Goal: Task Accomplishment & Management: Use online tool/utility

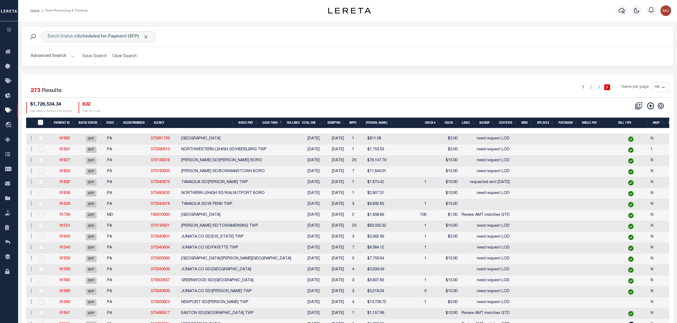
click at [264, 87] on div "1 2 3 Items per page 100 200 500 1000" at bounding box center [429, 90] width 480 height 14
click at [305, 85] on div "1 2 3 Items per page 100 200 500 1000" at bounding box center [429, 90] width 480 height 14
click at [303, 43] on div "Batch Status is Scheduled for Payment (SFP) Search" at bounding box center [347, 37] width 651 height 20
click at [622, 8] on icon "button" at bounding box center [621, 10] width 6 height 6
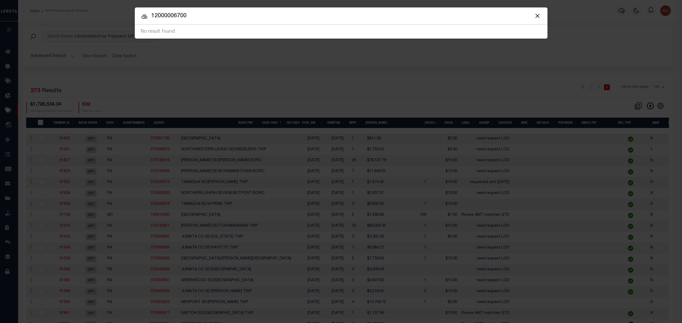
drag, startPoint x: 202, startPoint y: 15, endPoint x: 62, endPoint y: 9, distance: 140.3
click at [63, 9] on div "Include Loans TBM Customers Borrowers Payments (Lender Non-Disb) Payments (Lend…" at bounding box center [341, 161] width 682 height 323
drag, startPoint x: 223, startPoint y: 17, endPoint x: 78, endPoint y: 8, distance: 145.7
click at [79, 7] on div "Include Loans TBM Customers Borrowers Payments (Lender Non-Disb) Payments (Lend…" at bounding box center [341, 161] width 682 height 323
type input "405 colwyn ave"
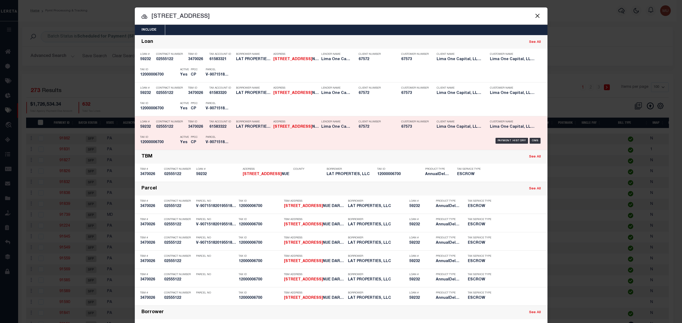
click at [390, 127] on h5 "67572" at bounding box center [376, 127] width 35 height 5
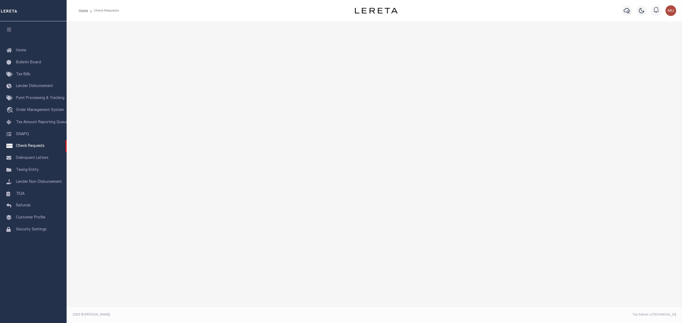
select select "50"
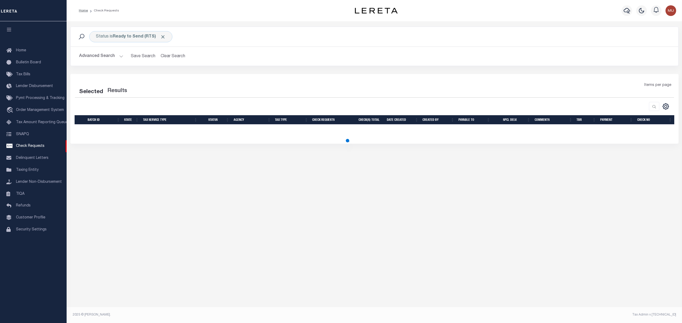
select select "50"
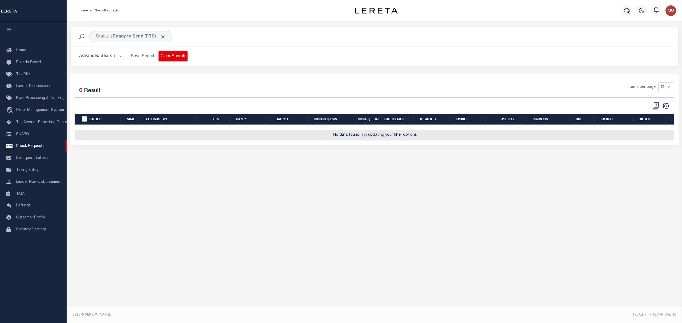
click at [171, 56] on button "Clear Search" at bounding box center [172, 56] width 29 height 10
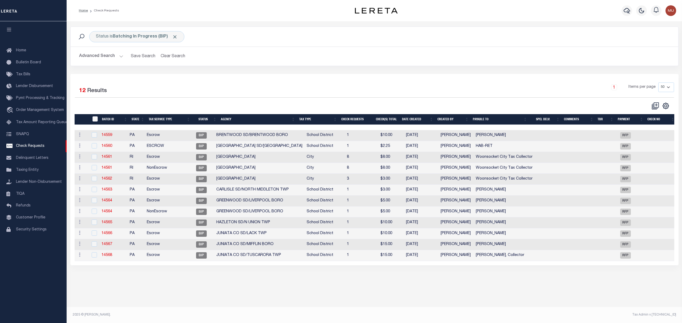
click at [95, 120] on input "" at bounding box center [94, 118] width 5 height 5
checkbox input "true"
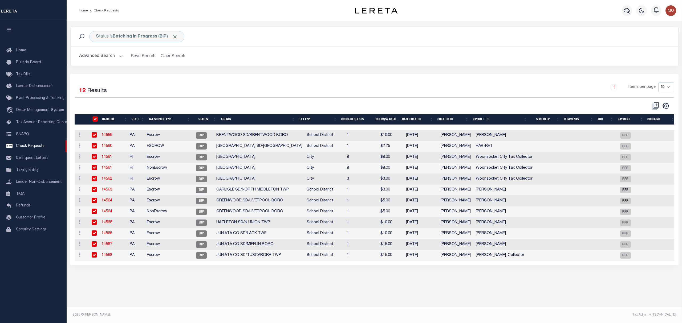
checkbox input "true"
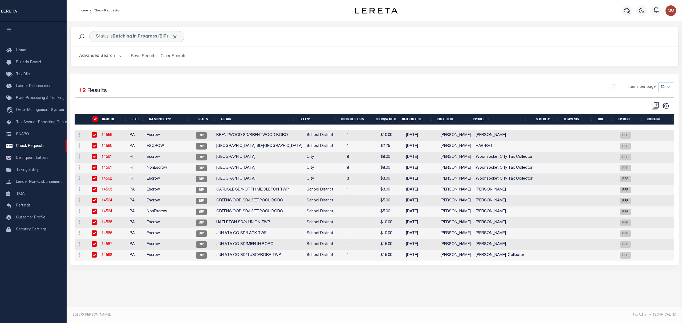
checkbox input "true"
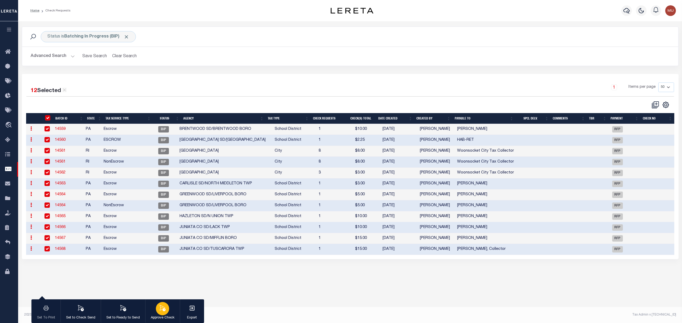
click at [166, 310] on icon "button" at bounding box center [162, 308] width 7 height 7
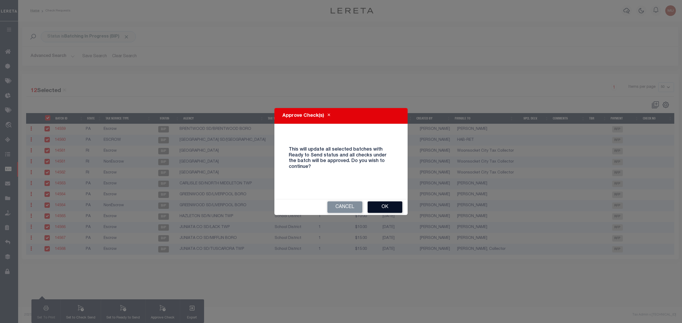
click at [382, 206] on button "Ok" at bounding box center [385, 207] width 35 height 11
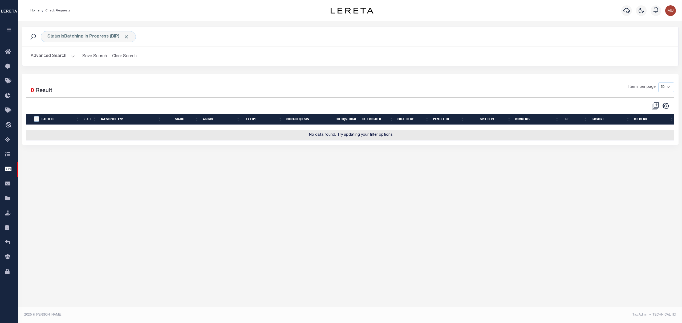
drag, startPoint x: 283, startPoint y: 85, endPoint x: 261, endPoint y: 77, distance: 22.9
click at [282, 85] on div "Items per page 10 25 50 100" at bounding box center [432, 90] width 484 height 14
click at [116, 56] on button "Clear Search" at bounding box center [124, 56] width 29 height 10
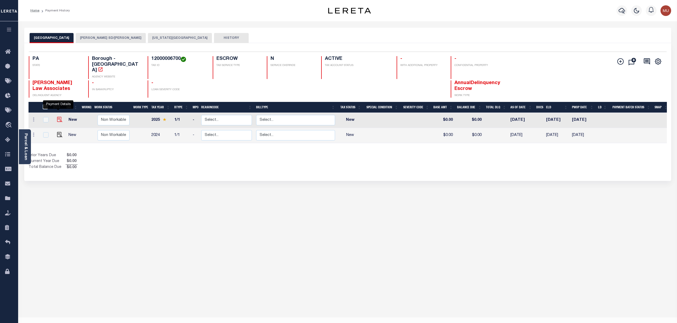
click at [59, 117] on img "" at bounding box center [59, 119] width 5 height 5
checkbox input "true"
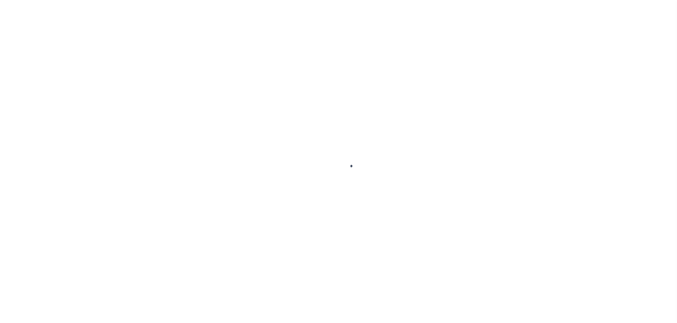
checkbox input "false"
type input "[DATE]"
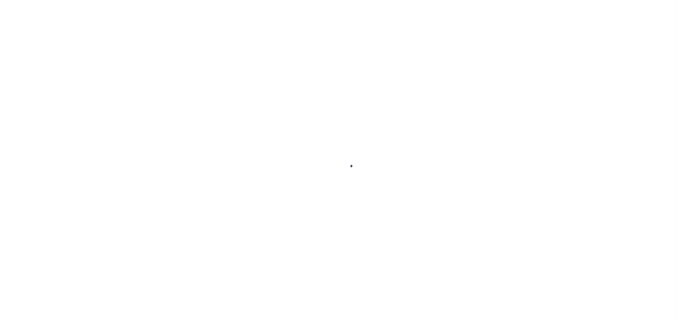
select select "NW2"
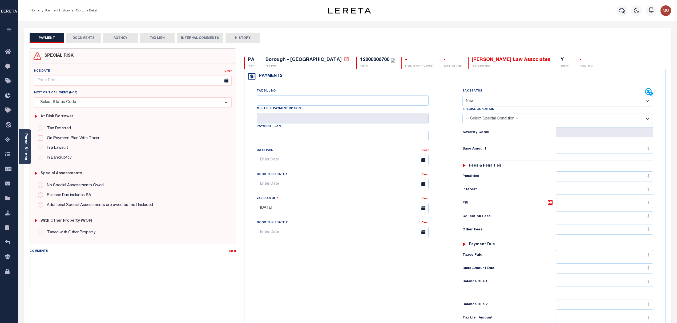
click at [84, 36] on button "DOCUMENTS" at bounding box center [83, 38] width 35 height 10
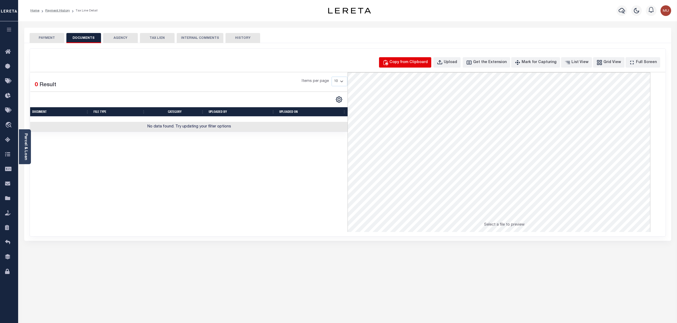
click at [416, 62] on div "Copy from Clipboard" at bounding box center [408, 63] width 38 height 6
select select "POP"
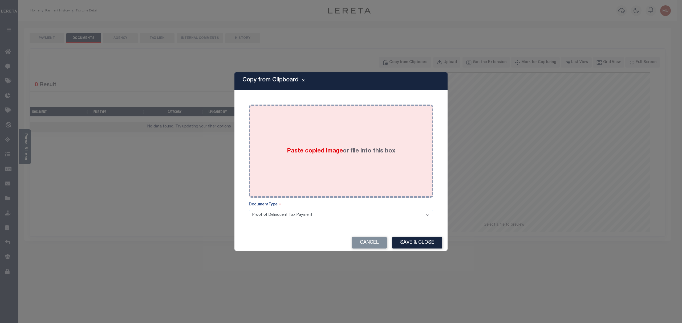
click at [328, 158] on div "Paste copied image or file into this box" at bounding box center [341, 151] width 176 height 85
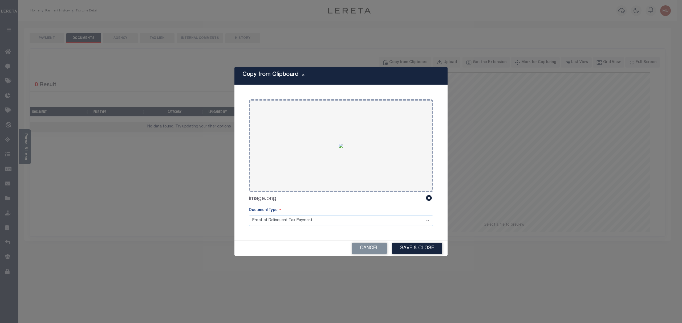
click at [361, 219] on select "Proof of Delinquent Tax Payment" at bounding box center [341, 221] width 184 height 10
drag, startPoint x: 361, startPoint y: 219, endPoint x: 397, endPoint y: 223, distance: 35.9
click at [361, 219] on select "Proof of Delinquent Tax Payment" at bounding box center [341, 221] width 184 height 10
click at [414, 244] on button "Save & Close" at bounding box center [417, 248] width 50 height 11
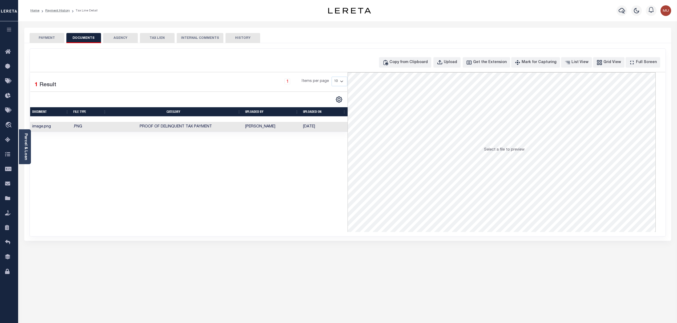
click at [55, 40] on button "PAYMENT" at bounding box center [47, 38] width 35 height 10
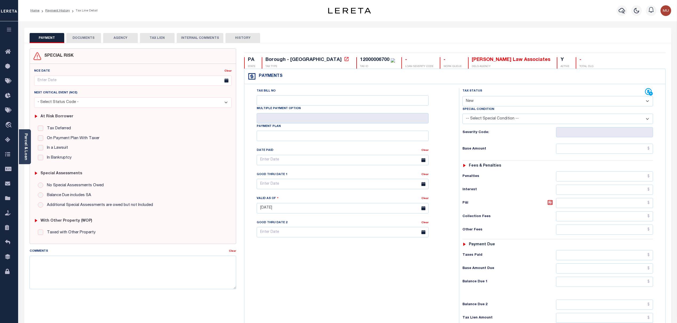
click at [132, 253] on div "Comments" at bounding box center [130, 252] width 200 height 7
click at [134, 268] on textarea "Comments" at bounding box center [133, 273] width 207 height 34
type textarea "DTS escrow reporting (20510) reported incorrect county Base $2132.22"
type input "[DATE]"
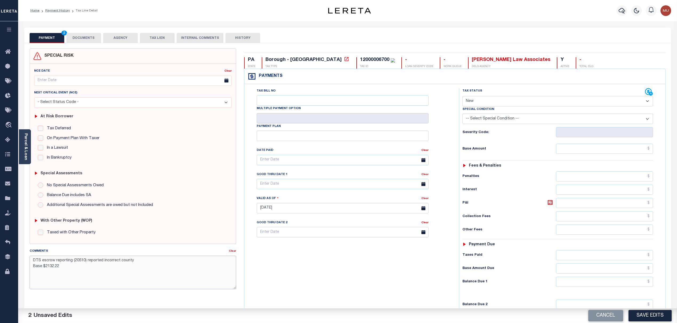
click at [73, 268] on textarea "DTS escrow reporting (20510) reported incorrect county Base $2132.22" at bounding box center [133, 273] width 207 height 34
click at [73, 266] on textarea "DTS escrow reporting (20510) reported incorrect county Base $2132.22" at bounding box center [133, 273] width 207 height 34
paste textarea "235.16"
type textarea "DTS escrow reporting (20510) reported incorrect county Base $2132.22 Lereta wil…"
click at [323, 188] on input "text" at bounding box center [343, 184] width 172 height 10
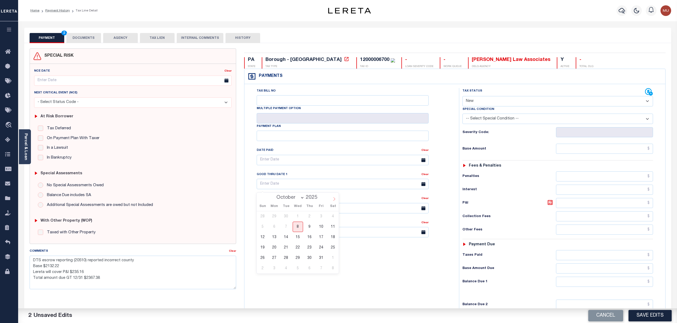
click at [336, 196] on span at bounding box center [333, 197] width 9 height 9
select select "11"
drag, startPoint x: 298, startPoint y: 259, endPoint x: 308, endPoint y: 252, distance: 12.9
click at [298, 259] on span "31" at bounding box center [297, 258] width 10 height 10
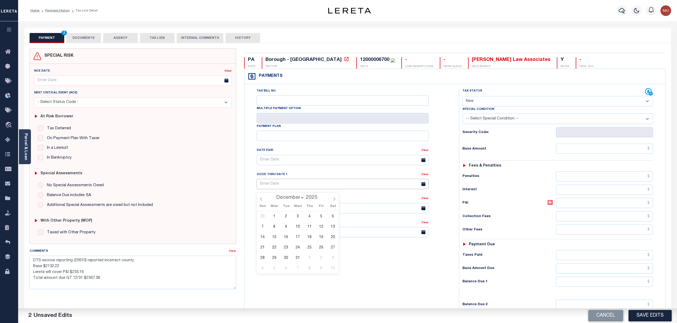
type input "12/31/2025"
click at [512, 104] on select "- Select Status Code - Open Due/Unpaid Paid Incomplete No Tax Due Internal Refu…" at bounding box center [557, 101] width 191 height 10
select select "DUE"
click at [462, 97] on select "- Select Status Code - Open Due/Unpaid Paid Incomplete No Tax Due Internal Refu…" at bounding box center [557, 101] width 191 height 10
click at [591, 153] on input "text" at bounding box center [604, 149] width 97 height 10
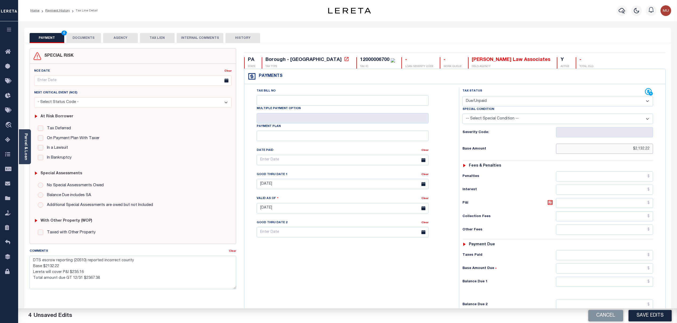
type input "$2,132.22"
click at [592, 258] on input "text" at bounding box center [604, 255] width 97 height 10
click at [593, 283] on input "text" at bounding box center [604, 282] width 97 height 10
type input "$2,132.22"
click at [87, 35] on button "DOCUMENTS" at bounding box center [83, 38] width 35 height 10
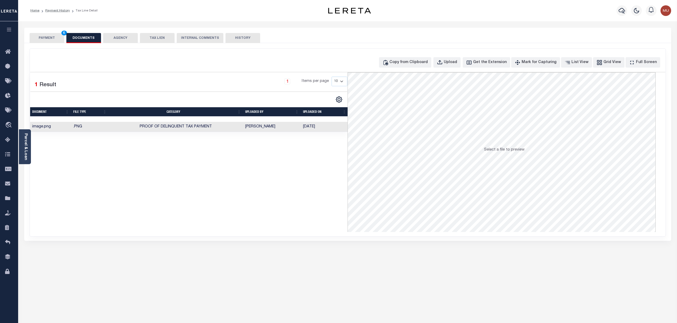
click at [40, 37] on button "PAYMENT 6" at bounding box center [47, 38] width 35 height 10
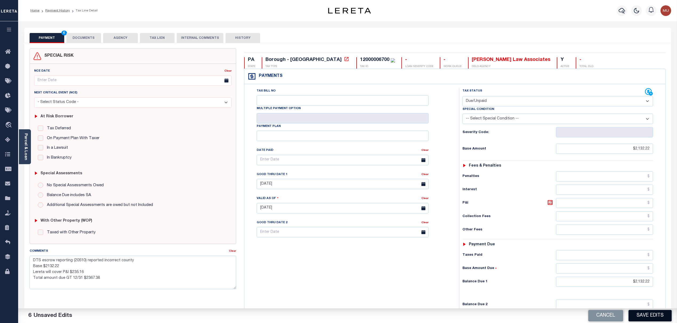
click at [662, 319] on button "Save Edits" at bounding box center [649, 315] width 43 height 11
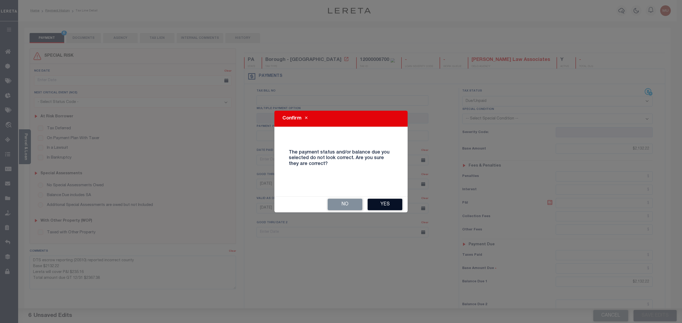
click at [397, 207] on button "Yes" at bounding box center [385, 204] width 35 height 11
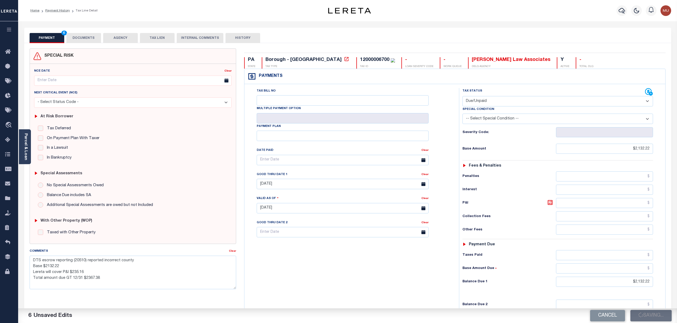
checkbox input "false"
type textarea "DTS escrow reporting (20510) reported incorrect county Base $2132.22 Lereta wil…"
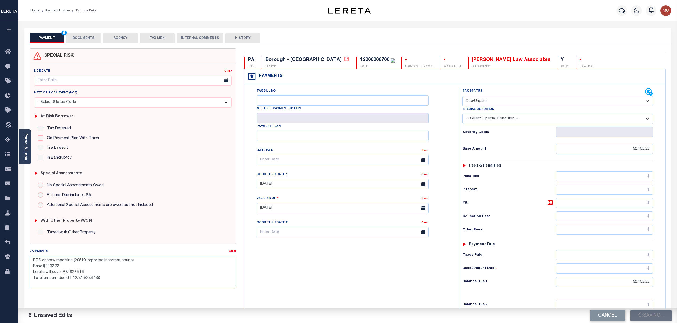
type input "$2,132.22"
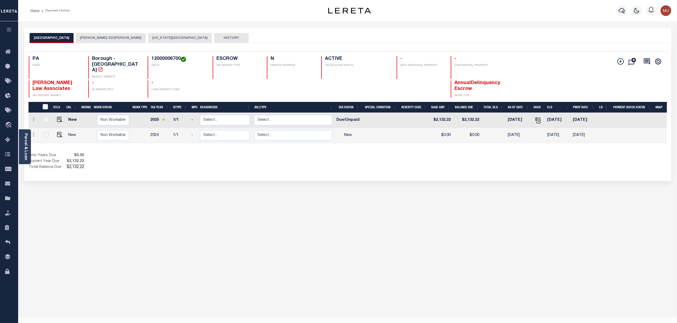
click at [29, 143] on div "Parcel & Loan" at bounding box center [25, 146] width 12 height 35
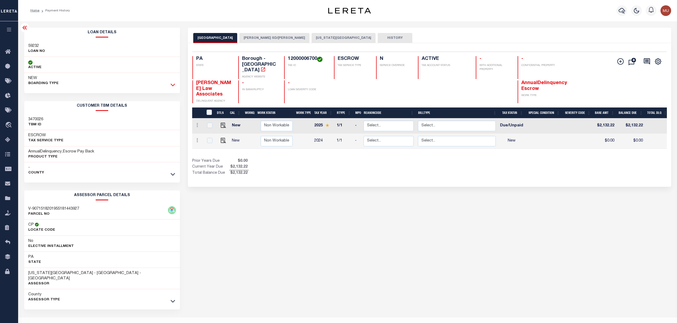
click at [173, 86] on icon at bounding box center [172, 85] width 5 height 6
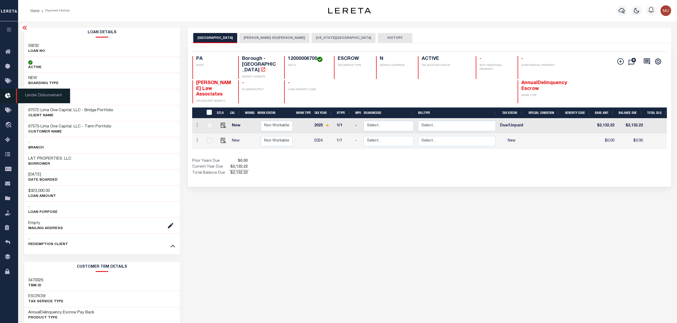
drag, startPoint x: 8, startPoint y: 82, endPoint x: 5, endPoint y: 96, distance: 14.0
click at [352, 119] on td "1/1" at bounding box center [343, 126] width 18 height 15
checkbox input "true"
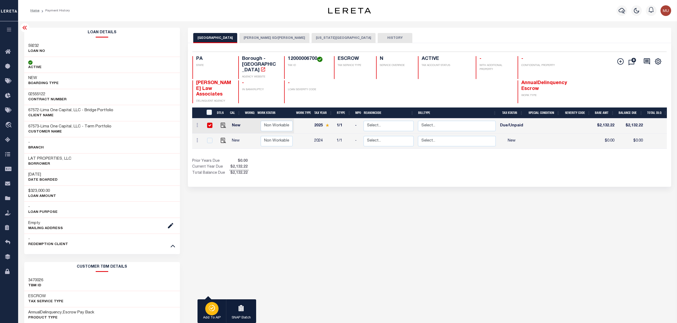
click at [208, 310] on icon "button" at bounding box center [211, 308] width 7 height 6
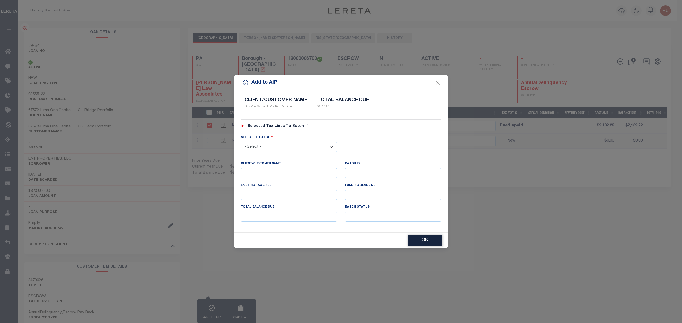
click at [269, 147] on select "- Select - 45186 45191 45195 45200 45202 45203 45206 45214 45215 45216 45218 45…" at bounding box center [289, 147] width 96 height 10
select select "46592"
click at [241, 142] on select "- Select - 45186 45191 45195 45200 45202 45203 45206 45214 45215 45216 45218 45…" at bounding box center [289, 147] width 96 height 10
click at [422, 240] on button "OK" at bounding box center [425, 240] width 35 height 11
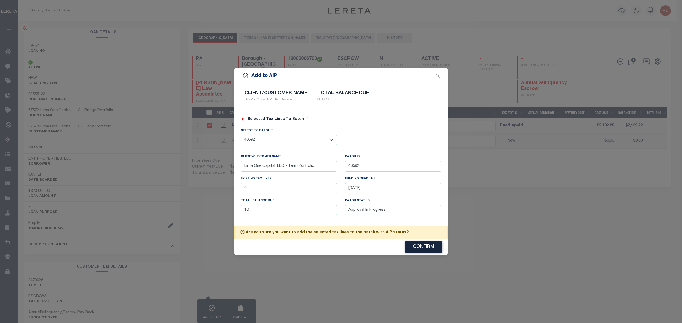
click at [419, 251] on button "Confirm" at bounding box center [423, 247] width 37 height 11
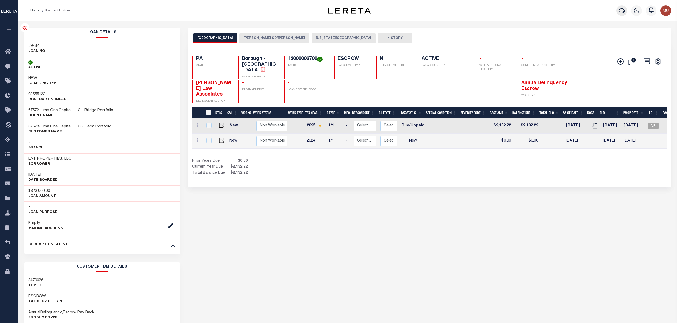
click at [620, 11] on icon "button" at bounding box center [621, 10] width 6 height 6
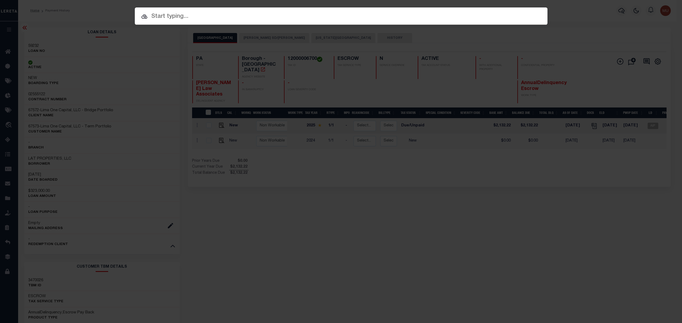
click at [352, 13] on input "text" at bounding box center [341, 16] width 413 height 9
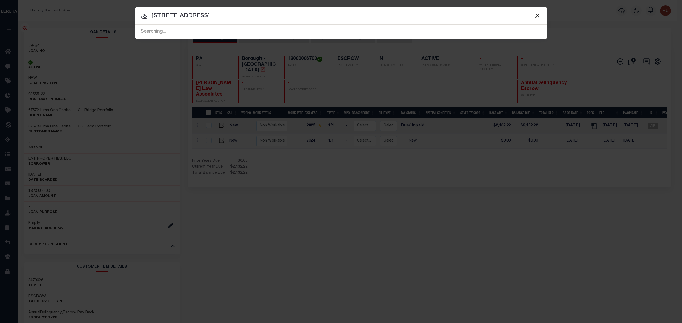
type input "203 spruce st"
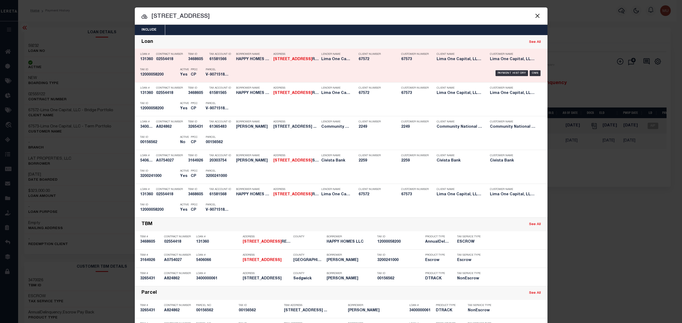
click at [362, 69] on div "Payment History OMS" at bounding box center [390, 73] width 304 height 15
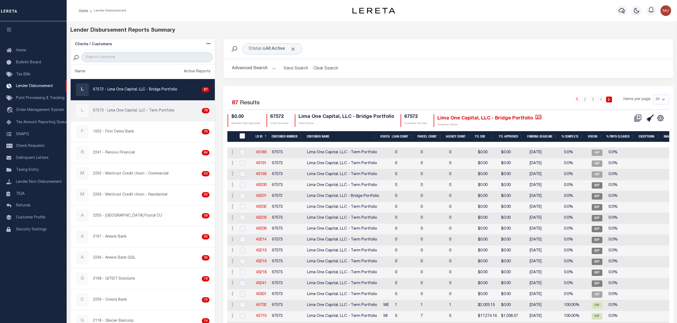
click at [160, 108] on div "L 67573 - Lima One Capital, LLC - Term Portfolio 78" at bounding box center [142, 110] width 133 height 13
checkbox input "true"
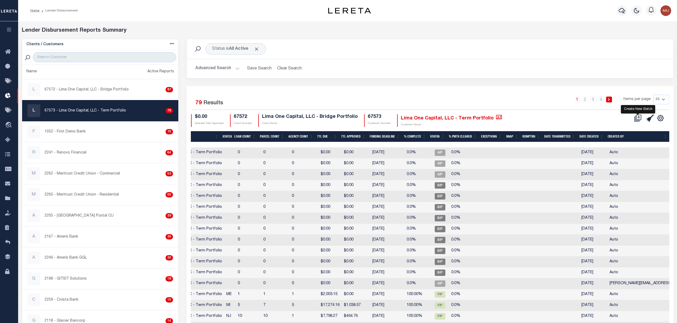
click at [637, 120] on icon at bounding box center [637, 118] width 7 height 7
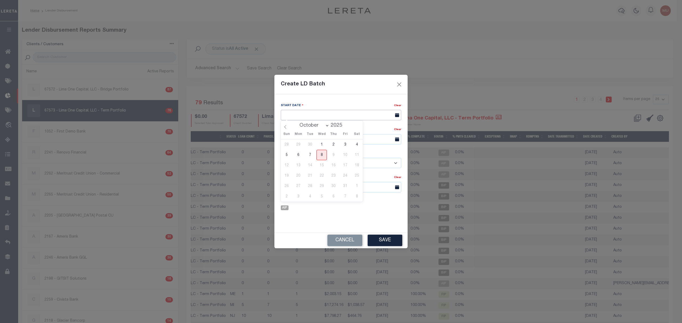
drag, startPoint x: 309, startPoint y: 111, endPoint x: 309, endPoint y: 121, distance: 10.1
click at [308, 111] on input "text" at bounding box center [341, 115] width 120 height 10
click at [320, 156] on span "8" at bounding box center [321, 155] width 10 height 10
type input "[DATE]"
click at [335, 137] on input "text" at bounding box center [341, 139] width 120 height 10
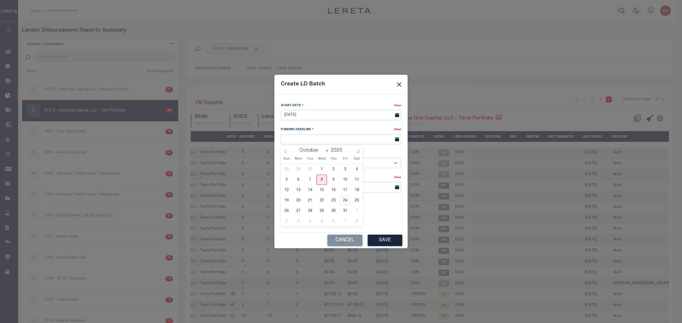
click at [348, 199] on span "24" at bounding box center [345, 201] width 10 height 10
click at [329, 161] on select "- Select Customer - Accumatch - Refunds All In Credit Union Amarillo National B…" at bounding box center [341, 163] width 120 height 10
click at [319, 205] on div "Batch Status" at bounding box center [309, 202] width 56 height 7
click at [342, 116] on input "[DATE]" at bounding box center [341, 115] width 120 height 10
drag, startPoint x: 358, startPoint y: 110, endPoint x: 362, endPoint y: 104, distance: 6.8
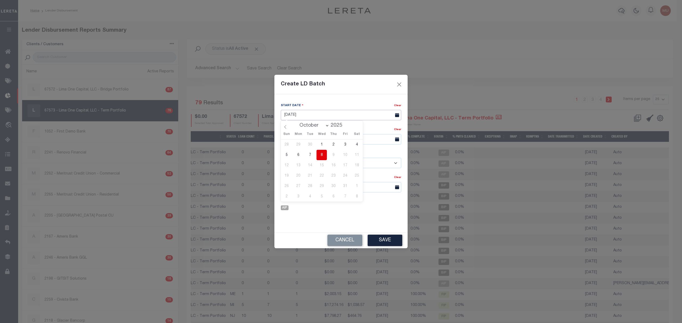
click at [358, 110] on input "[DATE]" at bounding box center [341, 115] width 120 height 10
click at [384, 94] on div "Start Date Clear 10/08/2025 Funding Deadline Clear" at bounding box center [340, 163] width 133 height 138
click at [342, 138] on input "10/24/25" at bounding box center [341, 139] width 120 height 10
click at [346, 191] on span "17" at bounding box center [345, 190] width 10 height 10
type input "10/17/25"
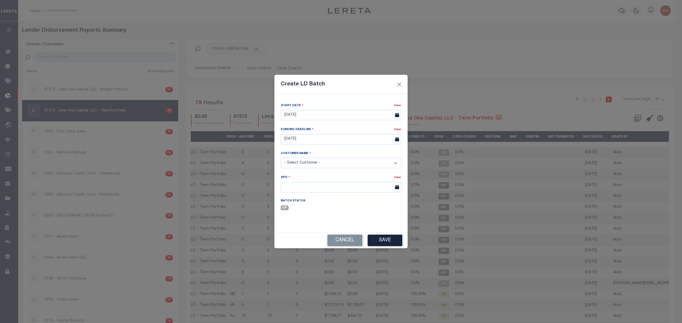
click at [333, 162] on select "- Select Customer - Accumatch - Refunds All In Credit Union Amarillo National B…" at bounding box center [341, 163] width 120 height 10
select select "2283"
click at [281, 158] on select "- Select Customer - Accumatch - Refunds All In Credit Union Amarillo National B…" at bounding box center [341, 163] width 120 height 10
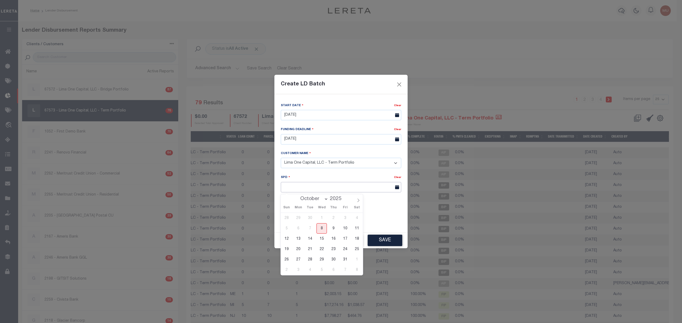
click at [333, 185] on input "text" at bounding box center [341, 187] width 120 height 10
click at [299, 251] on span "20" at bounding box center [298, 249] width 10 height 10
type input "10/20/2025"
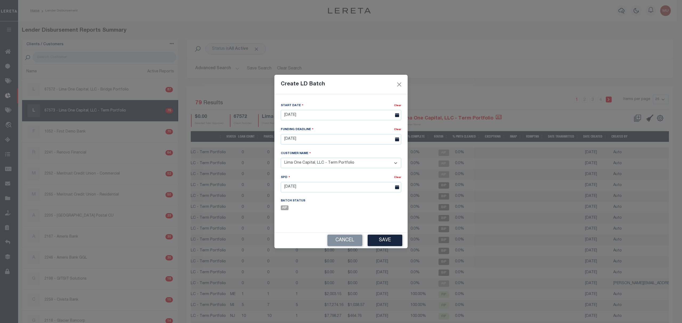
click at [376, 241] on button "Save" at bounding box center [385, 240] width 35 height 11
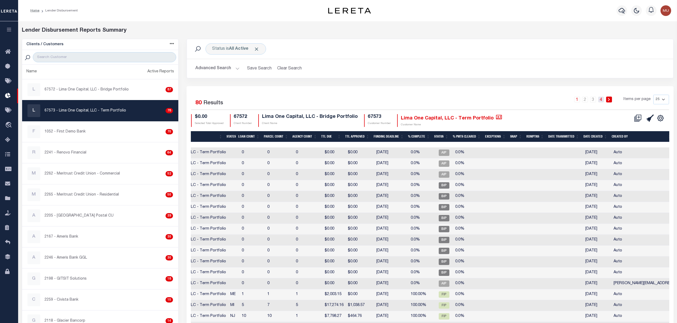
click at [601, 100] on link "4" at bounding box center [601, 100] width 6 height 6
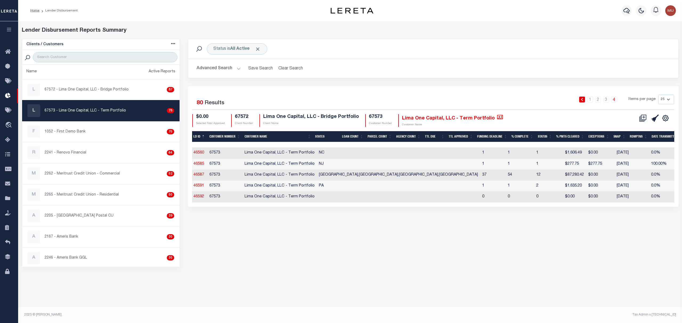
scroll to position [0, 0]
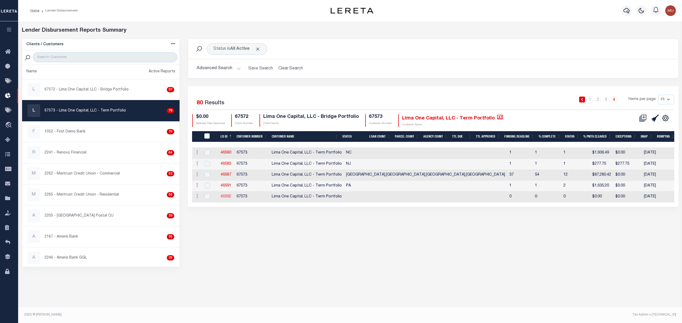
click at [223, 197] on link "46592" at bounding box center [226, 197] width 11 height 4
checkbox input "true"
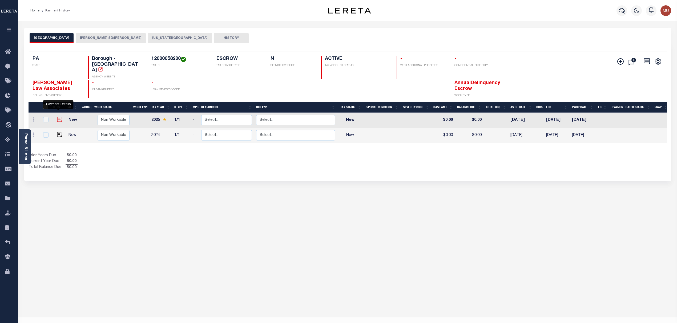
click at [57, 117] on img "" at bounding box center [59, 119] width 5 height 5
checkbox input "true"
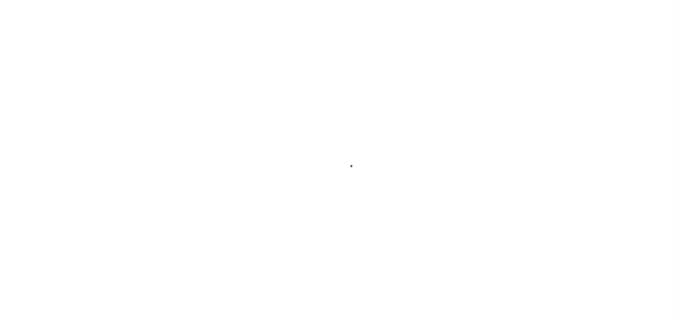
select select "NW2"
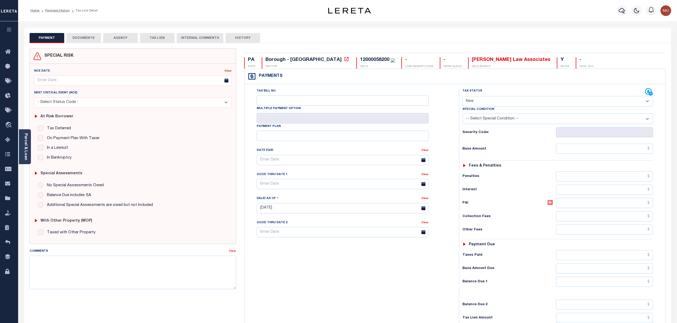
click at [83, 40] on button "DOCUMENTS" at bounding box center [83, 38] width 35 height 10
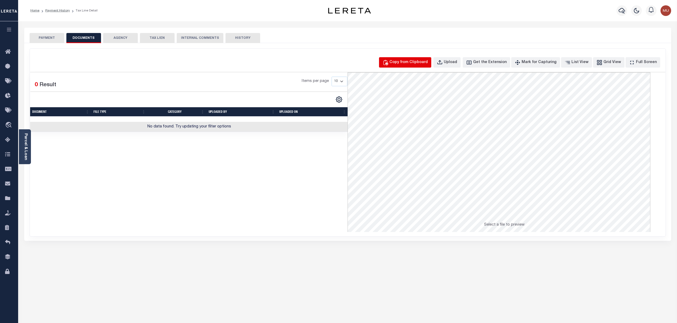
click at [414, 60] on div "Copy from Clipboard" at bounding box center [408, 63] width 38 height 6
select select "POP"
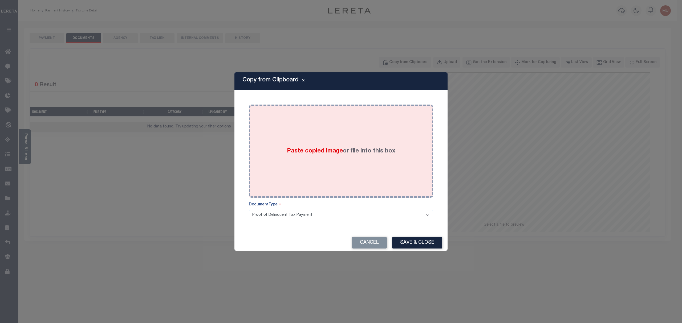
click at [299, 150] on span "Paste copied image" at bounding box center [315, 151] width 56 height 6
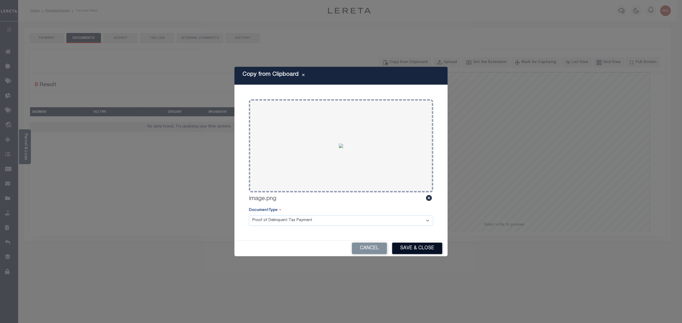
click at [423, 254] on button "Save & Close" at bounding box center [417, 248] width 50 height 11
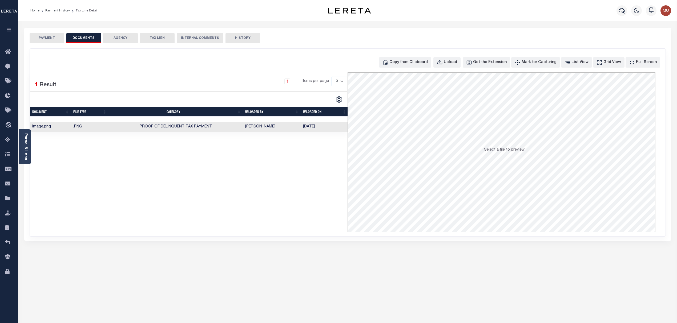
click at [44, 36] on button "PAYMENT" at bounding box center [47, 38] width 35 height 10
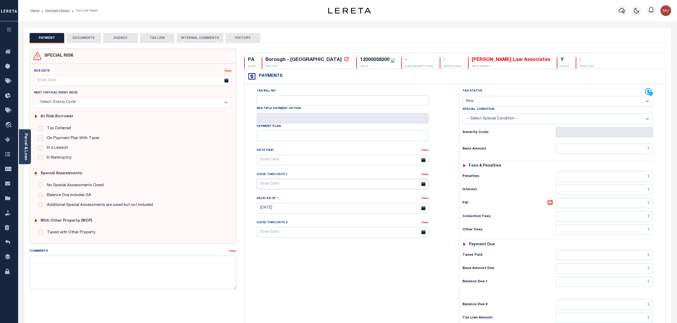
click at [314, 185] on input "text" at bounding box center [343, 184] width 172 height 10
click at [333, 200] on icon at bounding box center [334, 199] width 4 height 4
select select "11"
click at [296, 257] on span "31" at bounding box center [297, 258] width 10 height 10
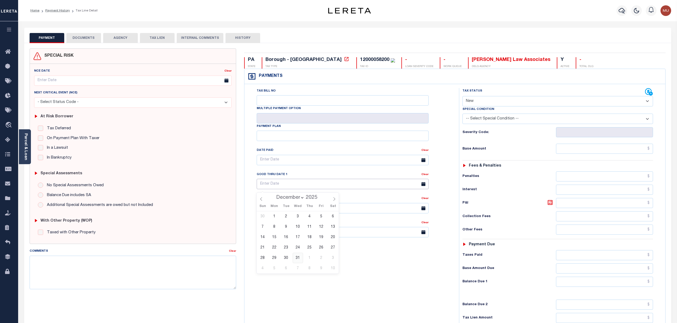
type input "12/31/2025"
type input "[DATE]"
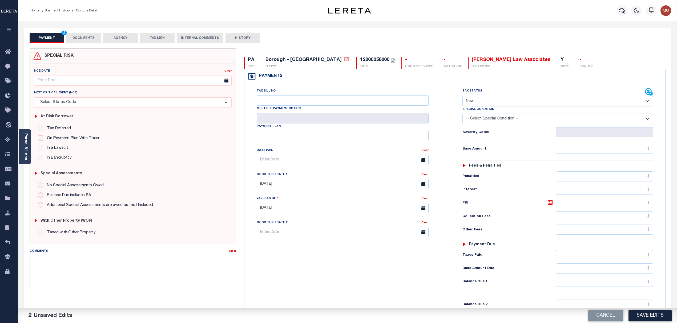
drag, startPoint x: 540, startPoint y: 96, endPoint x: 530, endPoint y: 110, distance: 17.1
click at [538, 99] on div "Tax Status Status Open Paid" at bounding box center [557, 97] width 191 height 18
click at [530, 110] on div "Special Condition" at bounding box center [557, 110] width 191 height 7
click at [510, 105] on select "- Select Status Code - Open Due/Unpaid Paid Incomplete No Tax Due Internal Refu…" at bounding box center [557, 101] width 191 height 10
select select "DUE"
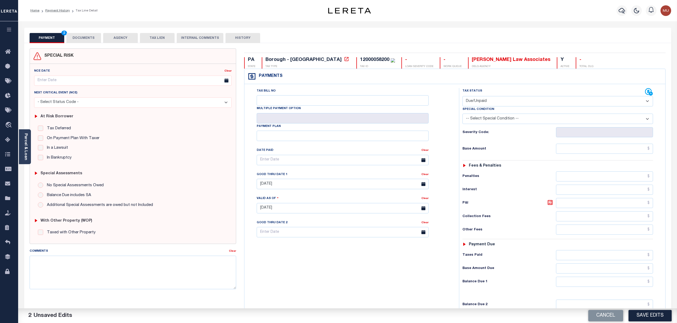
click at [462, 97] on select "- Select Status Code - Open Due/Unpaid Paid Incomplete No Tax Due Internal Refu…" at bounding box center [557, 101] width 191 height 10
click at [615, 153] on input "text" at bounding box center [604, 149] width 97 height 10
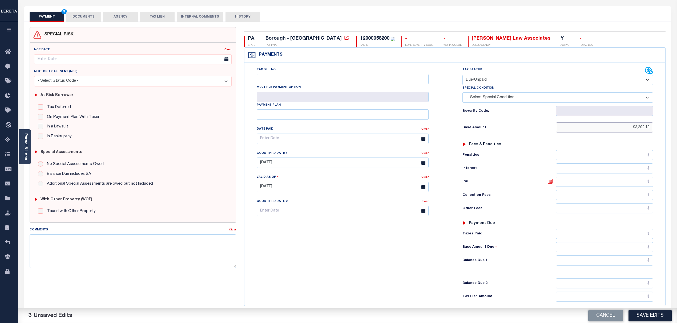
scroll to position [35, 0]
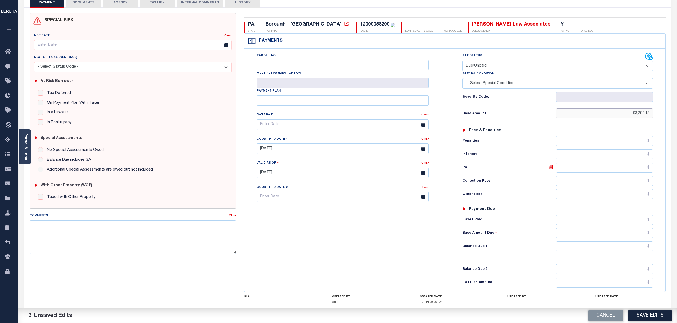
type input "$3,202.13"
click at [599, 252] on input "text" at bounding box center [604, 247] width 97 height 10
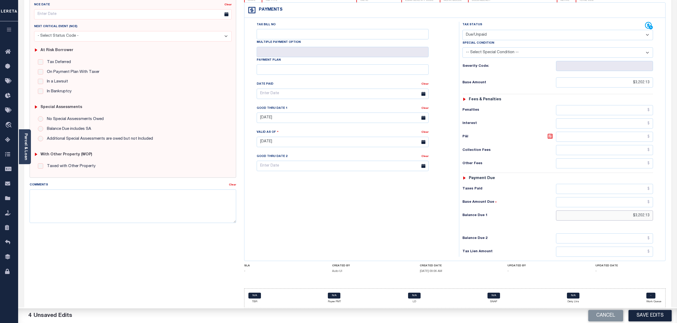
scroll to position [70, 0]
type input "$3,202.13"
click at [205, 200] on textarea "Comments" at bounding box center [133, 207] width 207 height 34
click at [158, 205] on textarea "Comments" at bounding box center [133, 207] width 207 height 34
paste textarea "DTS escrow reporting (20510) reported incorrect county Base $ Lereta will cover…"
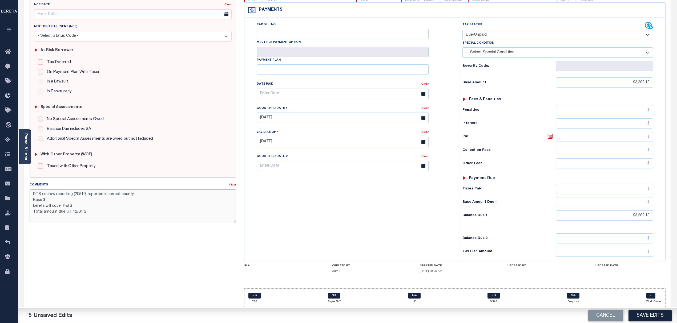
click at [59, 197] on textarea "DTS escrow reporting (20510) reported incorrect county Base $ Lereta will cover…" at bounding box center [133, 207] width 207 height 34
click at [74, 198] on textarea "DTS escrow reporting (20510) reported incorrect county Base $3202.13 Lereta wil…" at bounding box center [133, 207] width 207 height 34
click at [76, 204] on textarea "DTS escrow reporting (20510) reported incorrect county Base $3202.13 Lereta wil…" at bounding box center [133, 207] width 207 height 34
paste textarea "340.24"
click at [94, 209] on textarea "DTS escrow reporting (20510) reported incorrect county Base $3202.13 Lereta wil…" at bounding box center [133, 207] width 207 height 34
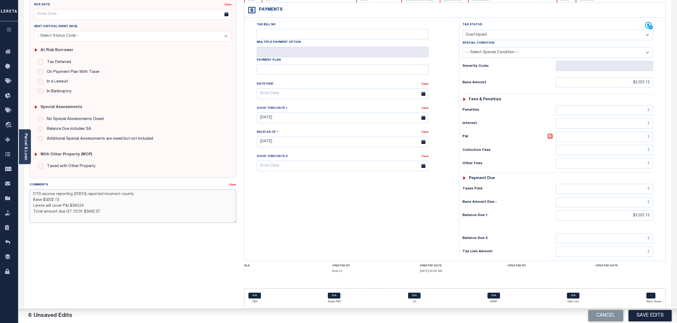
type textarea "DTS escrow reporting (20510) reported incorrect county Base $3202.13 Lereta wil…"
click at [501, 214] on h6 "Balance Due 1" at bounding box center [508, 216] width 93 height 4
click at [653, 317] on button "Save Edits" at bounding box center [649, 315] width 43 height 11
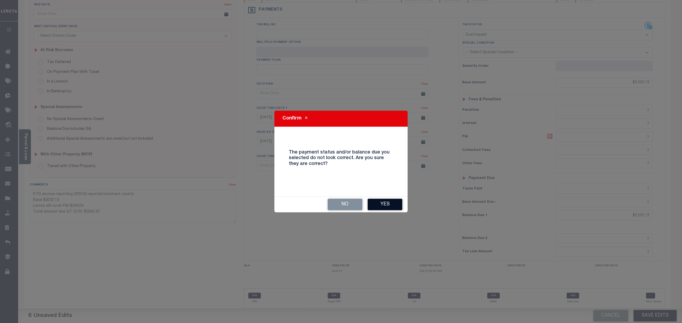
click at [385, 205] on button "Yes" at bounding box center [385, 204] width 35 height 11
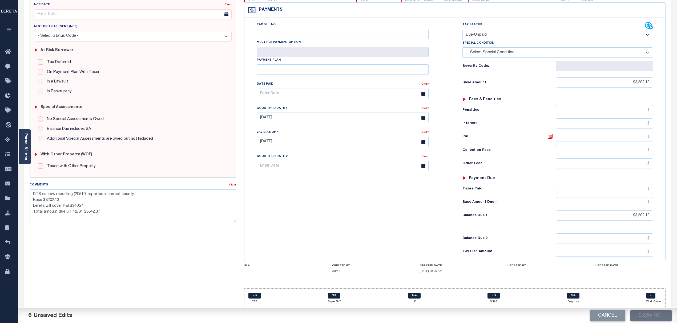
checkbox input "false"
type textarea "DTS escrow reporting (20510) reported incorrect county Base $3202.13 Lereta wil…"
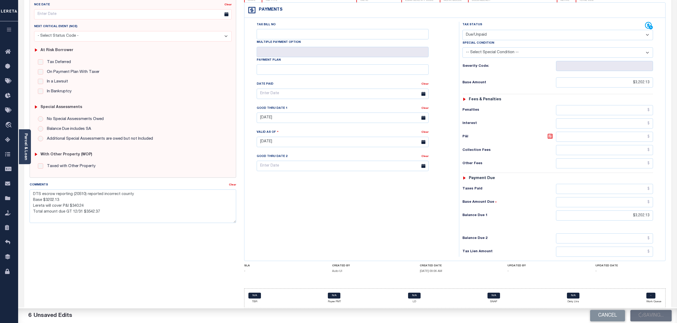
type input "$3,202.13"
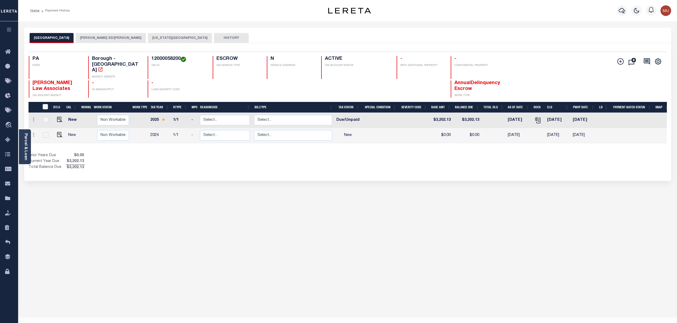
click at [189, 113] on td "-" at bounding box center [193, 120] width 9 height 15
checkbox input "true"
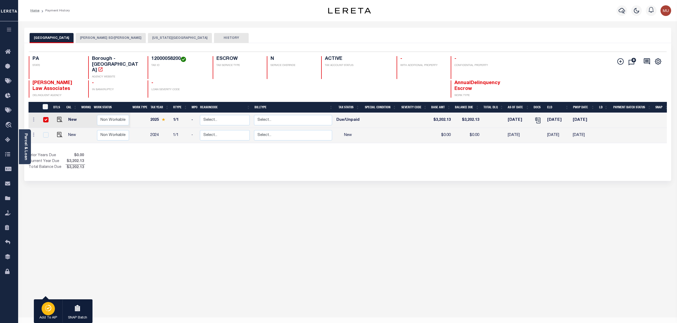
click at [45, 308] on icon "button" at bounding box center [47, 308] width 7 height 6
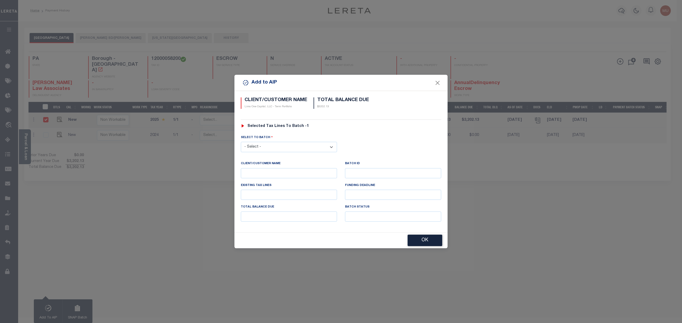
drag, startPoint x: 285, startPoint y: 143, endPoint x: 289, endPoint y: 151, distance: 8.8
click at [285, 143] on select "- Select - 45186 45191 45195 45200 45202 45203 45206 45214 45215 45216 45218 45…" at bounding box center [289, 147] width 96 height 10
select select "46592"
click at [241, 142] on select "- Select - 45186 45191 45195 45200 45202 45203 45206 45214 45215 45216 45218 45…" at bounding box center [289, 147] width 96 height 10
click at [422, 243] on button "OK" at bounding box center [425, 240] width 35 height 11
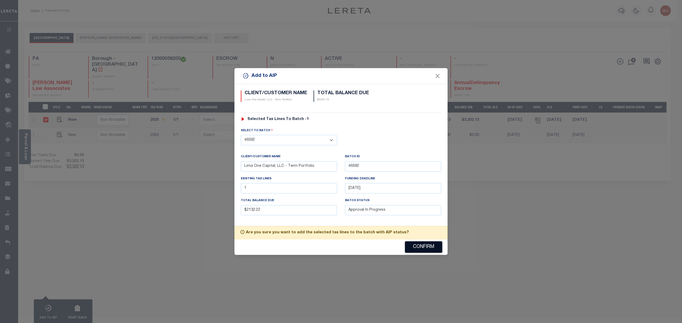
drag, startPoint x: 423, startPoint y: 246, endPoint x: 453, endPoint y: 242, distance: 30.4
click at [424, 246] on button "Confirm" at bounding box center [423, 247] width 37 height 11
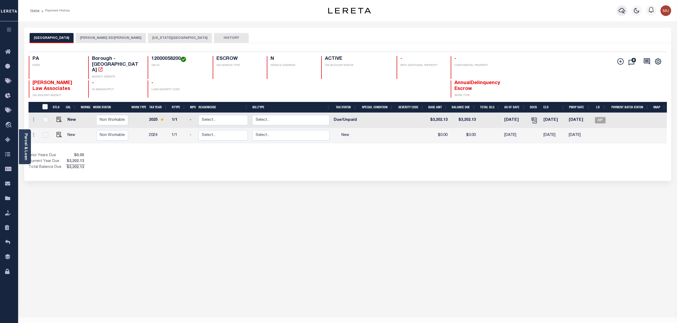
click at [624, 12] on icon "button" at bounding box center [621, 10] width 6 height 6
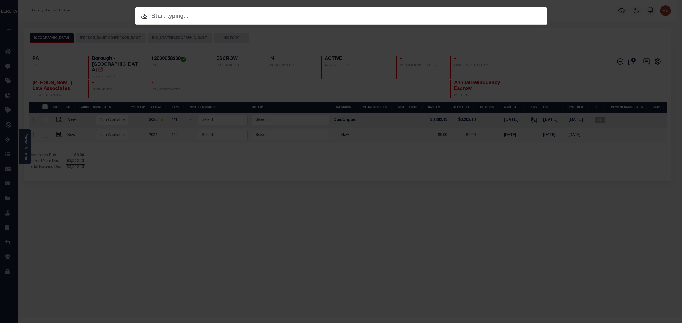
click at [345, 15] on input "text" at bounding box center [341, 16] width 413 height 9
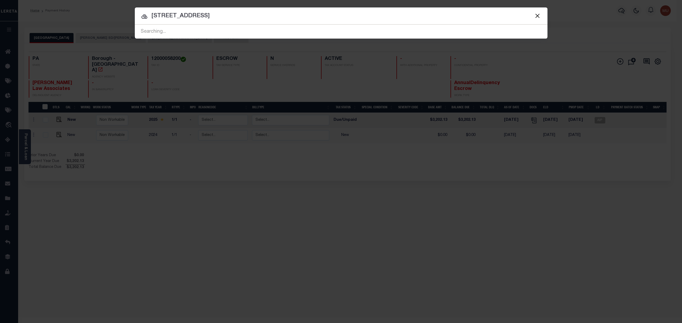
type input "[STREET_ADDRESS]"
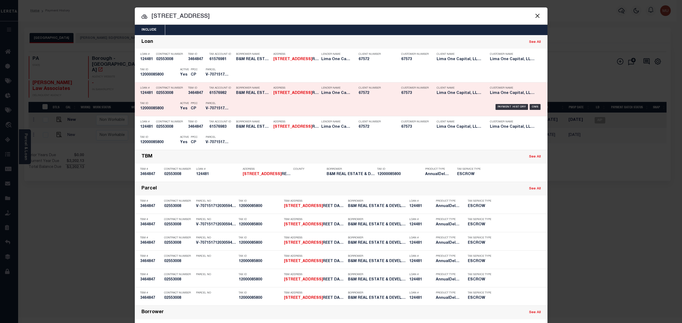
click at [394, 99] on div "Payment History OMS" at bounding box center [390, 106] width 304 height 15
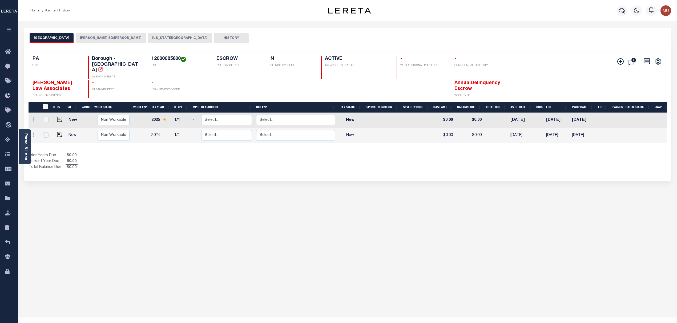
drag, startPoint x: 26, startPoint y: 144, endPoint x: 29, endPoint y: 141, distance: 4.3
click at [26, 144] on link "Parcel & Loan" at bounding box center [26, 146] width 4 height 27
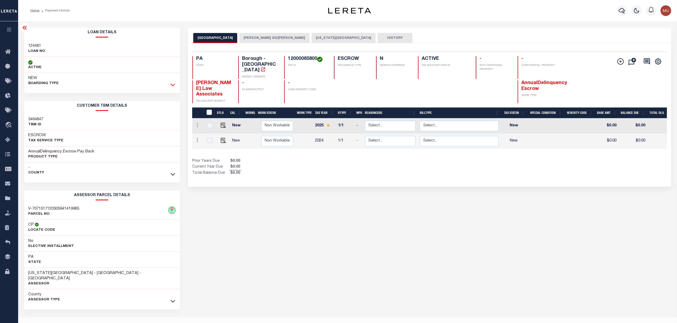
click at [172, 86] on icon at bounding box center [172, 85] width 5 height 3
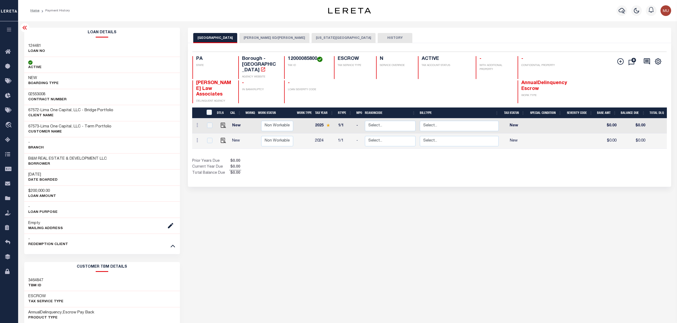
click at [172, 86] on div "NEW BOARDING TYPE" at bounding box center [102, 81] width 156 height 16
click at [26, 30] on icon at bounding box center [24, 28] width 4 height 4
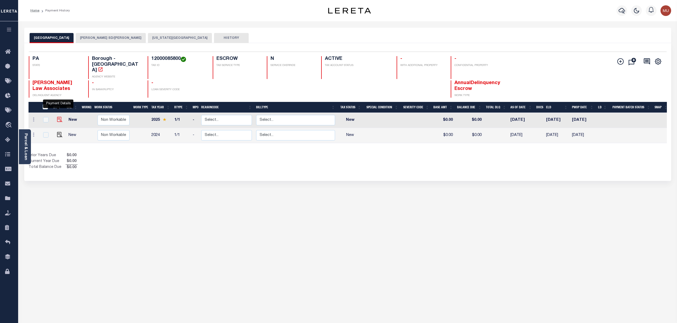
click at [60, 117] on img "" at bounding box center [59, 119] width 5 height 5
checkbox input "true"
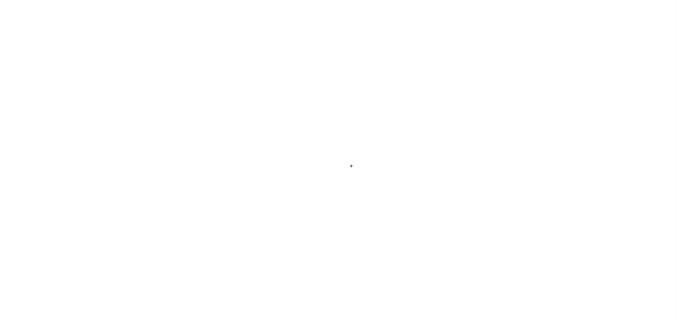
select select "NW2"
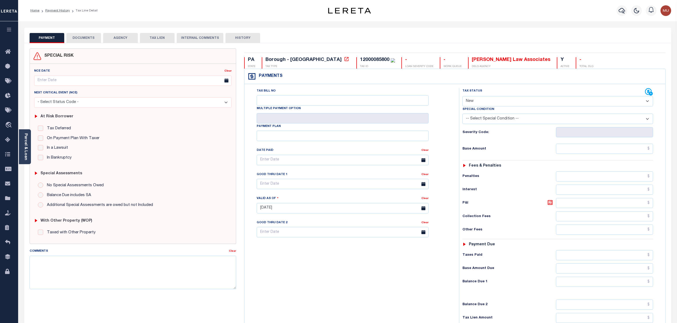
click at [90, 34] on button "DOCUMENTS" at bounding box center [83, 38] width 35 height 10
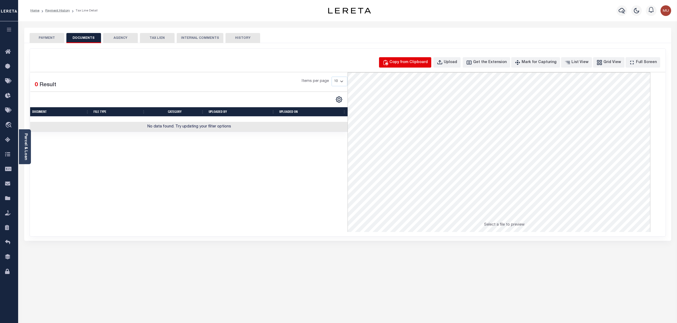
click at [420, 66] on button "Copy from Clipboard" at bounding box center [405, 62] width 52 height 10
select select "POP"
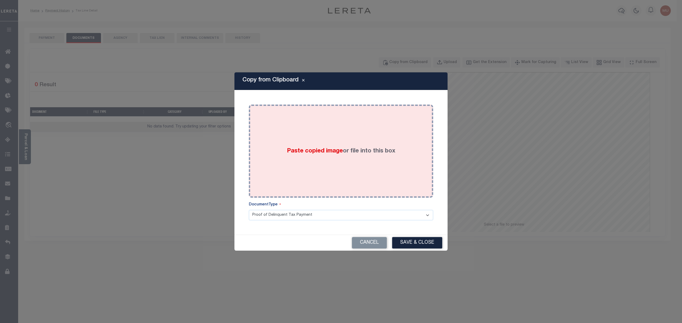
click at [342, 144] on div "Paste copied image or file into this box" at bounding box center [341, 151] width 176 height 85
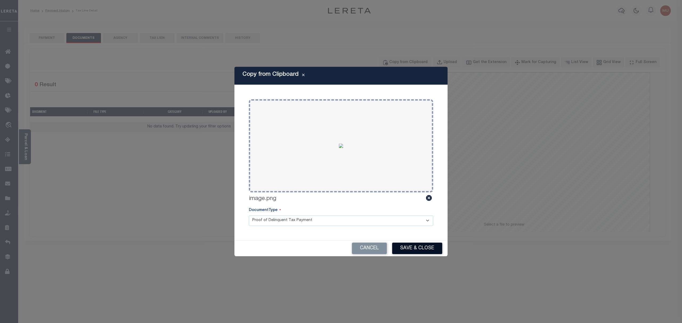
click at [432, 251] on button "Save & Close" at bounding box center [417, 248] width 50 height 11
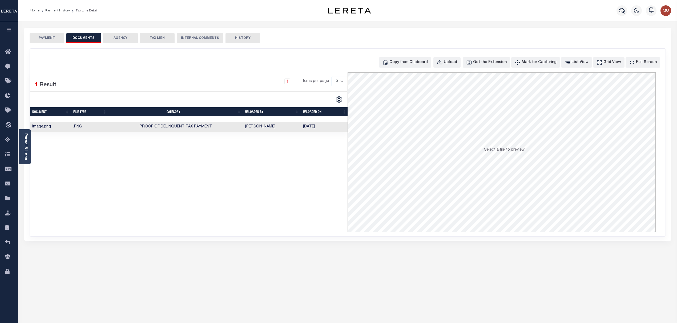
click at [58, 42] on button "PAYMENT" at bounding box center [47, 38] width 35 height 10
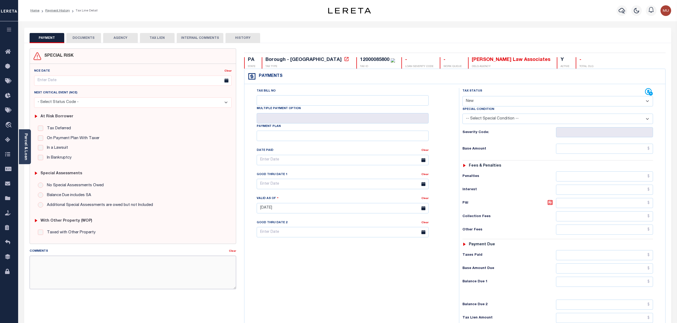
click at [149, 275] on textarea "Comments" at bounding box center [133, 273] width 207 height 34
paste textarea "DTS escrow reporting (20510) reported incorrect county Base $ Lereta will cover…"
click at [59, 267] on textarea "DTS escrow reporting (20510) reported incorrect county Base $ Lereta will cover…" at bounding box center [133, 273] width 207 height 34
type textarea "DTS escrow reporting (20510) reported incorrect county Base $3787.14 Lereta wil…"
type input "[DATE]"
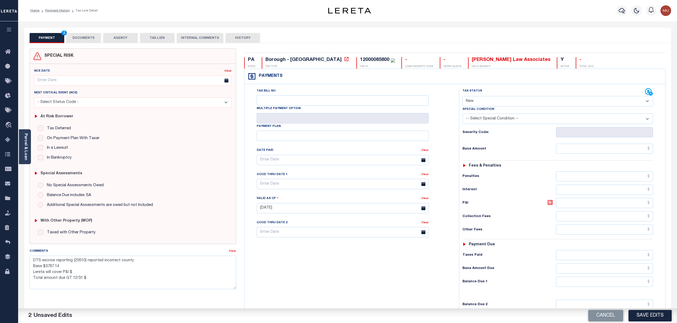
drag, startPoint x: 521, startPoint y: 103, endPoint x: 511, endPoint y: 106, distance: 10.4
click at [521, 103] on select "- Select Status Code - Open Due/Unpaid Paid Incomplete No Tax Due Internal Refu…" at bounding box center [557, 101] width 191 height 10
select select "DUE"
click at [462, 97] on select "- Select Status Code - Open Due/Unpaid Paid Incomplete No Tax Due Internal Refu…" at bounding box center [557, 101] width 191 height 10
click at [566, 149] on input "text" at bounding box center [604, 149] width 97 height 10
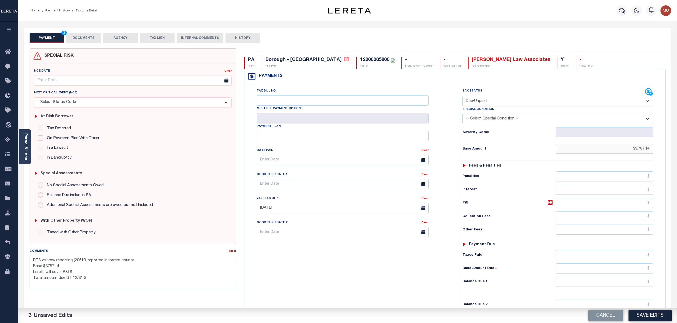
type input "$3,787.14"
click at [592, 293] on div "Tax Status Status - Select Status Code -" at bounding box center [559, 205] width 201 height 235
drag, startPoint x: 596, startPoint y: 287, endPoint x: 586, endPoint y: 281, distance: 11.0
click at [596, 287] on input "text" at bounding box center [604, 282] width 97 height 10
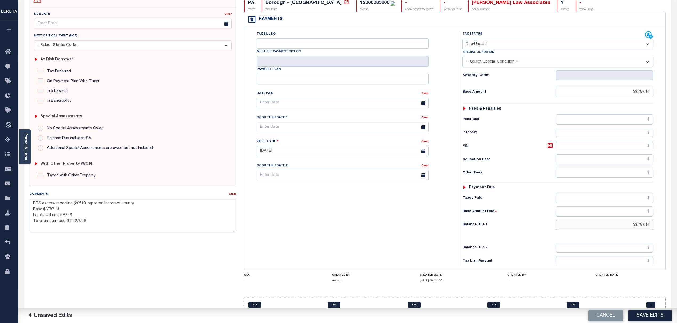
scroll to position [70, 0]
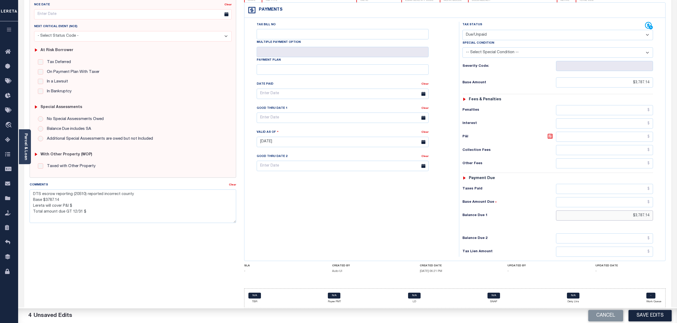
type input "$3,787.14"
click at [79, 201] on textarea "DTS escrow reporting (20510) reported incorrect county Base $3787.14 Lereta wil…" at bounding box center [133, 207] width 207 height 34
paste textarea "411.88"
click at [92, 209] on textarea "DTS escrow reporting (20510) reported incorrect county Base $3787.14 Lereta wil…" at bounding box center [133, 207] width 207 height 34
type textarea "DTS escrow reporting (20510) reported incorrect county Base $3787.14 Lereta wil…"
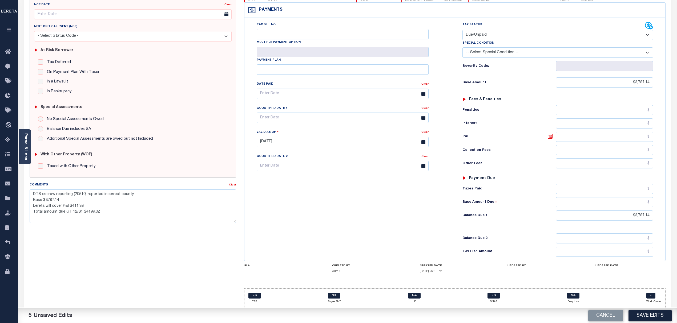
click at [292, 206] on div "Tax Bill No Multiple Payment Option Payment Plan Clear" at bounding box center [350, 139] width 209 height 235
click at [664, 315] on button "Save Edits" at bounding box center [649, 315] width 43 height 11
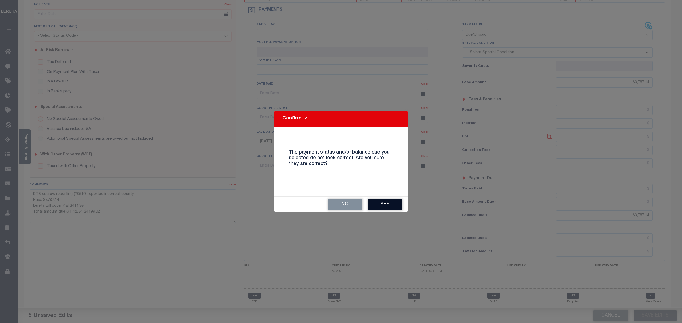
click at [384, 205] on button "Yes" at bounding box center [385, 204] width 35 height 11
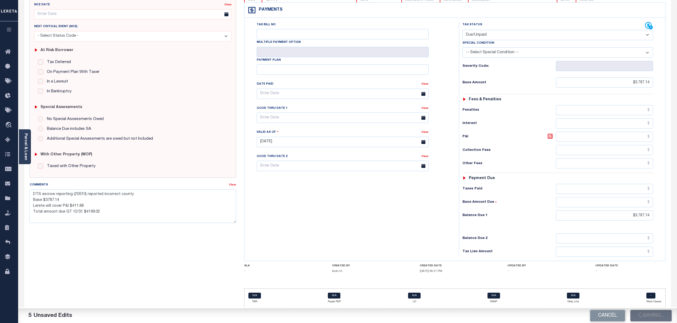
checkbox input "false"
type textarea "DTS escrow reporting (20510) reported incorrect county Base $3787.14 Lereta wil…"
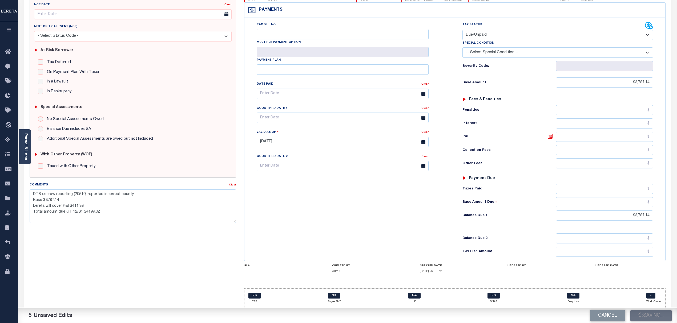
type input "$3,787.14"
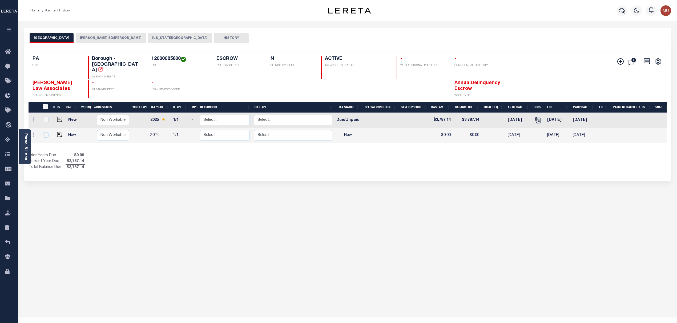
click at [82, 113] on td at bounding box center [88, 120] width 13 height 15
checkbox input "true"
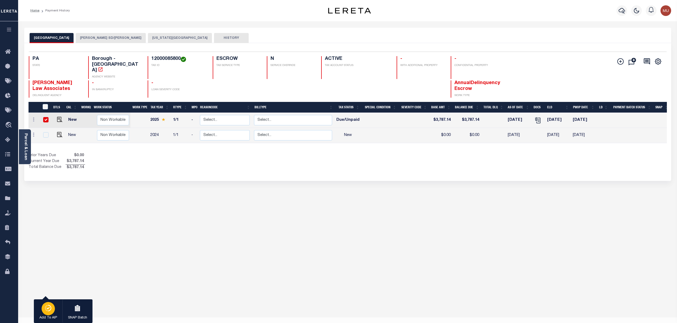
click at [46, 308] on icon "button" at bounding box center [47, 308] width 7 height 6
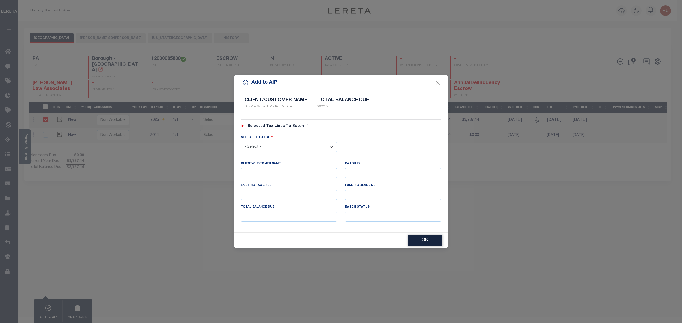
click at [280, 147] on select "- Select - 45186 45191 45195 45200 45202 45203 45206 45214 45215 45216 45218 45…" at bounding box center [289, 147] width 96 height 10
select select "46592"
click at [241, 142] on select "- Select - 45186 45191 45195 45200 45202 45203 45206 45214 45215 45216 45218 45…" at bounding box center [289, 147] width 96 height 10
click at [422, 239] on button "OK" at bounding box center [425, 240] width 35 height 11
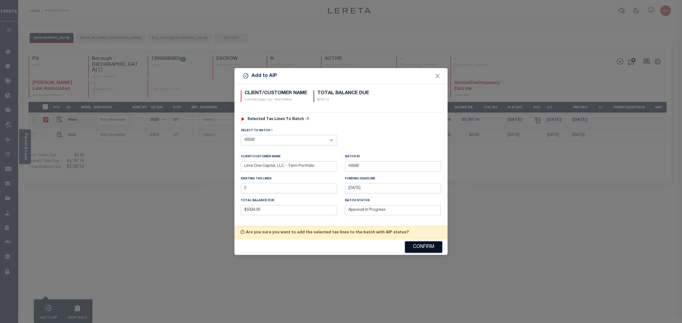
click at [422, 246] on button "Confirm" at bounding box center [423, 247] width 37 height 11
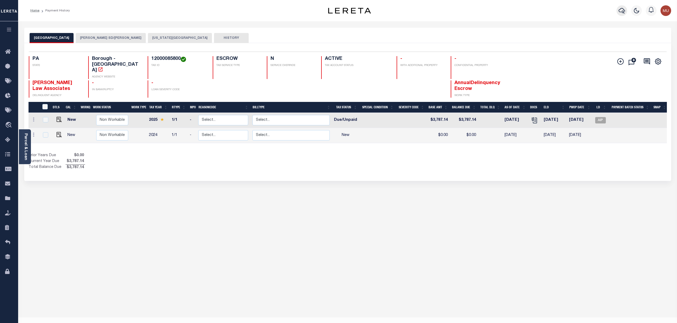
click at [620, 9] on icon "button" at bounding box center [621, 11] width 6 height 6
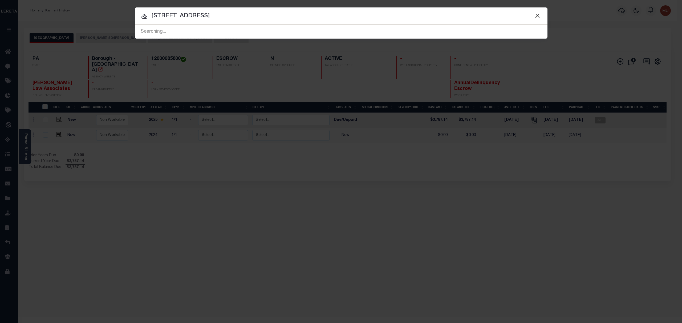
type input "[STREET_ADDRESS]"
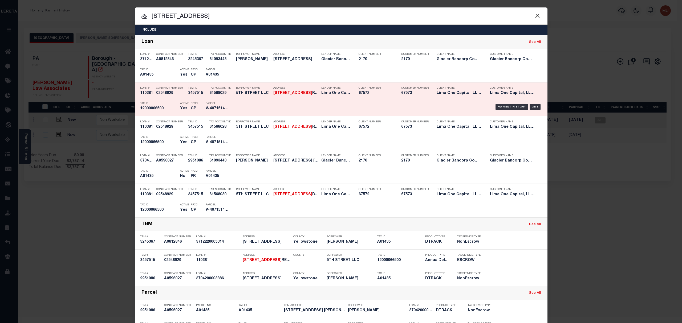
click at [448, 105] on div "Payment History OMS" at bounding box center [390, 106] width 304 height 15
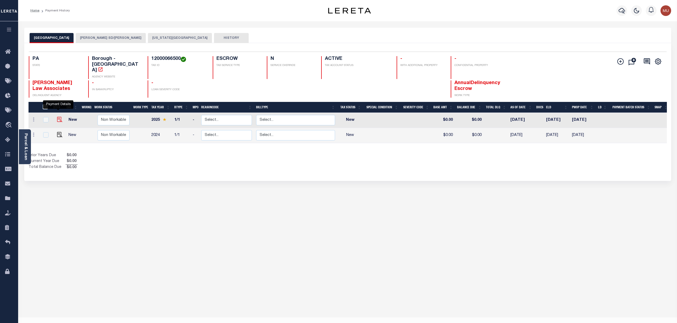
click at [59, 117] on img "" at bounding box center [59, 119] width 5 height 5
checkbox input "true"
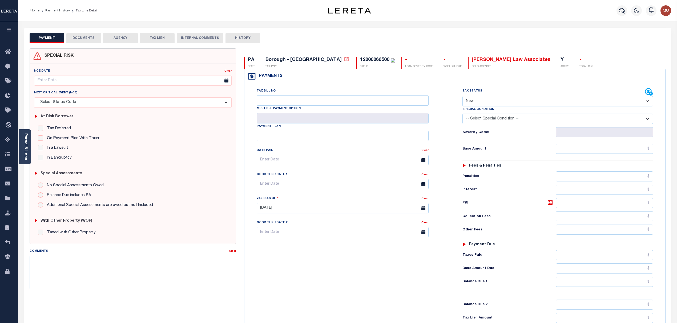
click at [497, 100] on select "- Select Status Code - Open Due/Unpaid Paid Incomplete No Tax Due Internal Refu…" at bounding box center [557, 101] width 191 height 10
select select "DUE"
click at [462, 97] on select "- Select Status Code - Open Due/Unpaid Paid Incomplete No Tax Due Internal Refu…" at bounding box center [557, 101] width 191 height 10
type input "[DATE]"
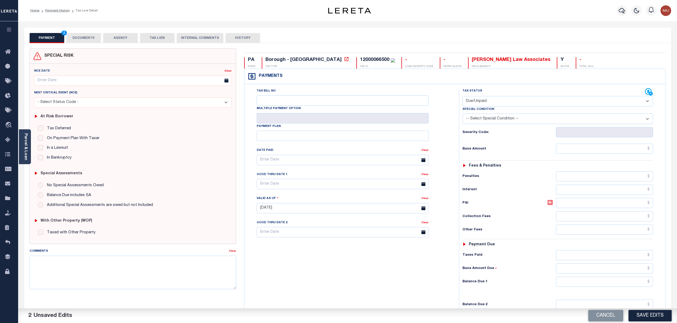
click at [84, 37] on button "DOCUMENTS" at bounding box center [83, 38] width 35 height 10
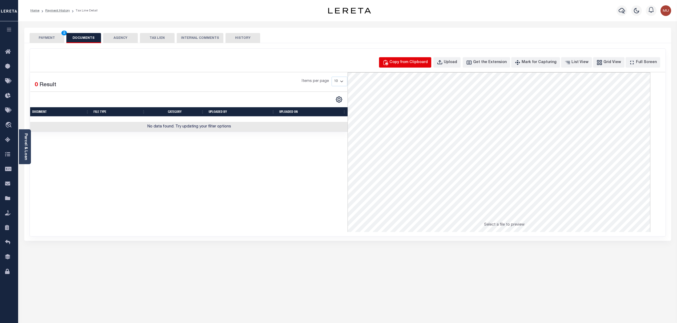
click at [414, 64] on div "Copy from Clipboard" at bounding box center [408, 63] width 38 height 6
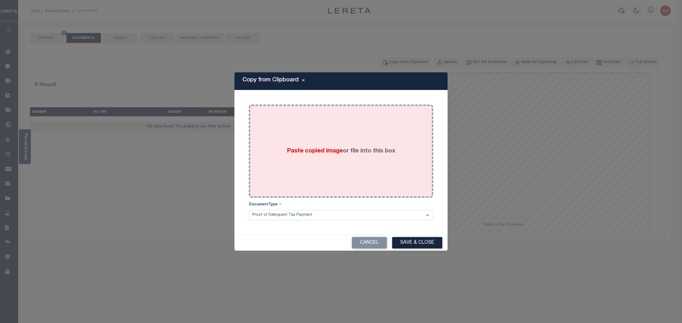
click at [333, 133] on div "Paste copied image or file into this box" at bounding box center [341, 151] width 176 height 85
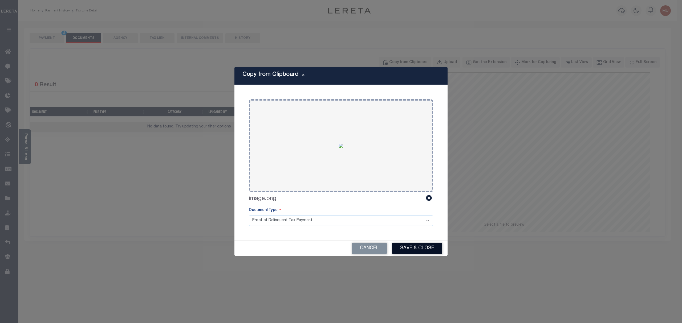
click at [430, 251] on button "Save & Close" at bounding box center [417, 248] width 50 height 11
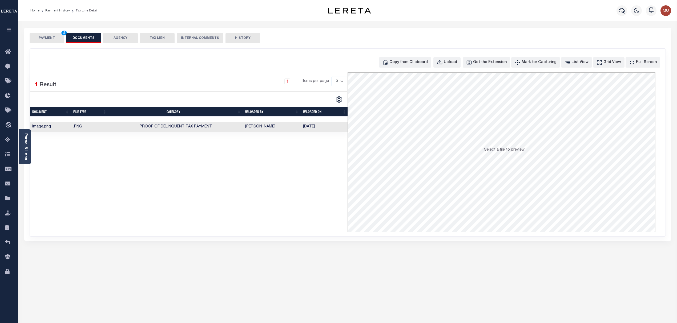
click at [50, 38] on button "PAYMENT 2" at bounding box center [47, 38] width 35 height 10
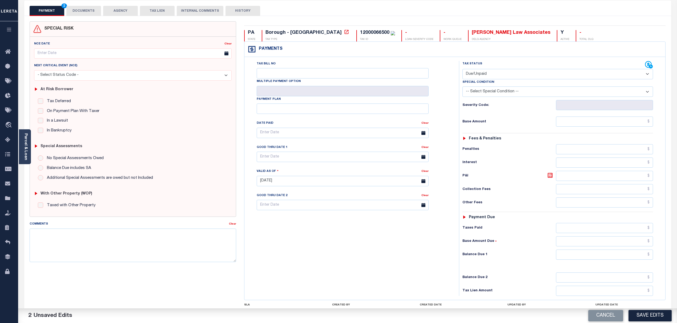
scroll to position [35, 0]
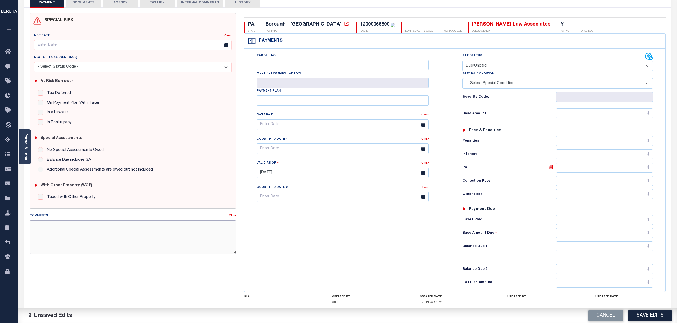
click at [186, 242] on textarea "Comments" at bounding box center [133, 238] width 207 height 34
paste textarea "DTS escrow reporting (20510) reported incorrect county Base $ Lereta will cover…"
type textarea "DTS escrow reporting (20510) reported incorrect county Base $ Lereta will cover…"
click at [565, 114] on input "text" at bounding box center [604, 113] width 97 height 10
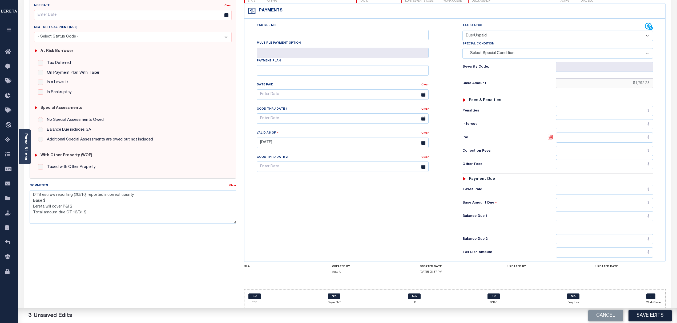
scroll to position [70, 0]
type input "$1,792.28"
click at [631, 216] on input "text" at bounding box center [604, 216] width 97 height 10
type input "$1,792.28"
click at [307, 115] on input "text" at bounding box center [343, 118] width 172 height 10
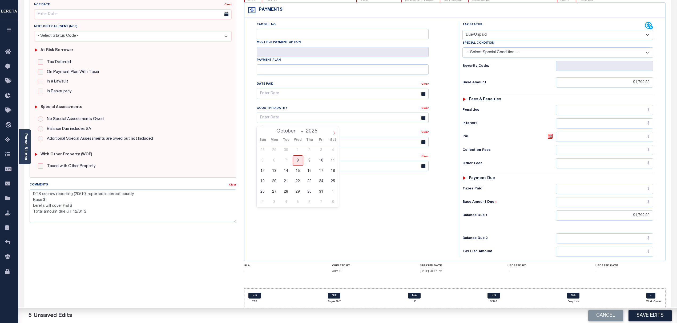
click at [331, 131] on span at bounding box center [333, 131] width 9 height 9
select select "11"
click at [298, 188] on span "31" at bounding box center [297, 192] width 10 height 10
type input "[DATE]"
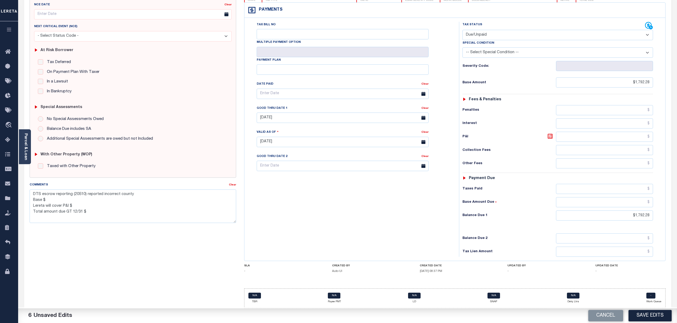
click at [288, 200] on div "Tax Bill No Multiple Payment Option Payment Plan Clear" at bounding box center [350, 139] width 209 height 235
click at [95, 194] on textarea "DTS escrow reporting (20510) reported incorrect county Base $ Lereta will cover…" at bounding box center [133, 207] width 207 height 34
click at [87, 202] on textarea "DTS escrow reporting (20510) reported incorrect county Base $ Lereta will cover…" at bounding box center [133, 207] width 207 height 34
click at [82, 194] on textarea "DTS escrow reporting (20510) reported incorrect county Base $ Lereta will cover…" at bounding box center [133, 207] width 207 height 34
click at [44, 197] on textarea "DTS escrow reporting (20510) reported incorrect county Base $ Lereta will cover…" at bounding box center [133, 207] width 207 height 34
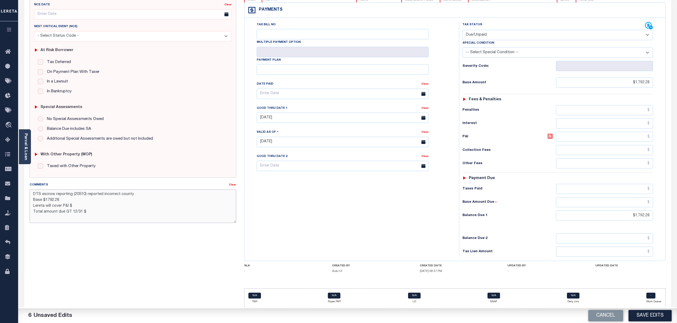
click at [84, 204] on textarea "DTS escrow reporting (20510) reported incorrect county Base $1792.28 Lereta wil…" at bounding box center [133, 207] width 207 height 34
click at [94, 207] on textarea "DTS escrow reporting (20510) reported incorrect county Base $1792.28 Lereta wil…" at bounding box center [133, 207] width 207 height 34
click at [95, 200] on textarea "DTS escrow reporting (20510) reported incorrect county Base $1792.28 Lereta wil…" at bounding box center [133, 207] width 207 height 34
click at [94, 201] on textarea "DTS escrow reporting (20510) reported incorrect county Base $1792.28 Lereta wil…" at bounding box center [133, 207] width 207 height 34
paste textarea "193.54"
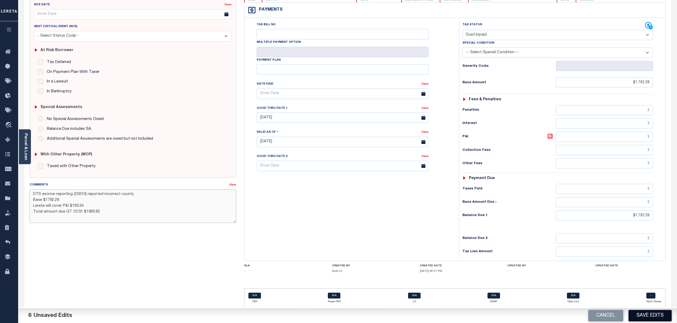
type textarea "DTS escrow reporting (20510) reported incorrect county Base $1792.28 Lereta wil…"
click at [637, 316] on button "Save Edits" at bounding box center [649, 315] width 43 height 11
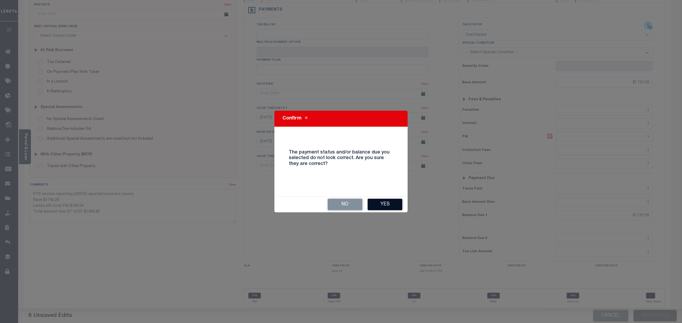
click at [388, 202] on button "Yes" at bounding box center [385, 204] width 35 height 11
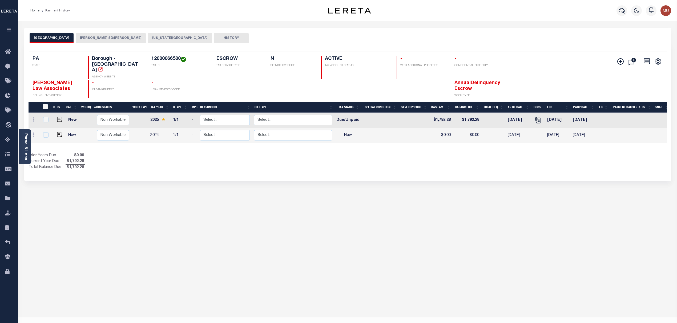
click at [84, 113] on td at bounding box center [88, 120] width 13 height 15
checkbox input "true"
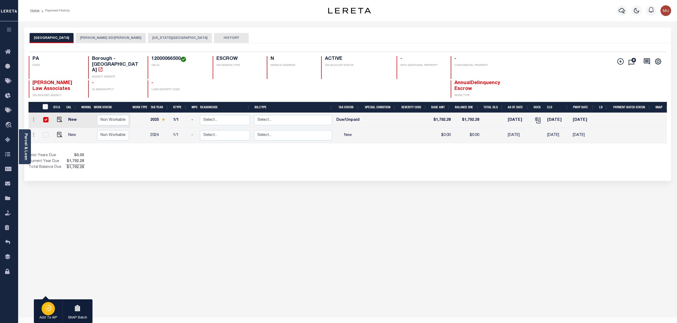
click at [50, 307] on icon "button" at bounding box center [49, 308] width 3 height 6
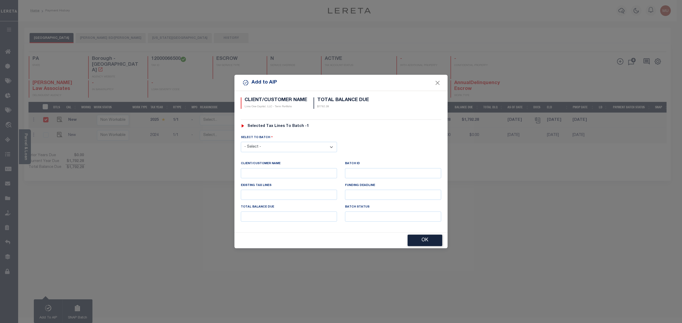
click at [274, 144] on select "- Select - 45186 45191 45195 45200 45202 45203 45206 45214 45215 45216 45218 45…" at bounding box center [289, 147] width 96 height 10
select select "46592"
click at [241, 142] on select "- Select - 45186 45191 45195 45200 45202 45203 45206 45214 45215 45216 45218 45…" at bounding box center [289, 147] width 96 height 10
click at [423, 239] on button "OK" at bounding box center [425, 240] width 35 height 11
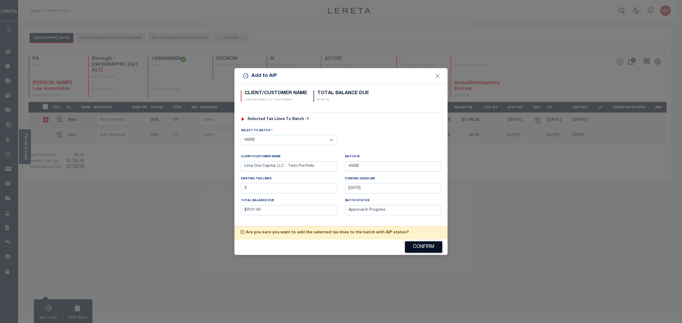
click at [415, 246] on button "Confirm" at bounding box center [423, 247] width 37 height 11
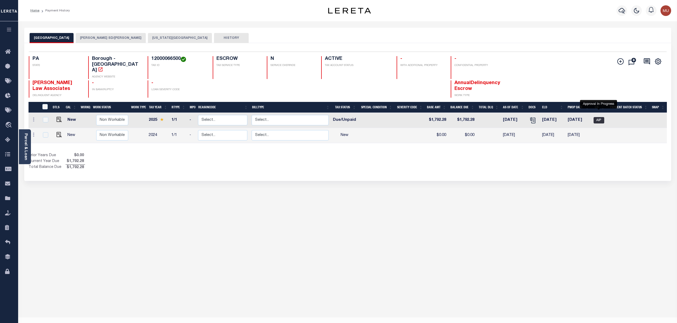
click at [598, 117] on span "AIP" at bounding box center [598, 120] width 11 height 6
checkbox input "true"
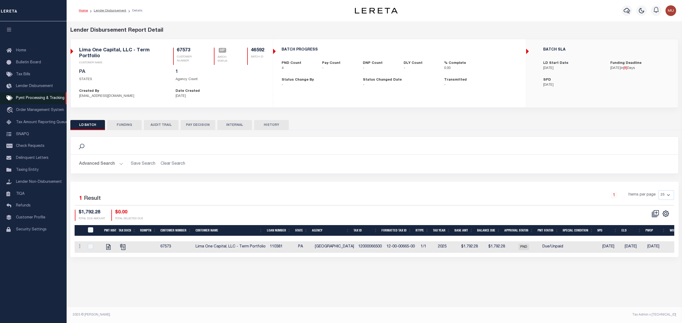
click at [33, 98] on span "Pymt Processing & Tracking" at bounding box center [40, 98] width 48 height 4
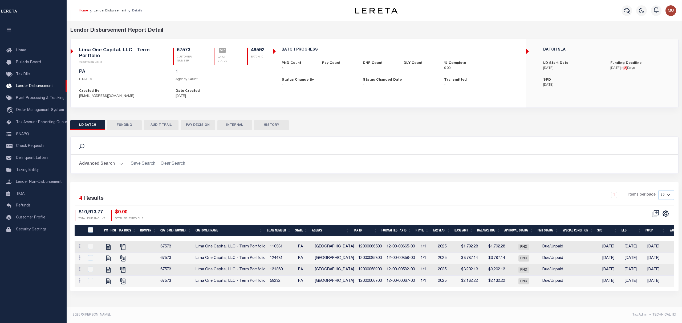
click at [258, 52] on h5 "46592" at bounding box center [257, 51] width 13 height 6
copy h5 "46592"
click at [324, 248] on td "[GEOGRAPHIC_DATA]" at bounding box center [334, 247] width 43 height 11
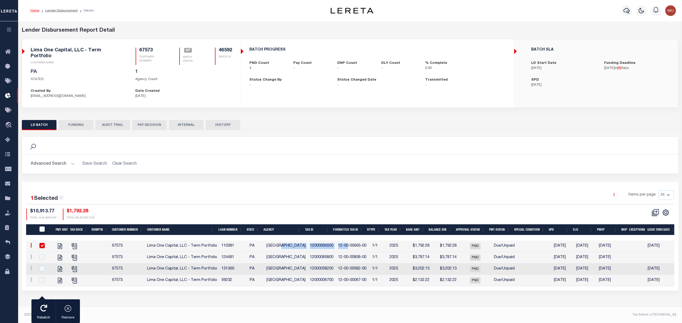
drag, startPoint x: 324, startPoint y: 248, endPoint x: 341, endPoint y: 248, distance: 17.6
click at [341, 248] on tr "View Tax Line Detail View Accutax Payment History 67573 Lima One Capital, LLC -…" at bounding box center [378, 246] width 704 height 11
click at [275, 243] on td "[GEOGRAPHIC_DATA]" at bounding box center [285, 246] width 43 height 11
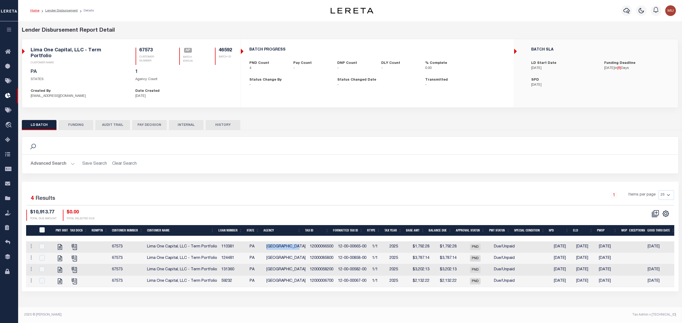
drag, startPoint x: 275, startPoint y: 243, endPoint x: 284, endPoint y: 242, distance: 9.4
click at [284, 242] on td "[GEOGRAPHIC_DATA]" at bounding box center [285, 247] width 43 height 11
checkbox input "true"
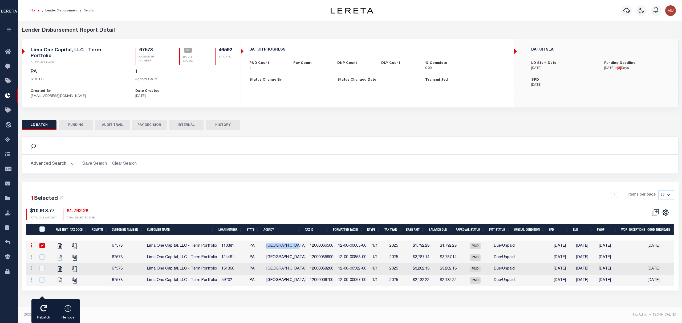
copy td "[GEOGRAPHIC_DATA]"
click at [325, 137] on div "Search" at bounding box center [350, 146] width 656 height 18
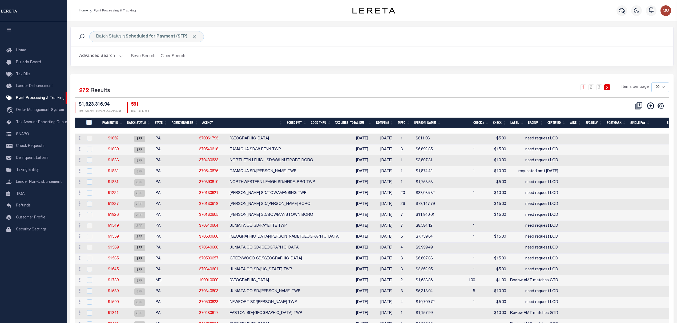
click at [401, 95] on div "1 2 3 Items per page 100 200 500 1000" at bounding box center [446, 90] width 443 height 14
click at [621, 12] on icon "button" at bounding box center [621, 10] width 6 height 6
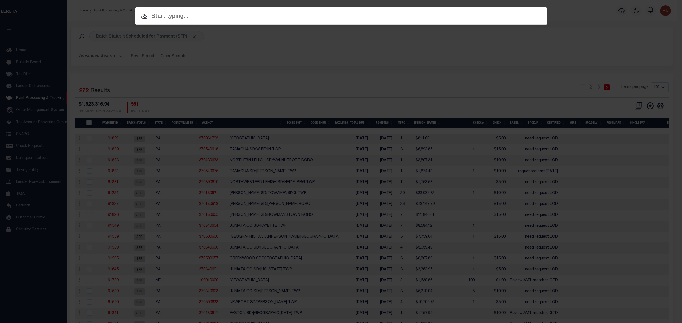
click at [260, 19] on input "text" at bounding box center [341, 16] width 413 height 9
paste input "133149"
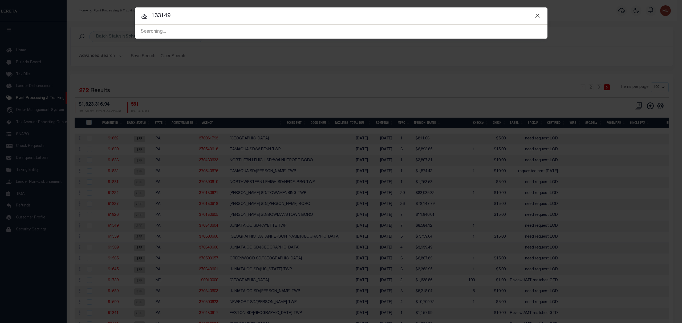
type input "133149"
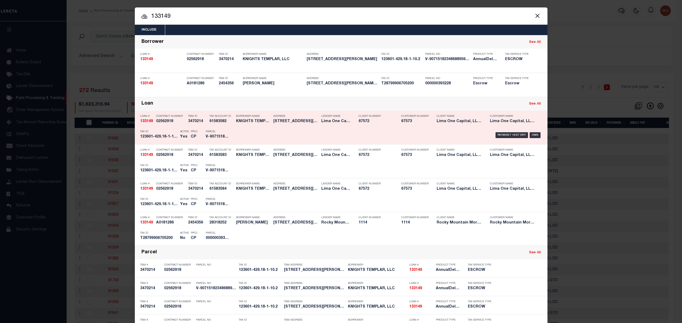
click at [366, 129] on div "Payment History OMS" at bounding box center [390, 135] width 304 height 15
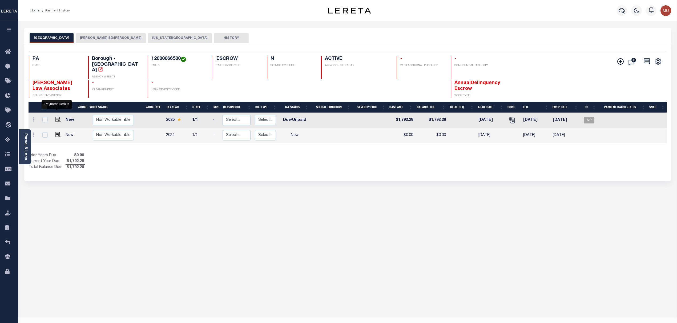
drag, startPoint x: 55, startPoint y: 109, endPoint x: 69, endPoint y: 94, distance: 20.4
click at [55, 117] on img "" at bounding box center [57, 119] width 5 height 5
checkbox input "true"
click at [56, 117] on img "" at bounding box center [57, 119] width 5 height 5
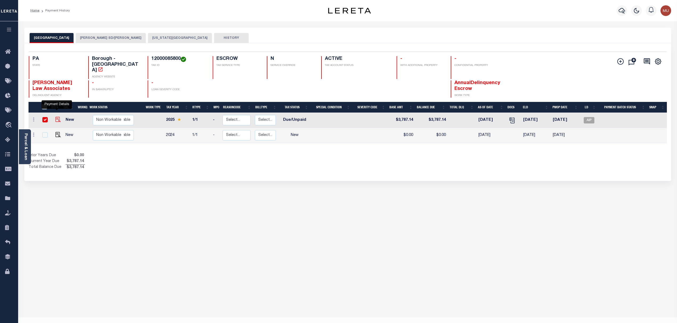
checkbox input "true"
click at [51, 113] on td at bounding box center [57, 120] width 13 height 15
checkbox input "true"
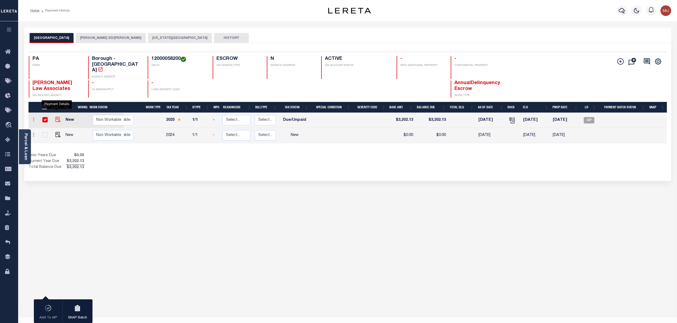
click at [56, 117] on img "" at bounding box center [57, 119] width 5 height 5
checkbox input "false"
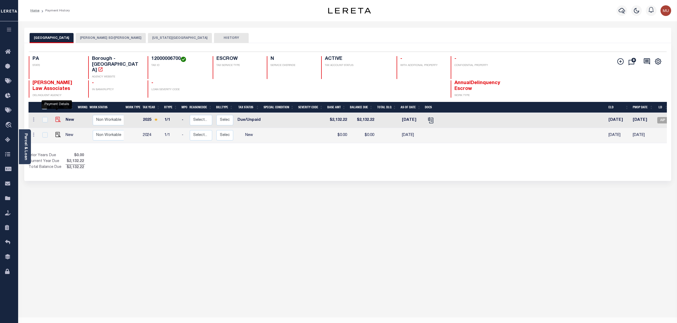
click at [56, 117] on img "" at bounding box center [57, 119] width 5 height 5
checkbox input "true"
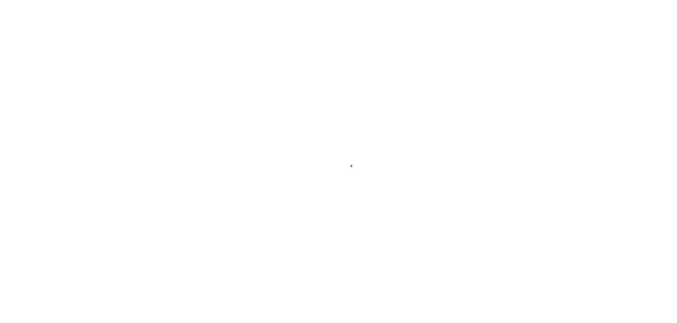
select select "DUE"
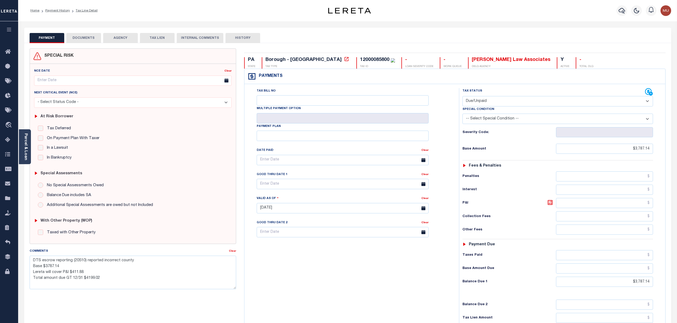
click at [321, 192] on div "Tax Bill No Multiple Payment Option Payment Plan Clear" at bounding box center [350, 162] width 201 height 149
click at [336, 186] on input "text" at bounding box center [343, 184] width 172 height 10
click at [333, 199] on icon at bounding box center [334, 199] width 4 height 4
select select "11"
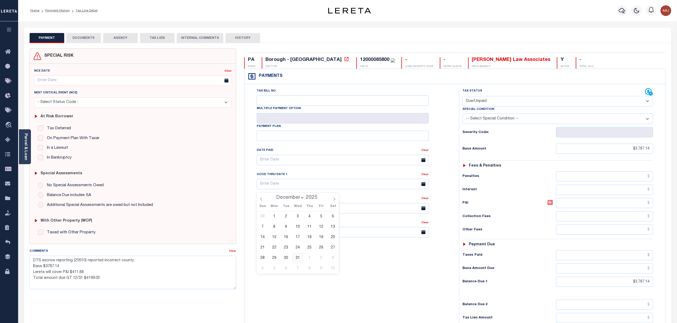
click at [300, 257] on span "31" at bounding box center [297, 258] width 10 height 10
type input "[DATE]"
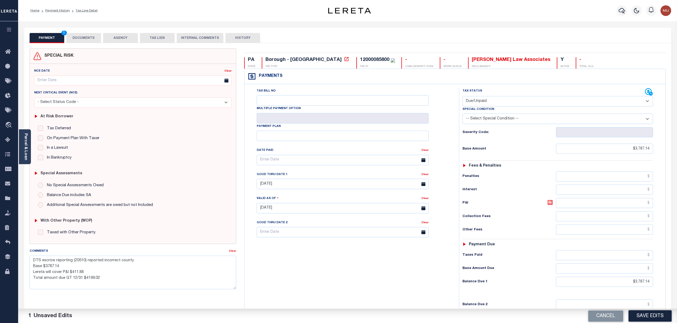
click at [434, 271] on div "Tax Bill No Multiple Payment Option Payment Plan Clear" at bounding box center [350, 205] width 209 height 235
click at [657, 316] on button "Save Edits" at bounding box center [649, 315] width 43 height 11
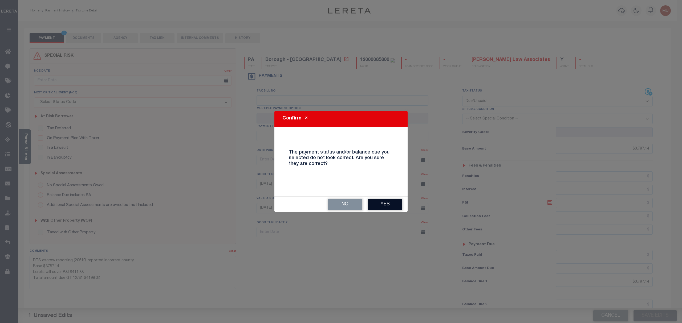
click at [389, 204] on button "Yes" at bounding box center [385, 204] width 35 height 11
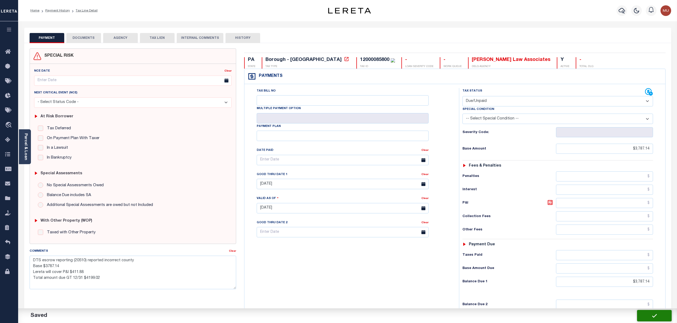
checkbox input "false"
type textarea "DTS escrow reporting (20510) reported incorrect county Base $3787.14 Lereta wil…"
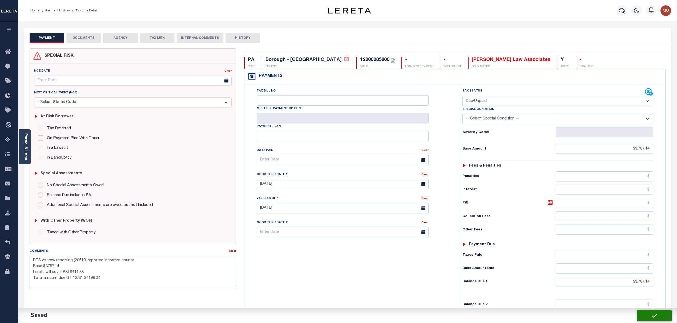
type input "$3,787.14"
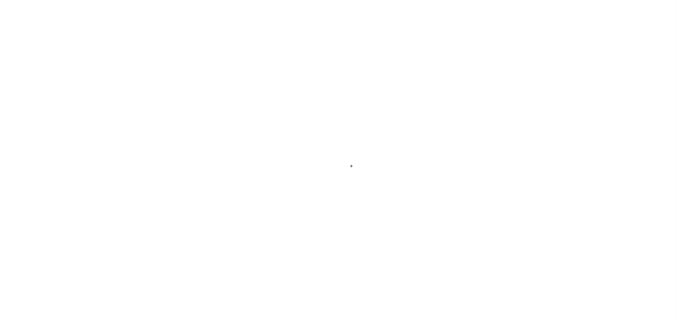
select select "DUE"
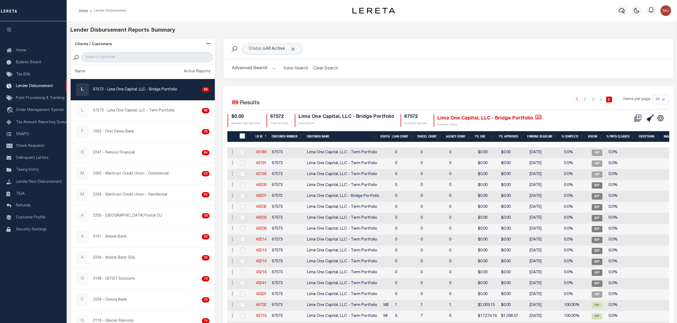
click at [413, 49] on div "Status is All Active Search" at bounding box center [447, 48] width 441 height 11
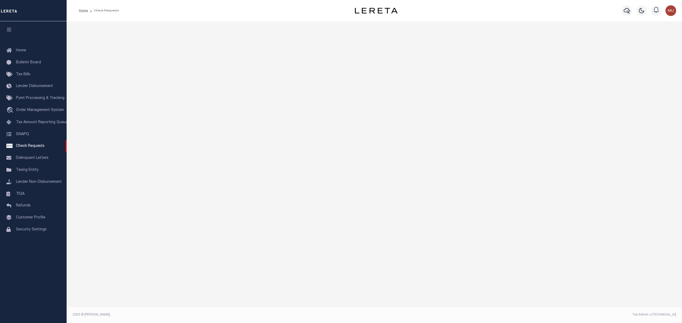
select select "50"
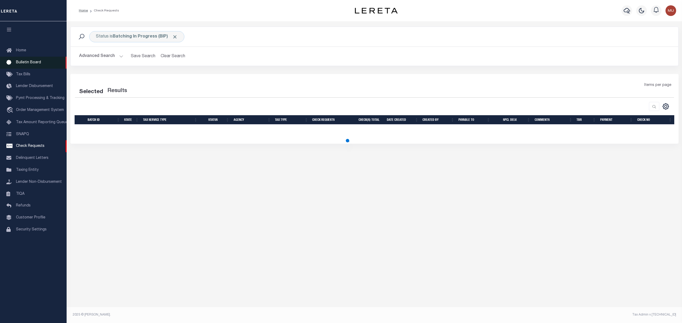
select select "50"
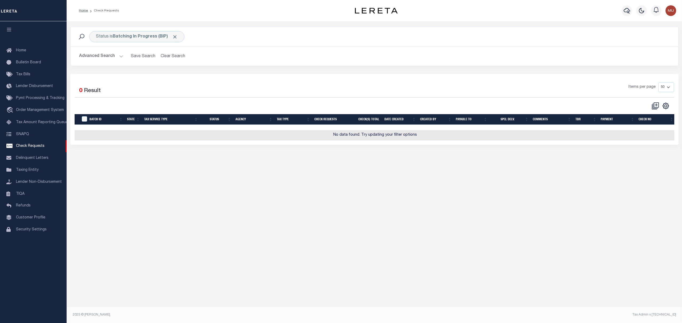
click at [103, 56] on button "Advanced Search" at bounding box center [101, 56] width 44 height 10
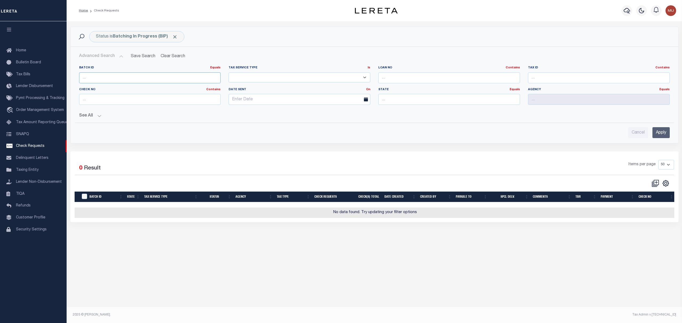
click at [95, 78] on input "number" at bounding box center [150, 77] width 142 height 11
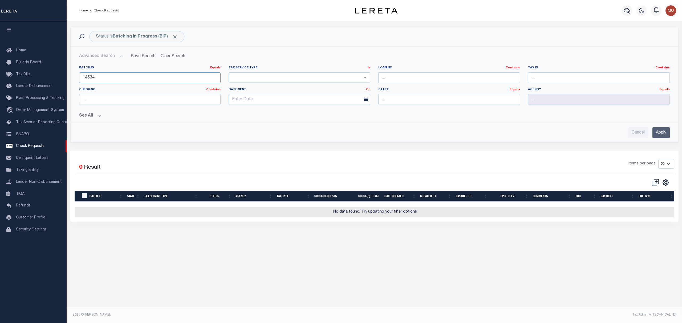
type input "14534"
click at [661, 130] on input "Apply" at bounding box center [660, 132] width 17 height 11
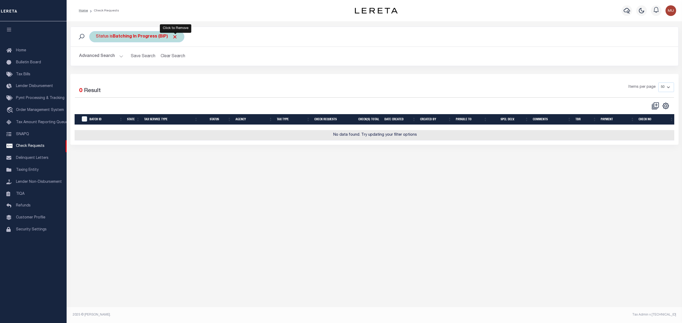
click at [177, 38] on span "Click to Remove" at bounding box center [175, 37] width 6 height 6
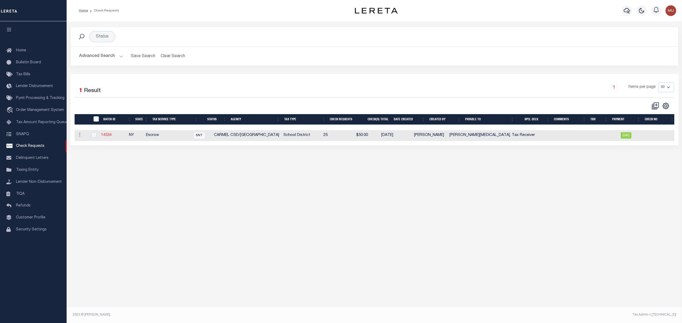
click at [110, 137] on link "14534" at bounding box center [106, 135] width 11 height 4
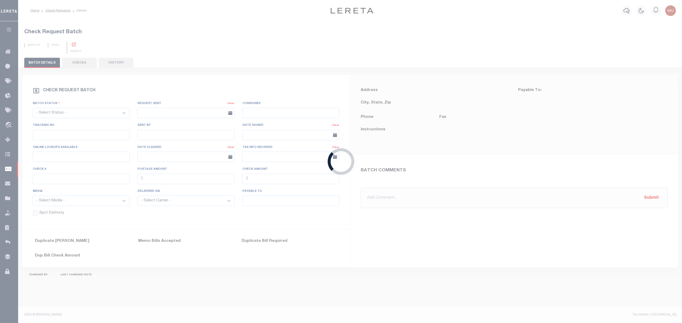
select select "SNT"
type input "No"
type input "$0.00"
type input "Stephanie Nix, Tax Receiver"
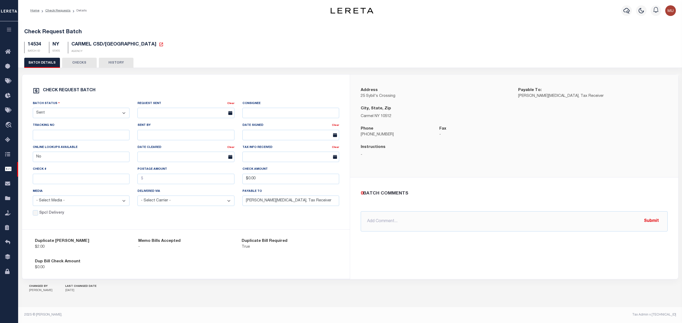
drag, startPoint x: 64, startPoint y: 115, endPoint x: 64, endPoint y: 118, distance: 3.7
click at [64, 115] on select "- Select Status - Approval Needed Batching In Progress Check Returned Cleared a…" at bounding box center [81, 113] width 97 height 10
select select "VOI"
click at [33, 110] on select "- Select Status - Approval Needed Batching In Progress Check Returned Cleared a…" at bounding box center [81, 113] width 97 height 10
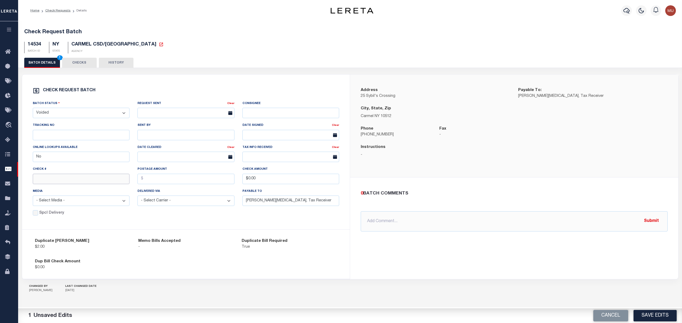
click at [54, 183] on input "text" at bounding box center [81, 179] width 97 height 10
type input "15012"
click at [394, 209] on div "0 BATCH COMMENTS @Aakash Patel @Abdul Muzain @Adams, Pamela S @Adhikary Rinki @…" at bounding box center [513, 210] width 315 height 41
click at [398, 219] on input "text" at bounding box center [514, 221] width 307 height 20
type input "no memo fee collected during school tax period"
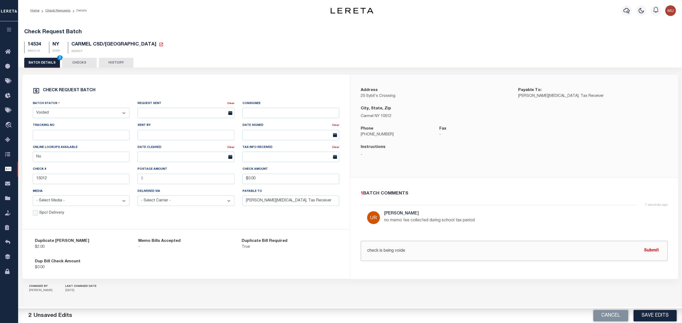
type input "check is being voided"
click at [652, 316] on button "Save Edits" at bounding box center [649, 315] width 43 height 11
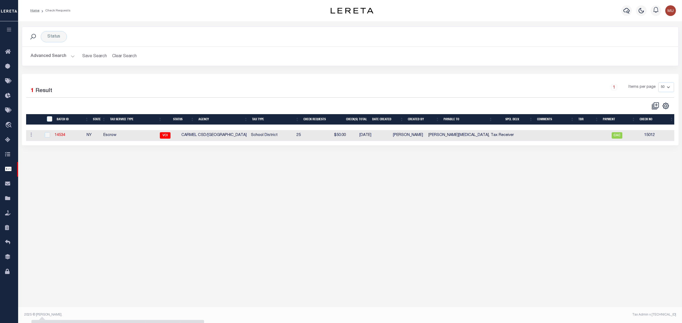
click at [325, 80] on div "1 Selected 1 Result 1 Items per page 10 25 50 100" at bounding box center [350, 109] width 657 height 71
click at [101, 206] on div "Status Search Advanced Search Save Search Clear Search CheckRequestSearchTable_…" at bounding box center [350, 166] width 664 height 291
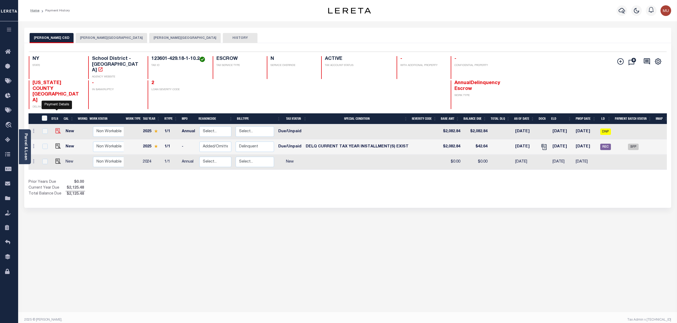
click at [58, 128] on img "" at bounding box center [57, 130] width 5 height 5
checkbox input "true"
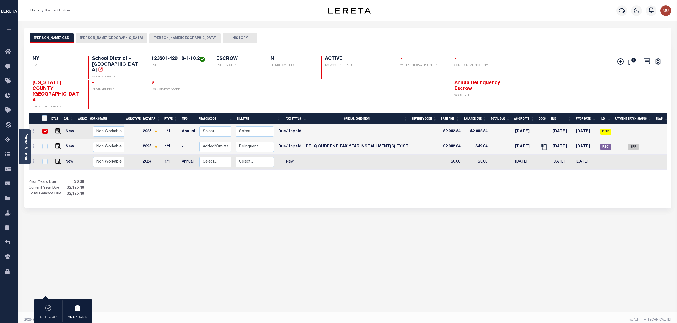
click at [89, 38] on button "HANCOCK VILLAGE" at bounding box center [111, 38] width 71 height 10
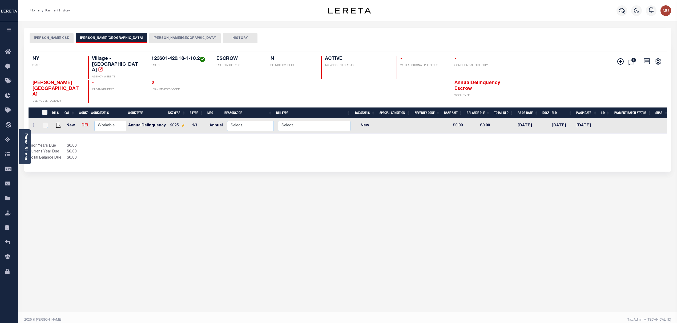
click at [149, 40] on button "HANCOCK TOWN" at bounding box center [184, 38] width 71 height 10
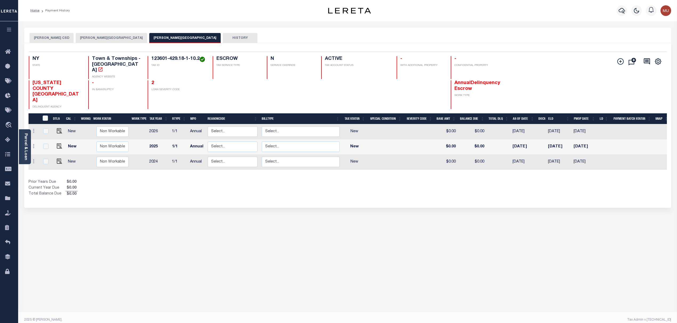
click at [50, 38] on button "HANCOCK CSD" at bounding box center [52, 38] width 44 height 10
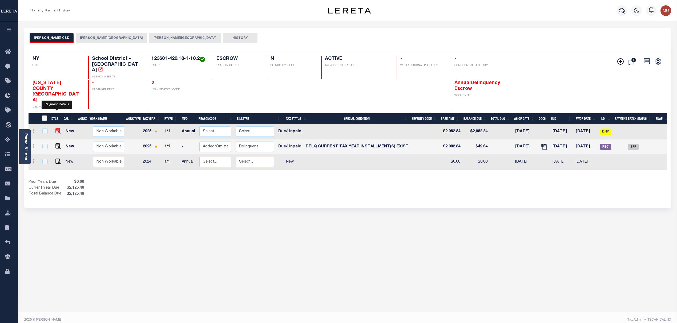
click at [55, 128] on img "" at bounding box center [57, 130] width 5 height 5
checkbox input "true"
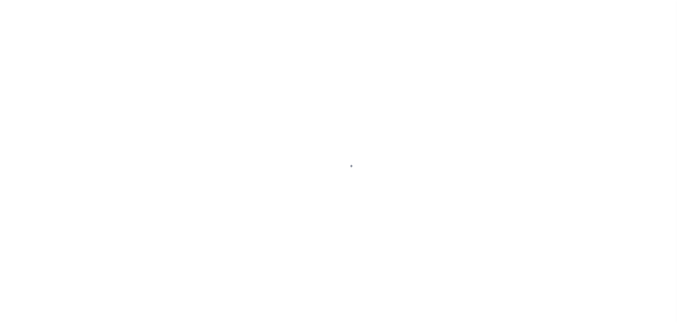
select select "DUE"
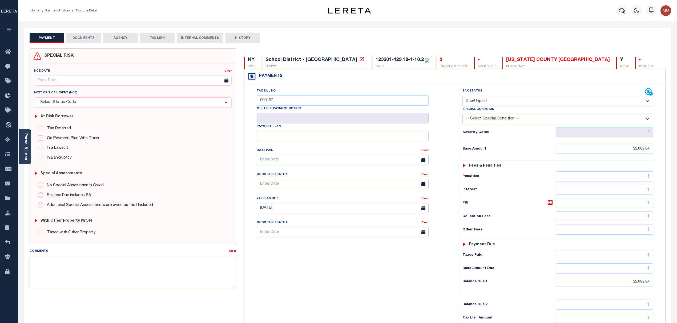
click at [305, 34] on div "PAYMENT DOCUMENTS AGENCY DELINQUENT PAYEE TAX LIEN HISTORY" at bounding box center [348, 38] width 636 height 10
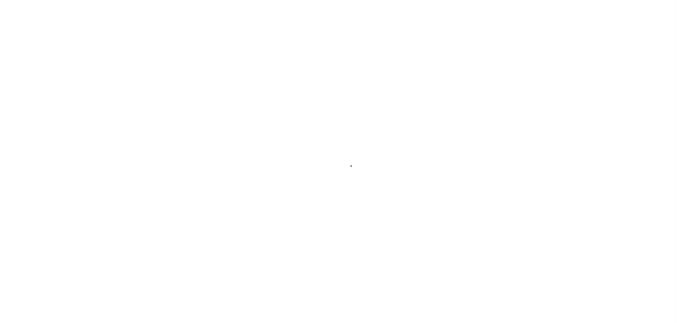
select select "DUE"
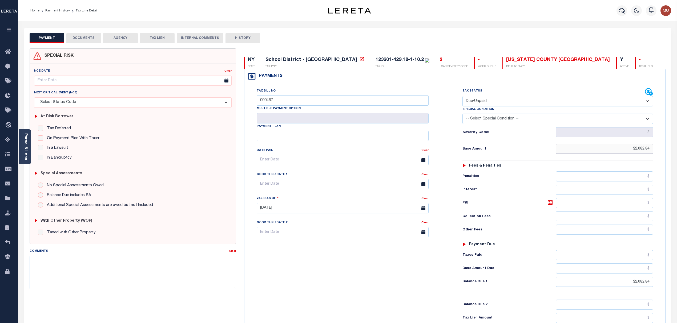
click at [592, 152] on input "$2,082.84" at bounding box center [604, 149] width 97 height 10
drag, startPoint x: 621, startPoint y: 150, endPoint x: 693, endPoint y: 148, distance: 71.1
click at [676, 148] on html "Home Payment History Tax Line Detail" at bounding box center [338, 195] width 677 height 391
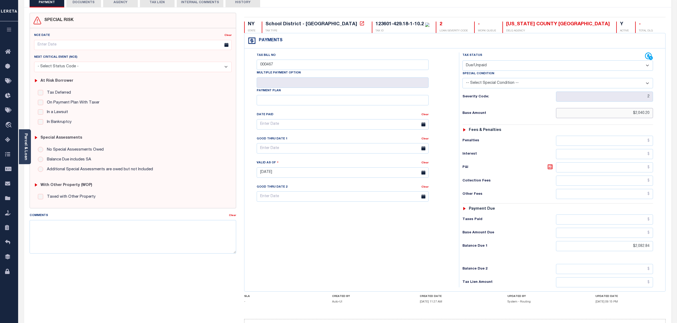
scroll to position [72, 0]
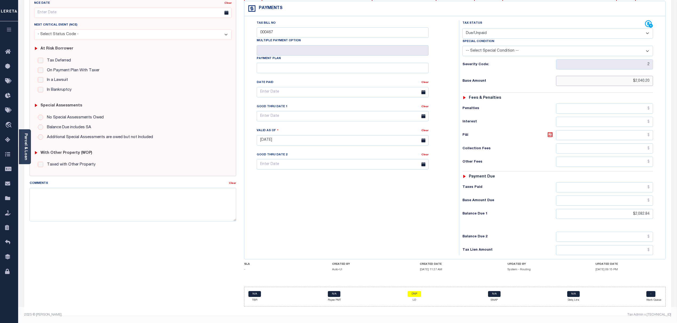
type input "$2,040.20"
type input "[DATE]"
drag, startPoint x: 628, startPoint y: 211, endPoint x: 678, endPoint y: 207, distance: 50.3
click at [673, 207] on div "PAYMENT 2 DOCUMENTS AGENCY DELINQUENT PAYEE" at bounding box center [347, 142] width 654 height 364
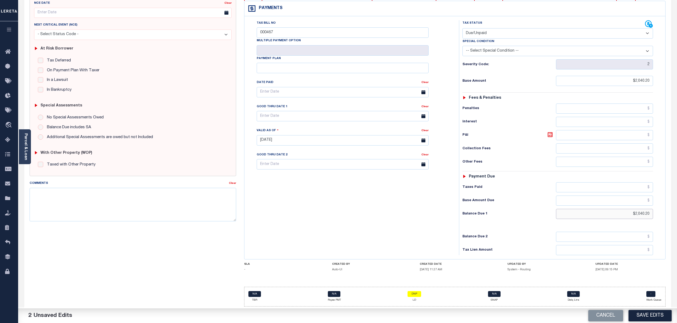
type input "$2,040.20"
click at [153, 200] on textarea "Comments" at bounding box center [133, 205] width 207 height 34
click at [120, 204] on textarea "Comments" at bounding box center [133, 205] width 207 height 34
click at [47, 190] on textarea "Transfering from DTS payment team" at bounding box center [133, 205] width 207 height 34
click at [114, 192] on textarea "Transferring from DTS payment team" at bounding box center [133, 205] width 207 height 34
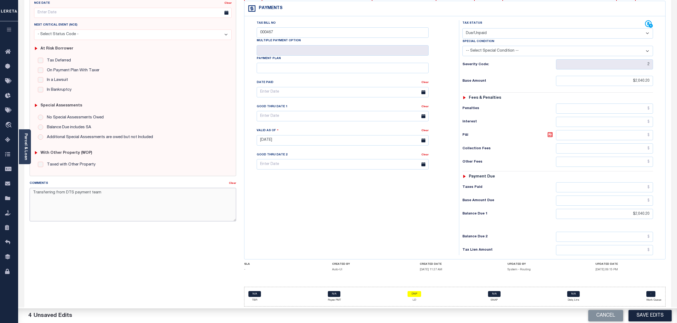
click at [138, 193] on textarea "Transferring from DTS payment team" at bounding box center [133, 205] width 207 height 34
click at [45, 188] on textarea "CAS - 48345 Transferring from DTS payment team CK #8402215" at bounding box center [133, 205] width 207 height 34
click at [42, 192] on textarea "CAS -48345 Transferring from DTS payment team CK #8402215" at bounding box center [133, 205] width 207 height 34
click at [128, 198] on textarea "CAS-48345 Transferring from DTS payment team CK #8402215" at bounding box center [133, 205] width 207 height 34
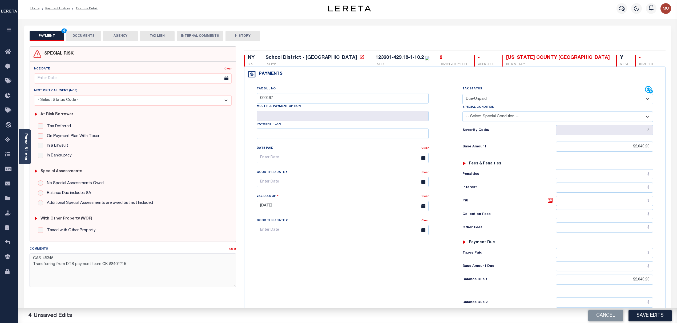
scroll to position [0, 0]
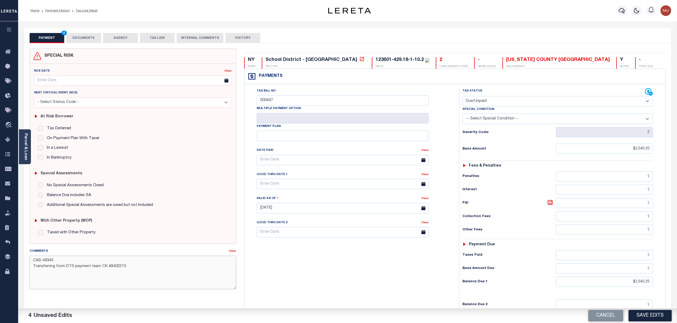
type textarea "CAS-48345 Transferring from DTS payment team CK #8402215"
click at [325, 189] on input "text" at bounding box center [343, 184] width 172 height 10
click at [320, 257] on span "31" at bounding box center [321, 258] width 10 height 10
type input "10/31/2025"
click at [654, 315] on button "Save Edits" at bounding box center [649, 315] width 43 height 11
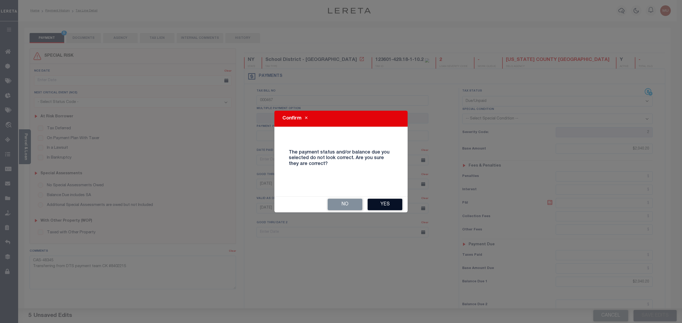
click at [401, 207] on button "Yes" at bounding box center [385, 204] width 35 height 11
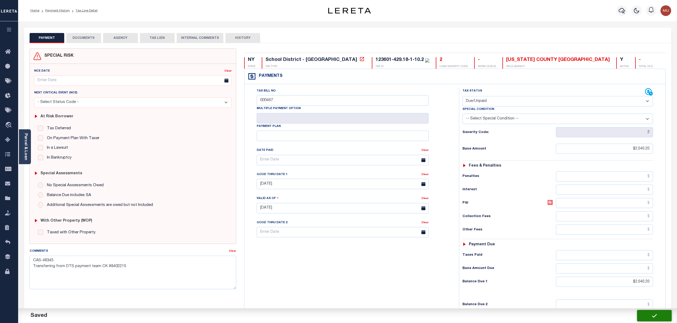
checkbox input "false"
type textarea "CAS-48345 Transferring from DTS payment team CK #8402215"
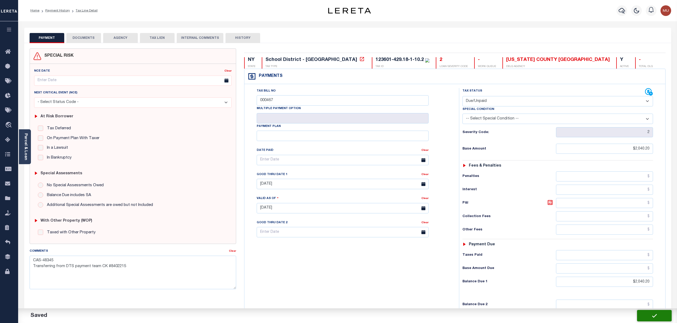
type input "$2,040.2"
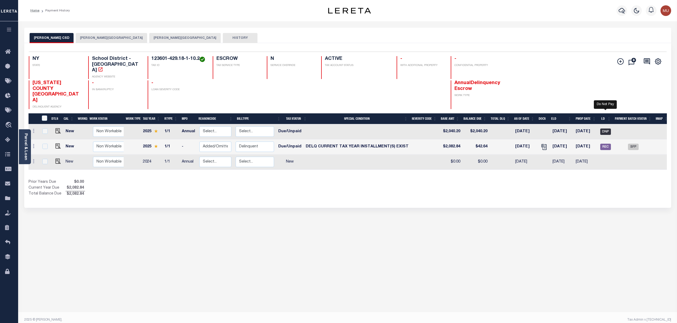
click at [601, 129] on span "DNP" at bounding box center [605, 132] width 11 height 6
checkbox input "true"
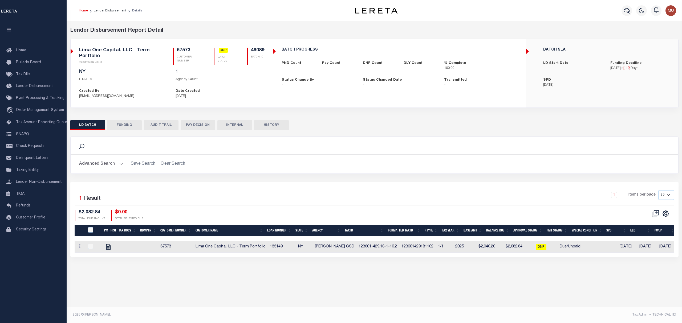
click at [180, 249] on td "67573" at bounding box center [175, 247] width 35 height 11
checkbox input "true"
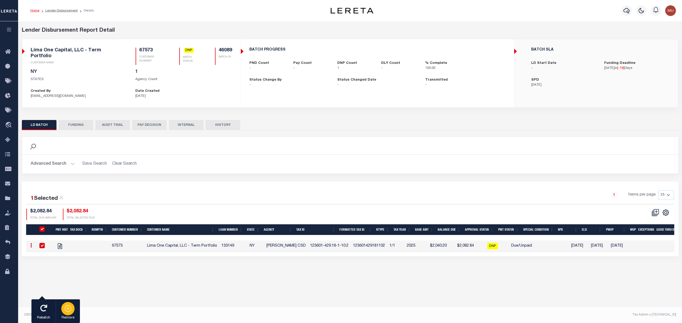
click at [69, 312] on icon "button" at bounding box center [67, 308] width 7 height 7
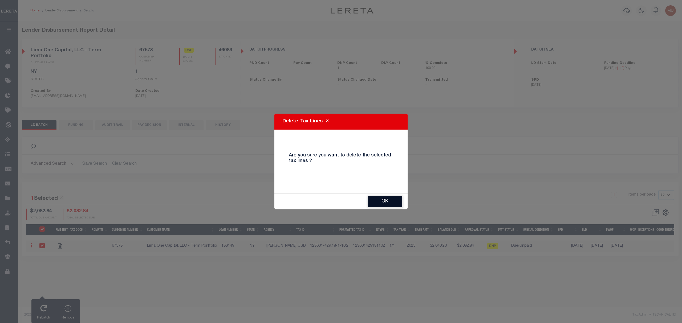
click at [379, 204] on button "OK" at bounding box center [385, 201] width 35 height 11
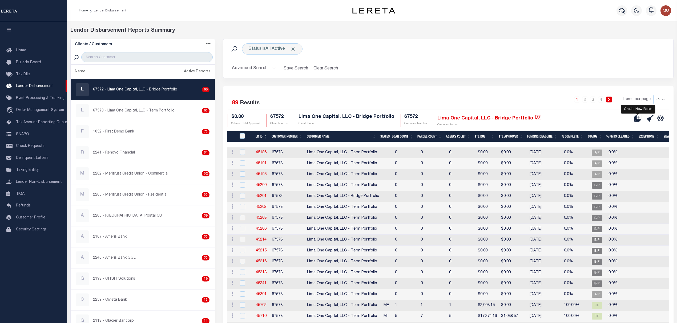
click at [640, 121] on icon at bounding box center [637, 118] width 7 height 7
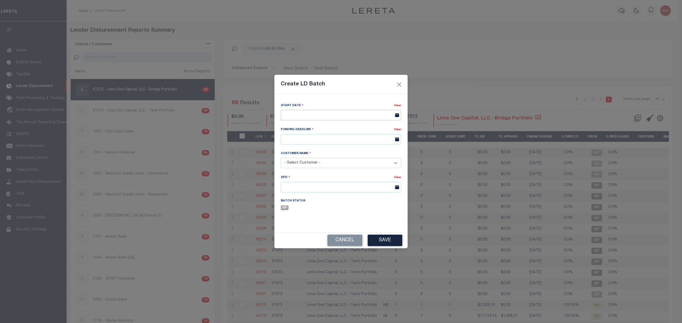
click at [340, 111] on input "text" at bounding box center [341, 115] width 120 height 10
click at [323, 152] on span "8" at bounding box center [321, 155] width 10 height 10
type input "10/08/2025"
click at [329, 140] on input "text" at bounding box center [341, 139] width 120 height 10
click at [321, 180] on span "8" at bounding box center [321, 180] width 10 height 10
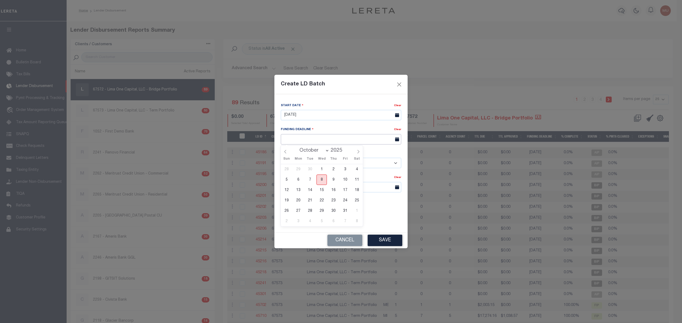
type input "10/08/25"
click at [320, 164] on select "- Select Customer - Accumatch - Refunds All In Credit Union Amarillo National B…" at bounding box center [341, 163] width 120 height 10
select select "2283"
click at [281, 158] on select "- Select Customer - Accumatch - Refunds All In Credit Union Amarillo National B…" at bounding box center [341, 163] width 120 height 10
click at [292, 195] on div "SPD Clear" at bounding box center [341, 187] width 128 height 24
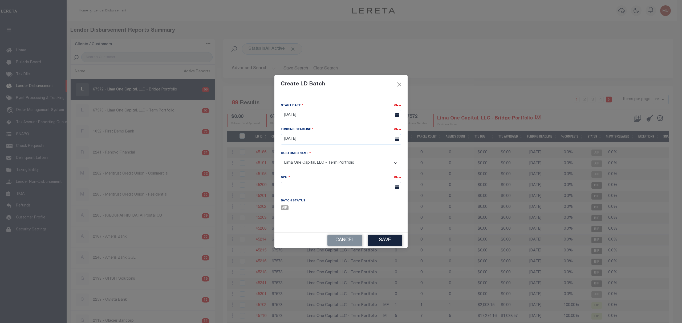
click at [301, 186] on input "text" at bounding box center [341, 187] width 120 height 10
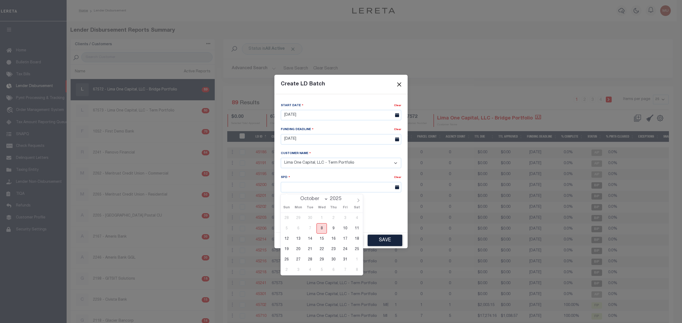
click at [323, 227] on span "8" at bounding box center [321, 228] width 10 height 10
type input "[DATE]"
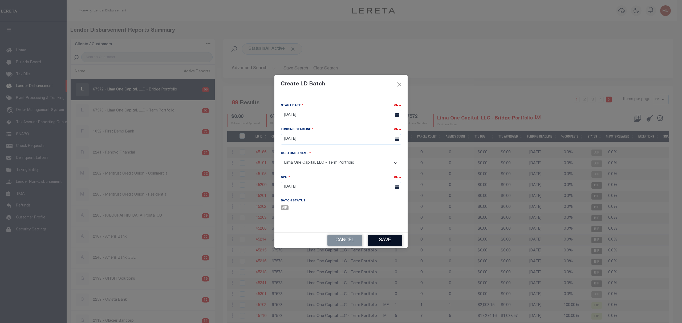
click at [390, 246] on button "Save" at bounding box center [385, 240] width 35 height 11
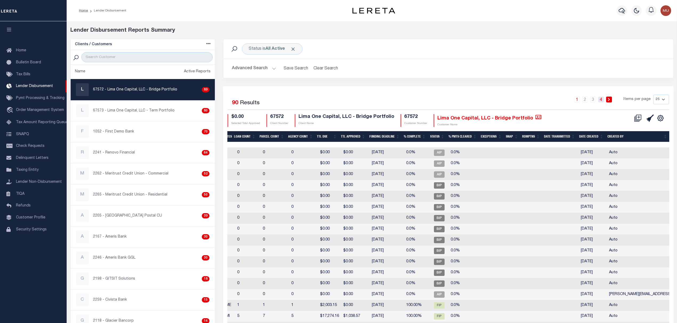
click at [601, 100] on link "4" at bounding box center [601, 100] width 6 height 6
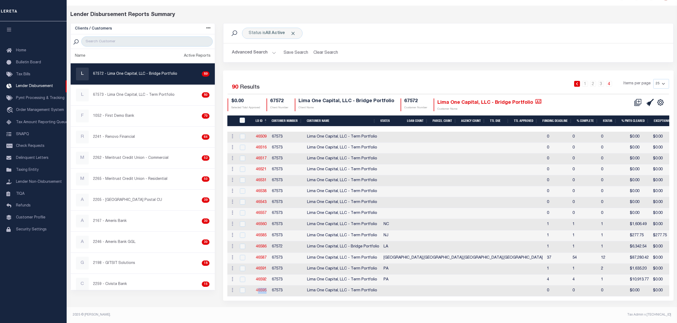
drag, startPoint x: 267, startPoint y: 287, endPoint x: 257, endPoint y: 288, distance: 9.7
click at [257, 288] on td "46595" at bounding box center [262, 291] width 16 height 11
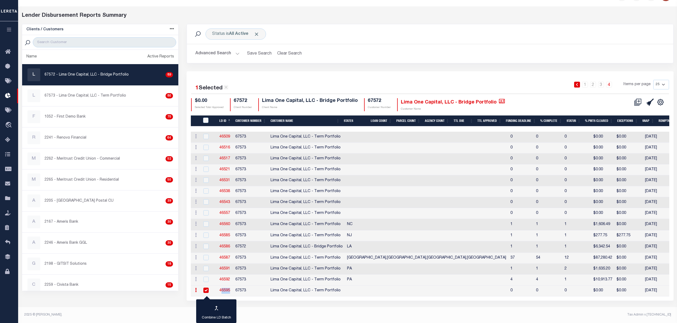
scroll to position [19, 0]
click at [257, 288] on td "67573" at bounding box center [250, 291] width 35 height 11
checkbox input "false"
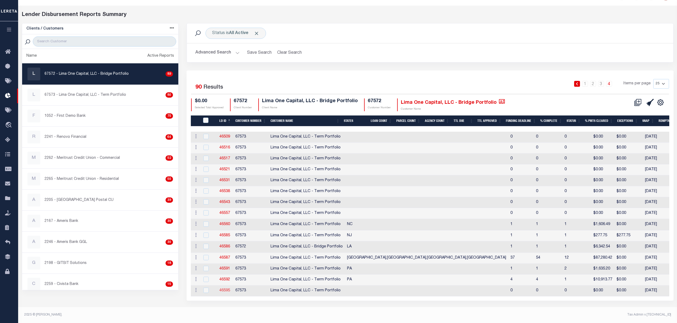
click at [225, 290] on link "46595" at bounding box center [224, 291] width 11 height 4
checkbox input "true"
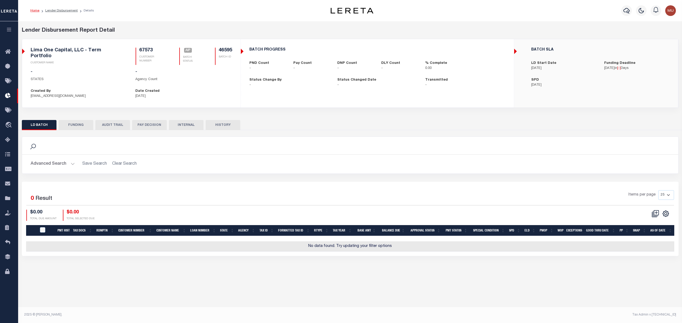
click at [225, 49] on h5 "46595" at bounding box center [225, 51] width 13 height 6
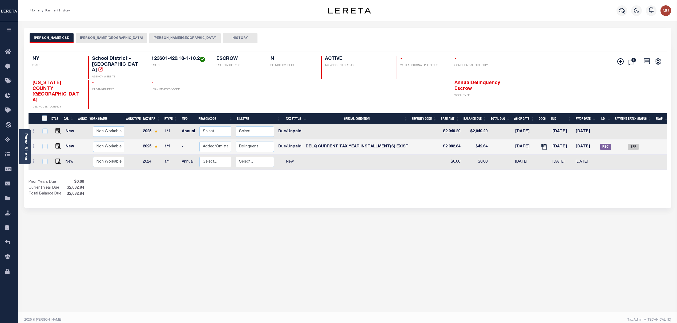
click at [133, 124] on td at bounding box center [132, 131] width 17 height 15
checkbox input "true"
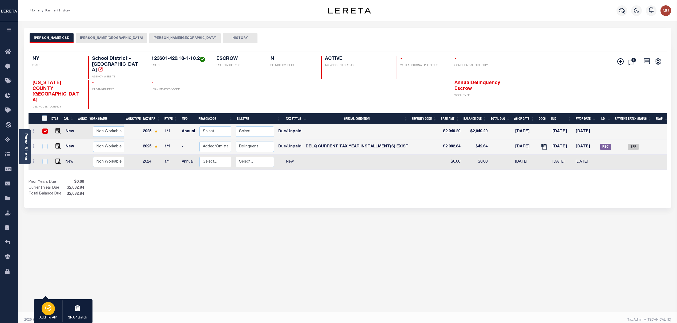
click at [44, 311] on icon "button" at bounding box center [47, 308] width 7 height 6
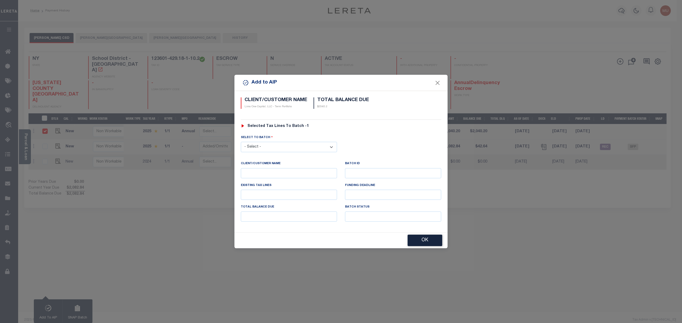
click at [305, 148] on select "- Select - 45186 45191 45195 45200 45202 45203 45206 45214 45215 45216 45218 45…" at bounding box center [289, 147] width 96 height 10
click at [306, 41] on div "Add to AIP CLIENT/CUSTOMER NAME Lima One Capital, LLC - Term Portfolio TOTAL BA…" at bounding box center [341, 161] width 682 height 323
click at [437, 82] on button "Close" at bounding box center [437, 82] width 7 height 7
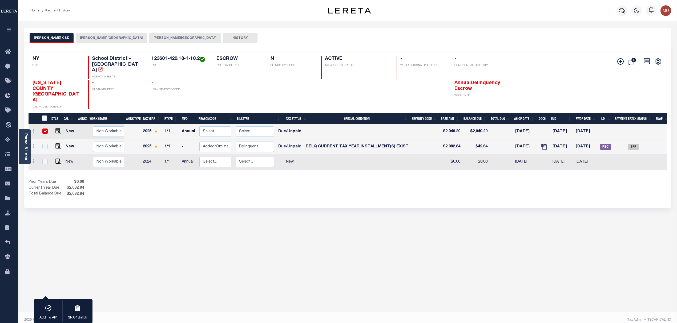
click at [26, 136] on link "Parcel & Loan" at bounding box center [26, 146] width 4 height 27
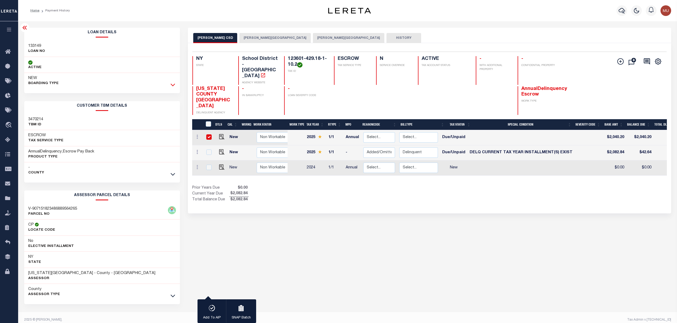
click at [173, 84] on icon at bounding box center [172, 85] width 5 height 6
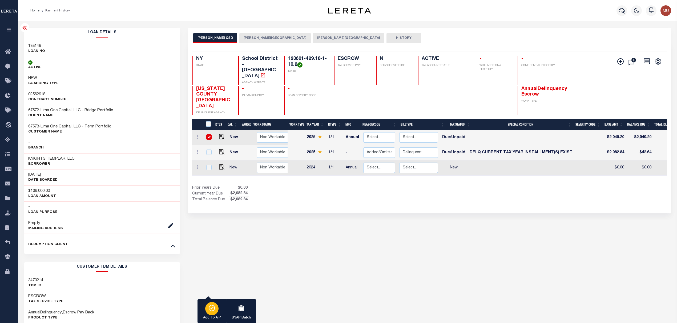
click at [211, 308] on icon "button" at bounding box center [211, 308] width 7 height 6
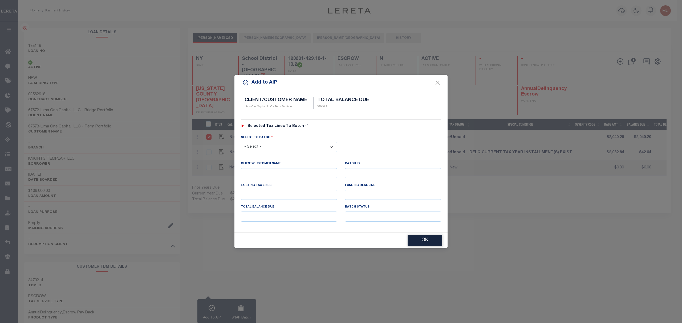
click at [295, 149] on select "- Select - 45186 45191 45195 45200 45202 45203 45206 45214 45215 45216 45218 45…" at bounding box center [289, 147] width 96 height 10
select select "46595"
click at [241, 142] on select "- Select - 45186 45191 45195 45200 45202 45203 45206 45214 45215 45216 45218 45…" at bounding box center [289, 147] width 96 height 10
click at [416, 241] on button "OK" at bounding box center [425, 240] width 35 height 11
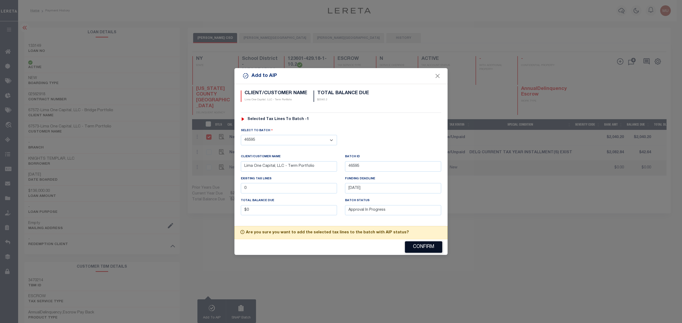
click at [406, 249] on button "Confirm" at bounding box center [423, 247] width 37 height 11
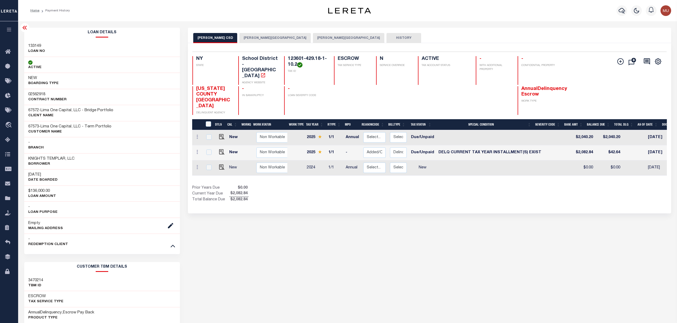
scroll to position [0, 126]
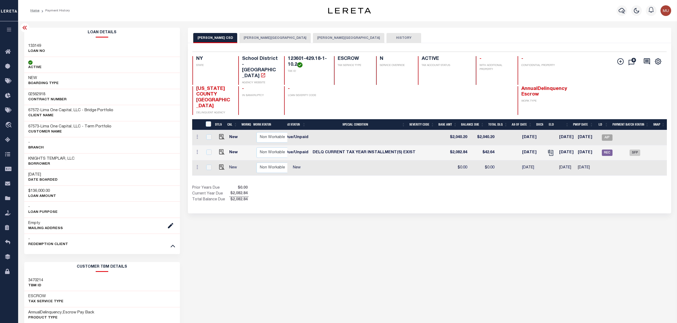
click at [602, 130] on td "AIP" at bounding box center [606, 137] width 15 height 15
checkbox input "true"
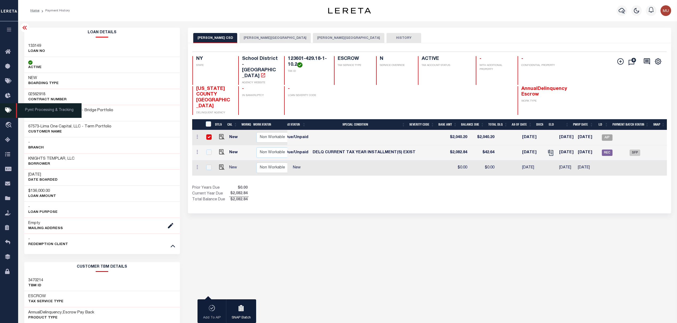
click at [10, 108] on icon at bounding box center [9, 110] width 9 height 7
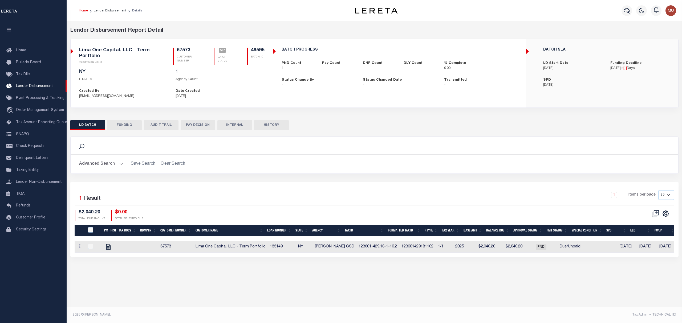
click at [347, 100] on div "BATCH PROGRESS PND Count 1 Pay Count - DNP Count - DLY Count - % Complete 0.00 -" at bounding box center [399, 73] width 253 height 68
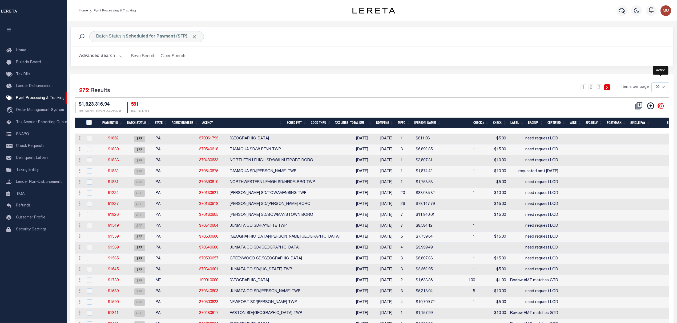
click at [662, 107] on icon "" at bounding box center [660, 106] width 7 height 7
click at [633, 115] on link "CSV" at bounding box center [638, 115] width 52 height 10
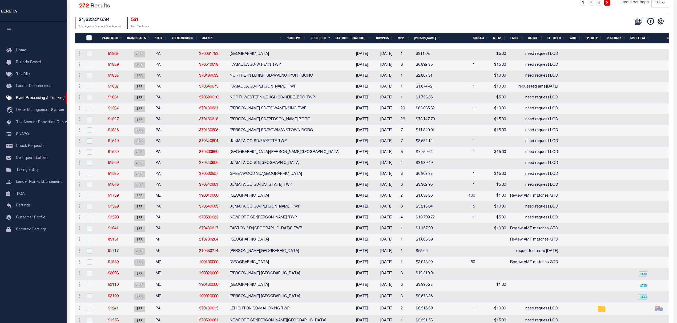
scroll to position [107, 0]
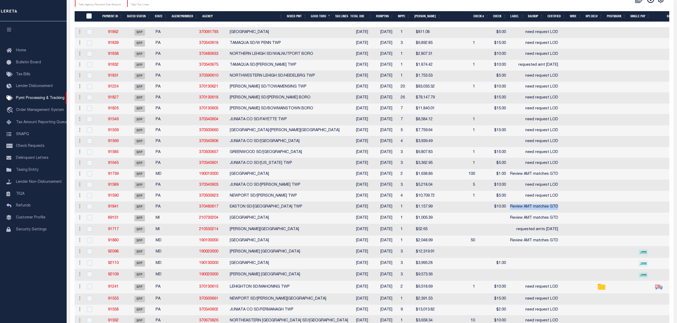
drag, startPoint x: 442, startPoint y: 209, endPoint x: 488, endPoint y: 211, distance: 46.1
click at [508, 211] on td "Review AMT matches GTD" at bounding box center [534, 207] width 52 height 11
checkbox input "true"
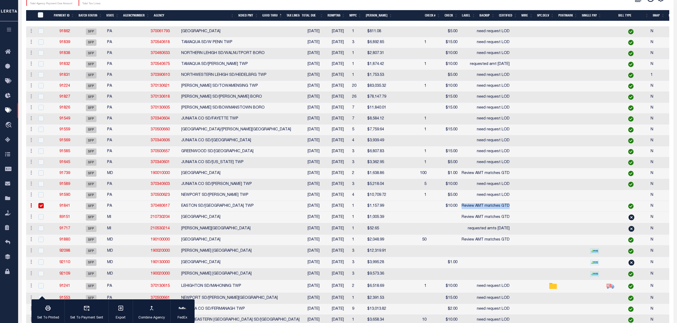
scroll to position [106, 0]
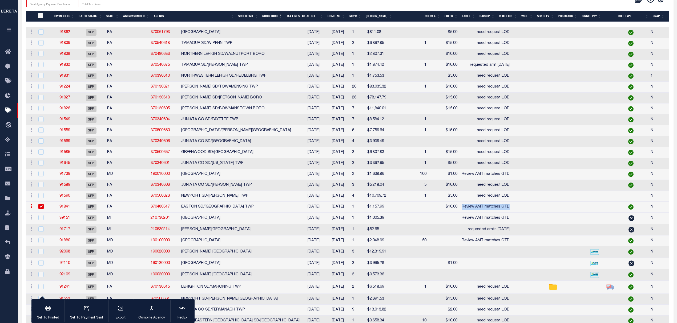
copy td "Review AMT matches GTD"
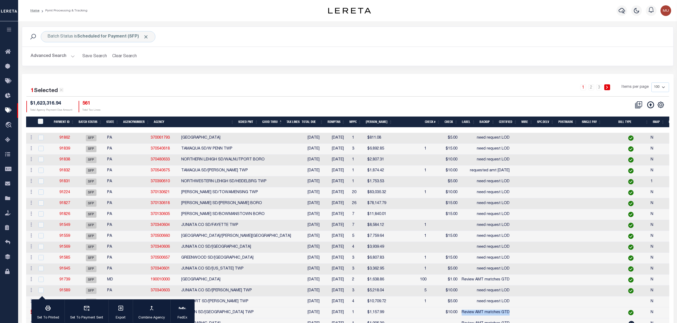
scroll to position [0, 25]
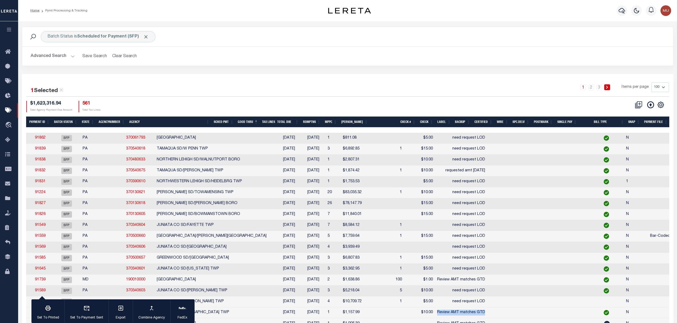
click at [631, 121] on th "SNAP" at bounding box center [634, 122] width 16 height 11
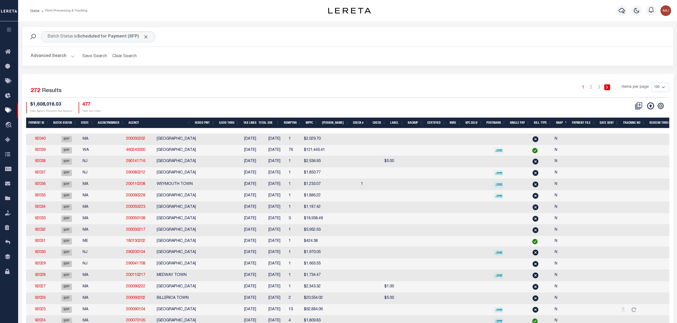
click at [559, 125] on th "SNAP" at bounding box center [562, 123] width 16 height 11
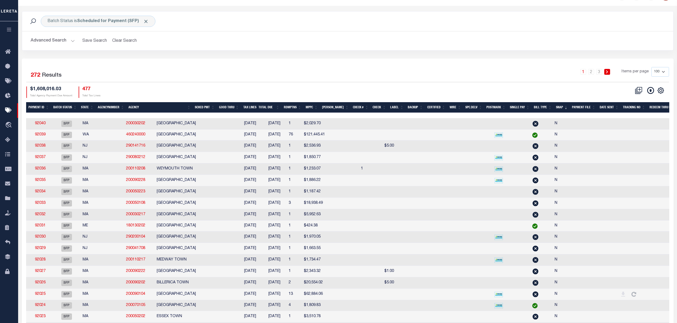
scroll to position [0, 0]
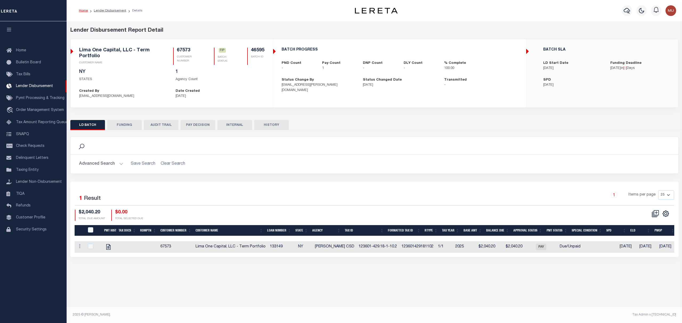
click at [122, 126] on button "FUNDING" at bounding box center [124, 125] width 35 height 10
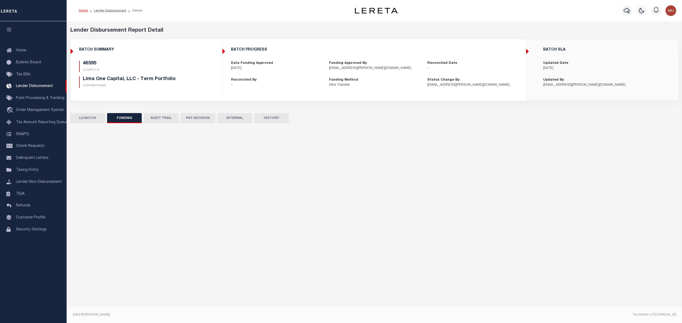
type input "$2,040.2"
type input "$0"
type input "[DATE]"
select select "9"
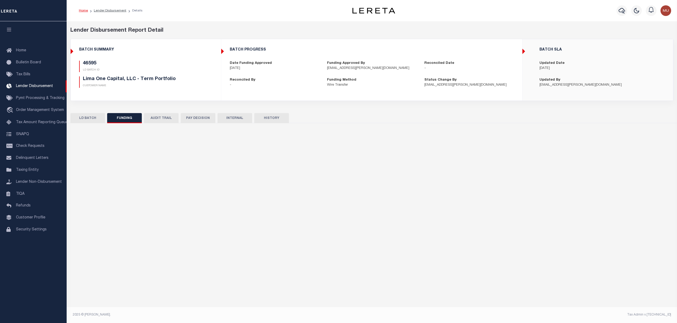
select select "100"
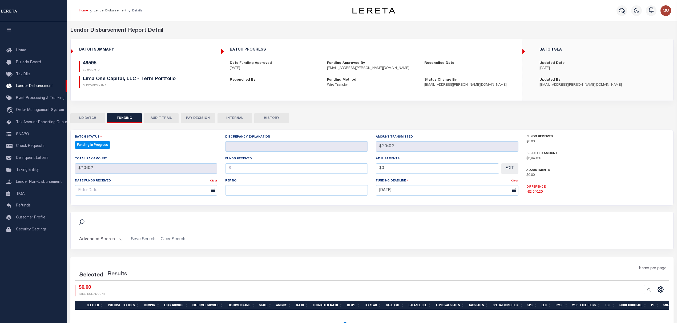
select select "100"
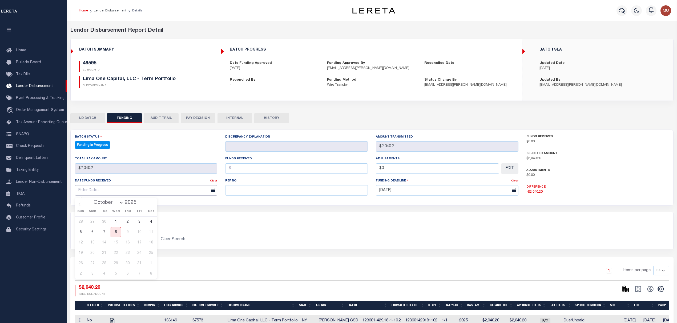
click at [137, 192] on input "text" at bounding box center [146, 190] width 143 height 10
click at [116, 232] on span "8" at bounding box center [116, 232] width 10 height 10
type input "[DATE]"
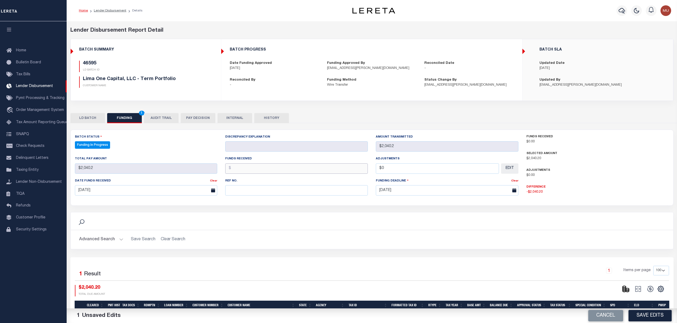
click at [272, 170] on input "text" at bounding box center [296, 169] width 143 height 10
type input "$2,040.20"
click at [276, 193] on input "text" at bounding box center [296, 190] width 143 height 10
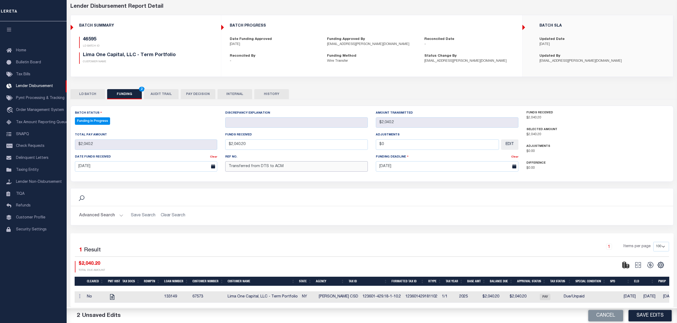
scroll to position [29, 0]
type input "Transferred from DTS to ACM"
click at [653, 317] on button "Save Edits" at bounding box center [649, 315] width 43 height 11
type input "$2,040.2"
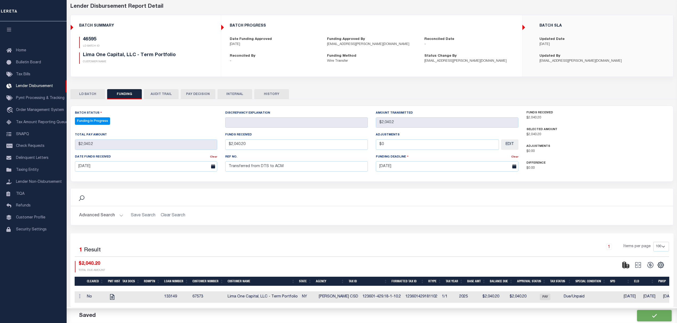
type input "$2,040.2"
type input "$0"
select select "100"
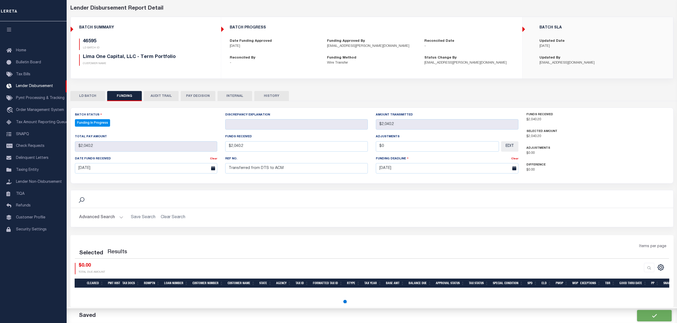
select select "100"
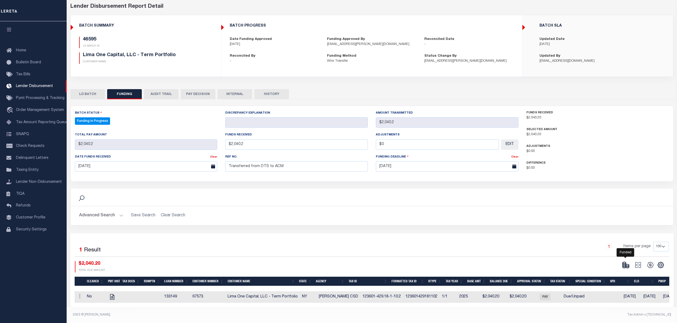
click at [625, 265] on icon at bounding box center [626, 266] width 3 height 2
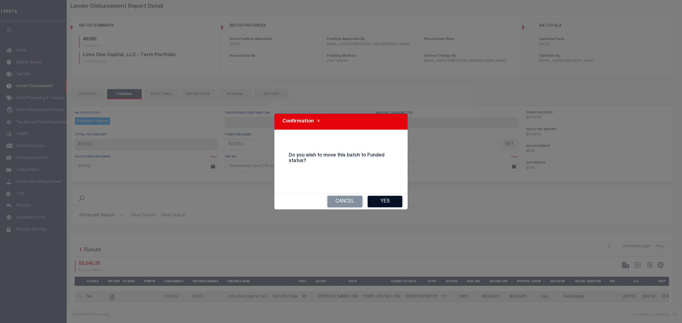
click at [388, 200] on button "Yes" at bounding box center [385, 201] width 35 height 11
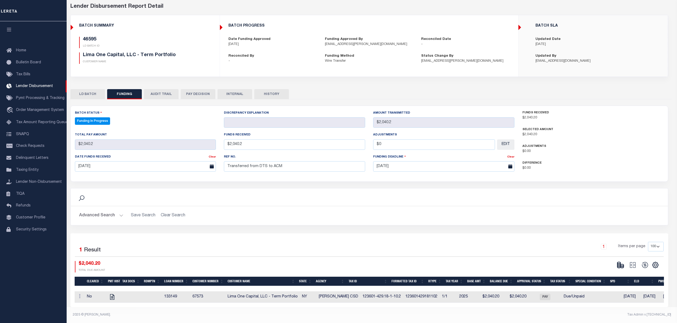
type input "$2,040.2"
type input "$0"
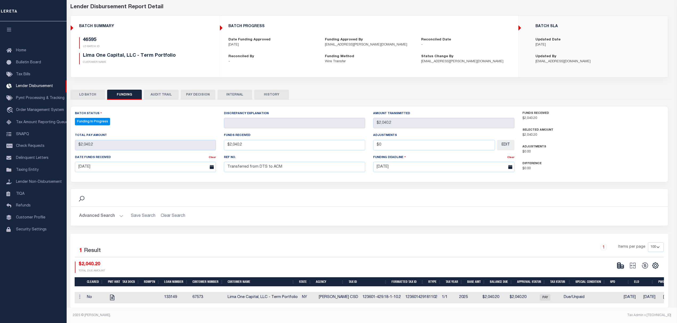
select select "100"
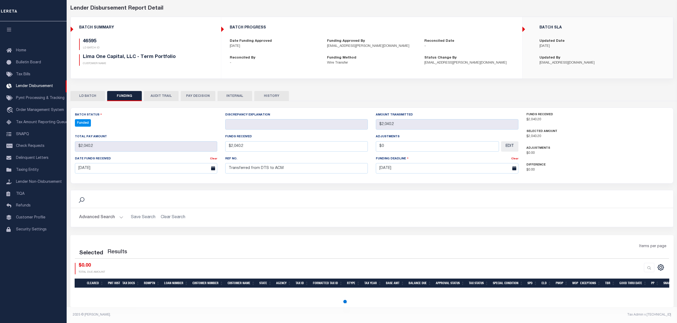
select select "100"
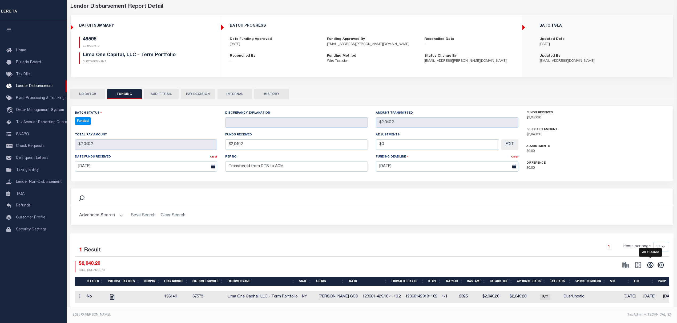
click at [650, 263] on icon at bounding box center [649, 265] width 7 height 7
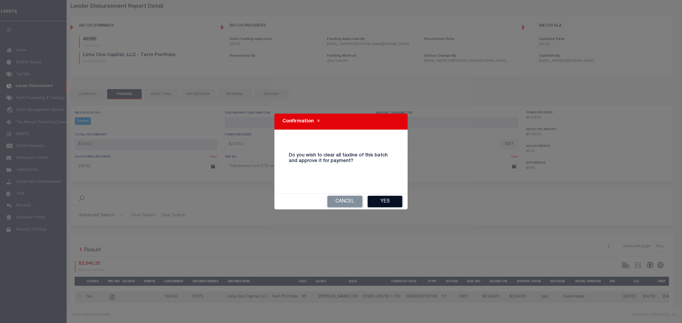
click at [393, 203] on button "Yes" at bounding box center [385, 201] width 35 height 11
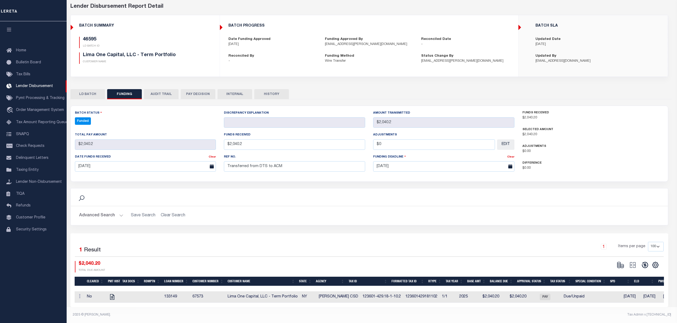
type input "$2,040.2"
type input "$0"
select select "100"
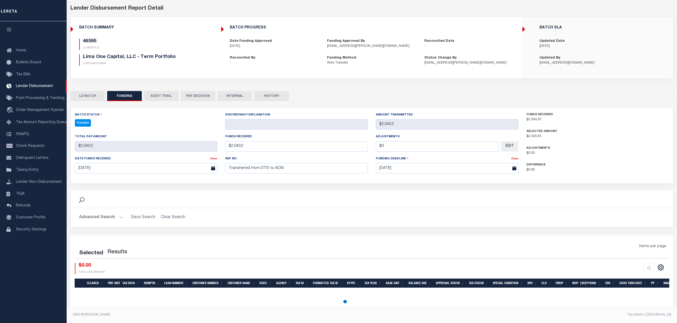
select select "100"
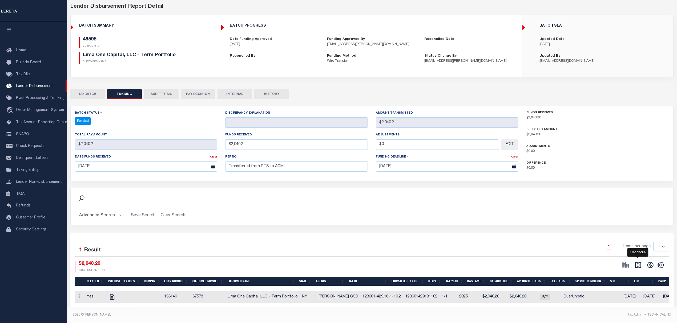
click at [636, 263] on icon at bounding box center [638, 265] width 6 height 6
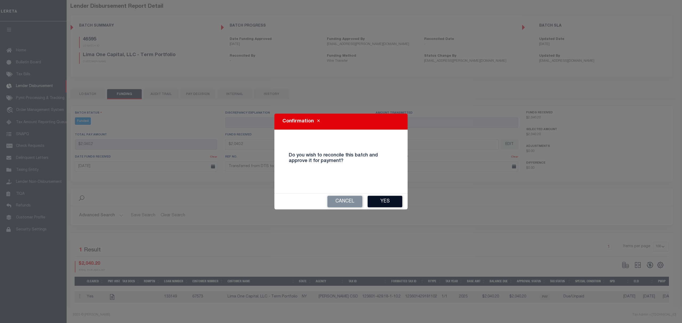
click at [390, 200] on button "Yes" at bounding box center [385, 201] width 35 height 11
type input "$2,040.2"
type input "$0"
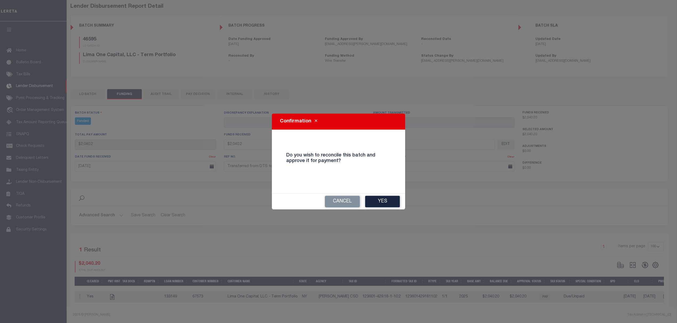
select select "100"
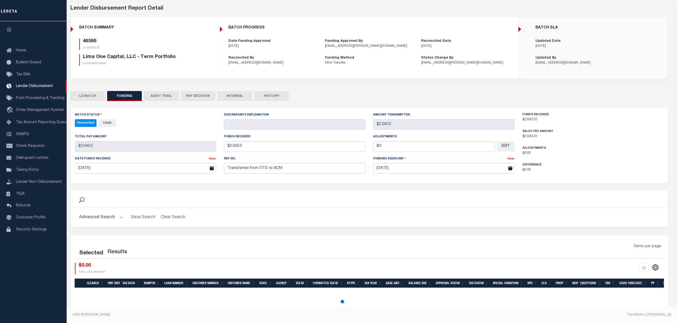
select select "100"
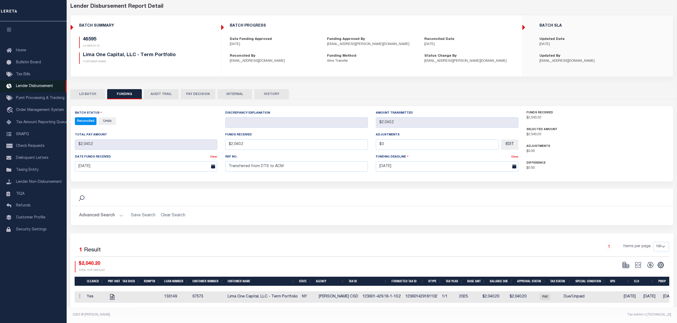
click at [30, 86] on span "Lender Disbursement" at bounding box center [34, 86] width 37 height 4
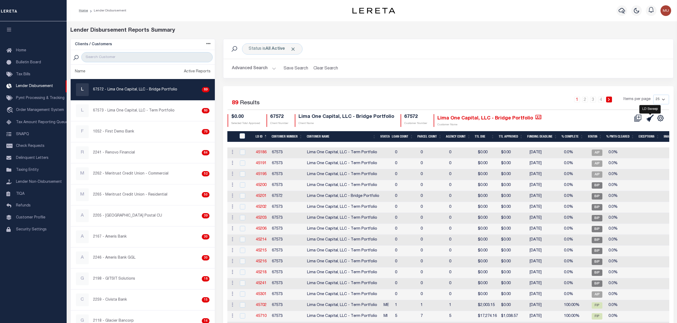
click at [651, 120] on icon at bounding box center [649, 118] width 7 height 7
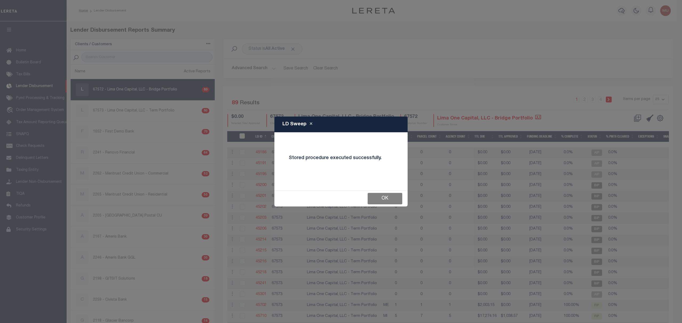
click at [374, 202] on button "OK" at bounding box center [385, 198] width 35 height 11
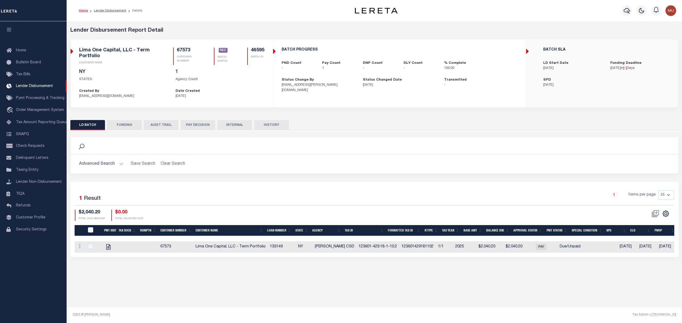
scroll to position [0, 116]
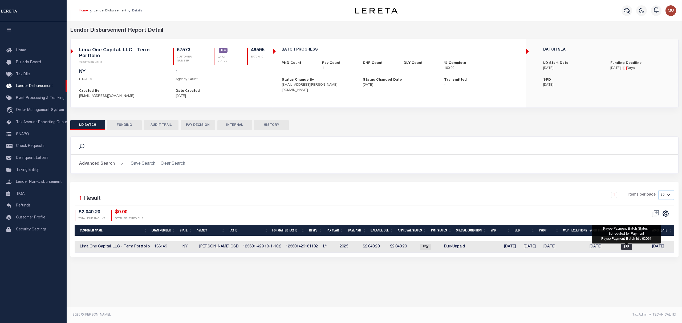
click at [629, 250] on span "SFP" at bounding box center [626, 247] width 11 height 6
checkbox input "true"
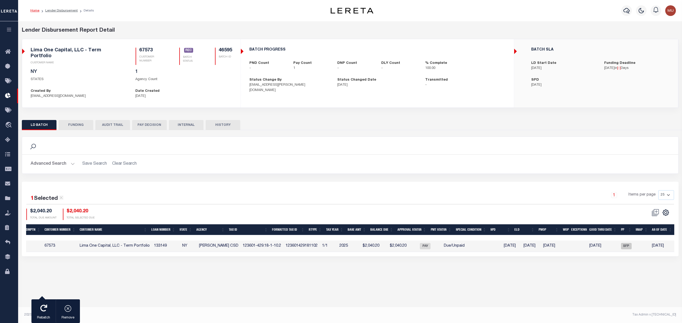
scroll to position [0, 0]
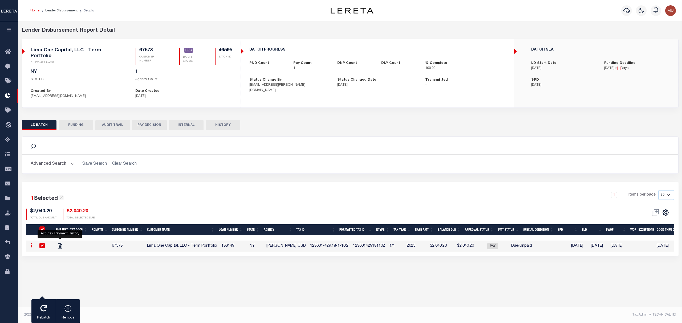
click at [222, 49] on h5 "46595" at bounding box center [225, 51] width 13 height 6
copy h5 "46595"
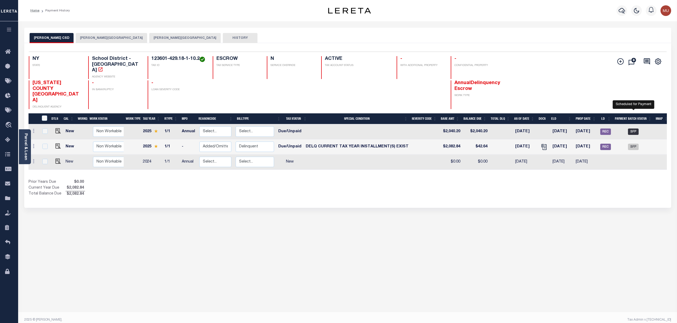
click at [636, 129] on span "SFP" at bounding box center [633, 132] width 11 height 6
checkbox input "true"
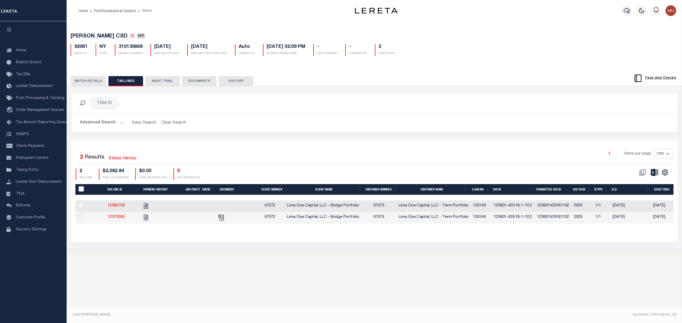
click at [92, 86] on button "BATCH DETAILS" at bounding box center [89, 81] width 36 height 10
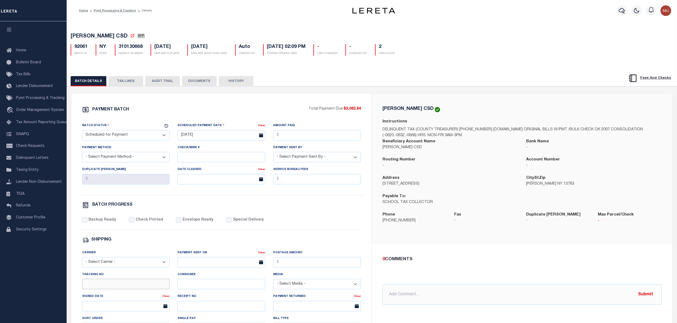
drag, startPoint x: 111, startPoint y: 286, endPoint x: 113, endPoint y: 282, distance: 4.4
click at [111, 286] on input "Tracking No" at bounding box center [126, 284] width 88 height 10
type input "[PERSON_NAME]"
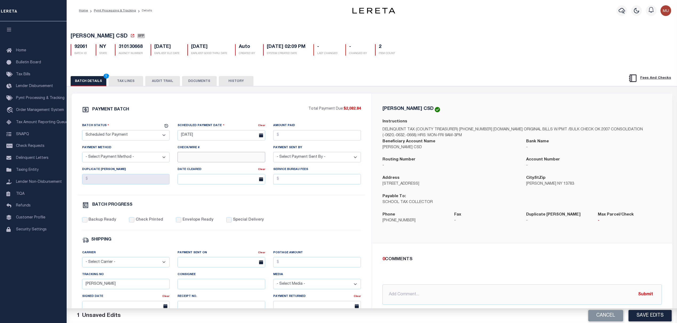
click at [215, 157] on input "Check/Wire #" at bounding box center [221, 157] width 88 height 10
type input "review possible P&I"
click at [654, 318] on button "Save Edits" at bounding box center [649, 315] width 43 height 11
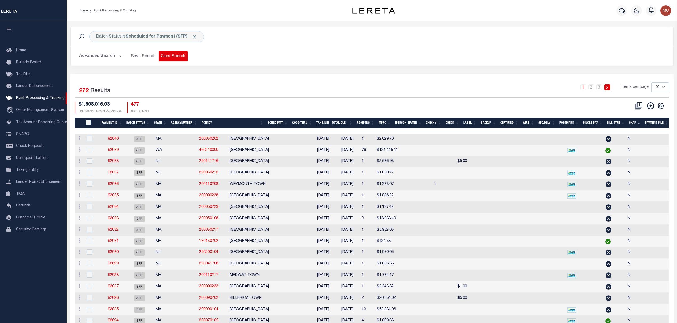
click at [178, 55] on button "Clear Search" at bounding box center [172, 56] width 29 height 10
click at [131, 39] on div "Batch Status is Scheduled for Payment (SFP)" at bounding box center [146, 36] width 115 height 11
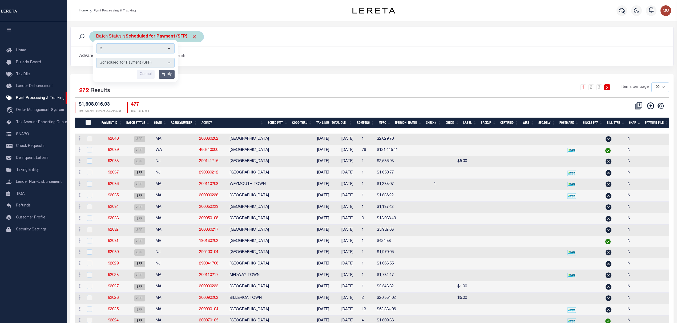
click at [134, 63] on select "Awaiting Funds (AWF) Cleared and Complete (CAC) New Check Needed (NCN) Payment …" at bounding box center [135, 63] width 78 height 10
select select "RFP"
click at [96, 58] on select "Awaiting Funds (AWF) Cleared and Complete (CAC) New Check Needed (NCN) Payment …" at bounding box center [135, 63] width 78 height 10
click at [166, 79] on input "Apply" at bounding box center [167, 74] width 16 height 9
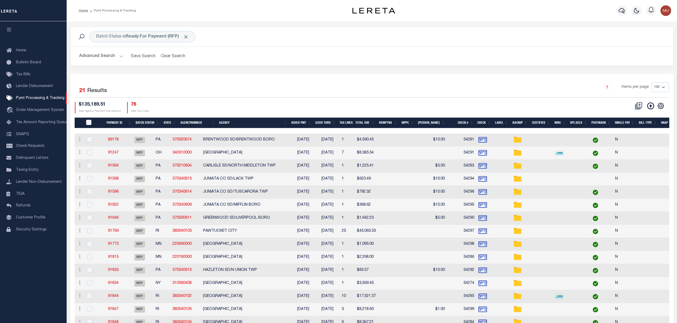
click at [276, 69] on div "Batch Status is Ready For Payment (RFP) Search Advanced Search Save Search Clea…" at bounding box center [371, 50] width 611 height 47
click at [263, 121] on th "Agency" at bounding box center [253, 123] width 72 height 11
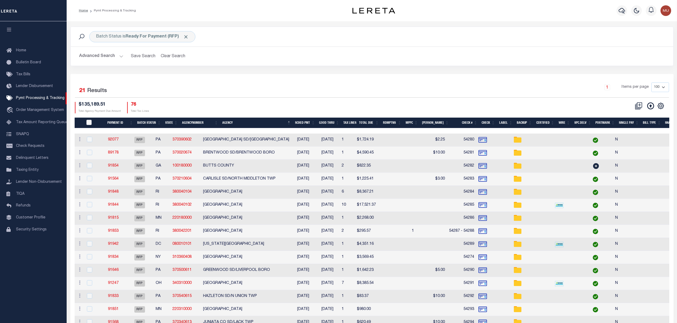
click at [89, 122] on input "PayeePmtBatchStatus" at bounding box center [88, 122] width 5 height 5
checkbox input "true"
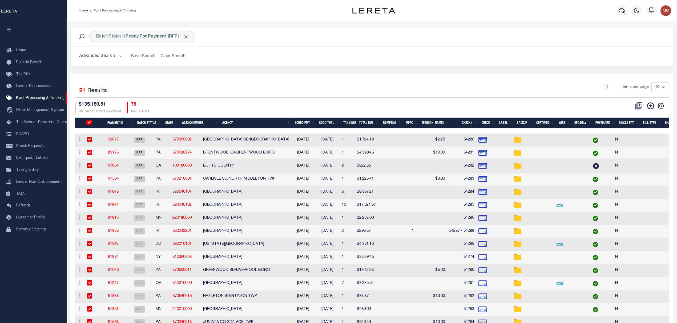
checkbox input "true"
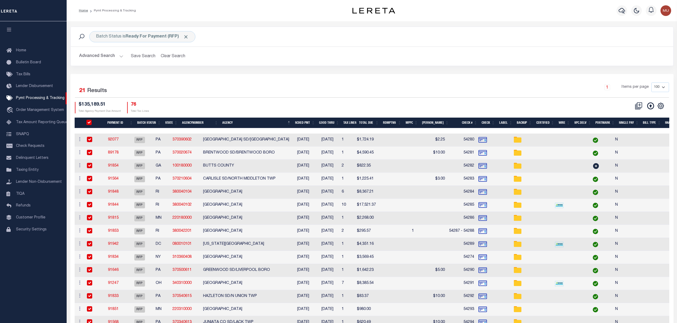
checkbox input "true"
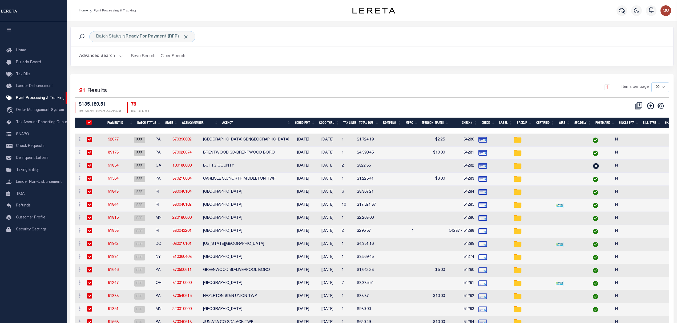
checkbox input "true"
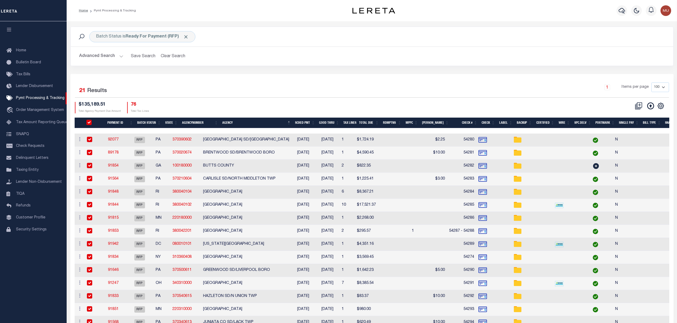
checkbox input "true"
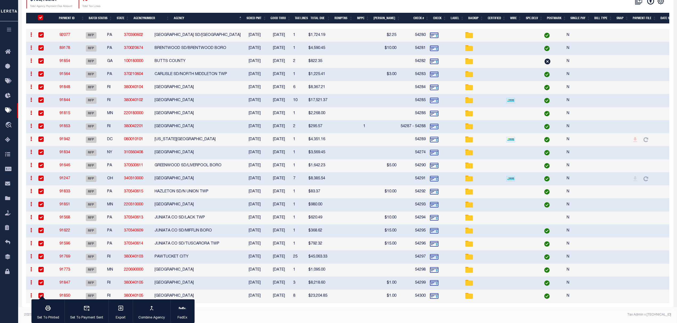
scroll to position [109, 0]
click at [120, 308] on icon "button" at bounding box center [120, 308] width 6 height 6
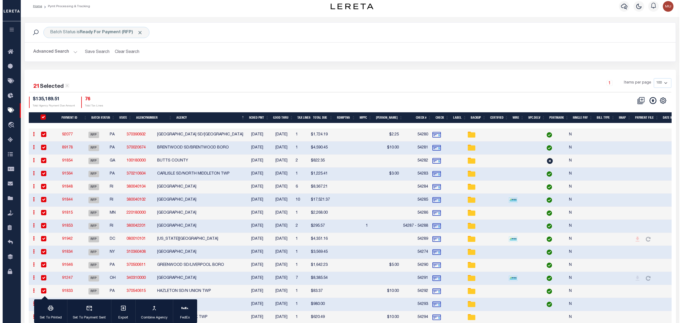
scroll to position [0, 0]
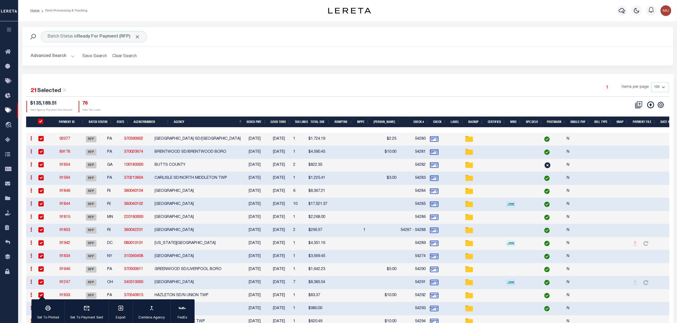
click at [217, 73] on div "Batch Status is Ready For Payment (RFP) Search Advanced Search Save Search Clea…" at bounding box center [347, 50] width 659 height 47
click at [166, 61] on h2 "Advanced Search Save Search Clear Search PayeeSearchTable_dynamictable_____Defa…" at bounding box center [347, 56] width 642 height 10
click at [125, 57] on button "Clear Search" at bounding box center [124, 56] width 29 height 10
click at [650, 108] on icon at bounding box center [650, 104] width 7 height 7
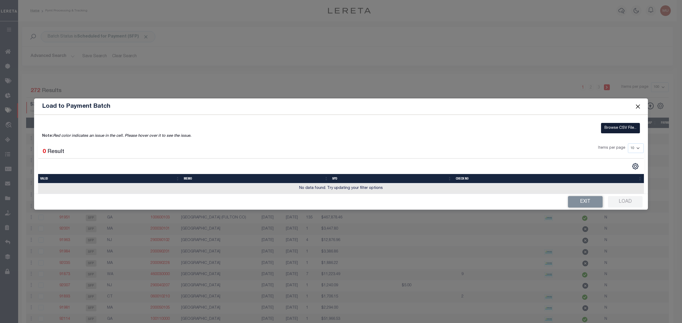
click at [626, 126] on label "Browse CSV File..." at bounding box center [620, 128] width 39 height 10
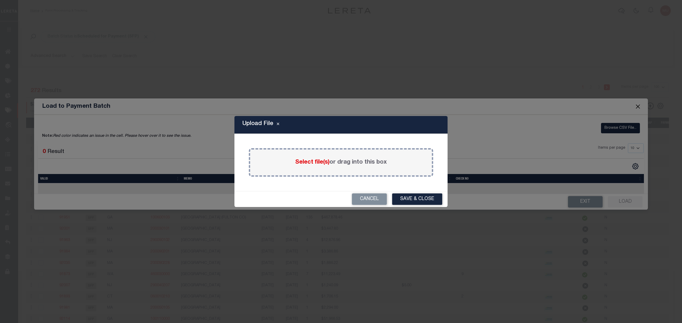
click at [335, 158] on label "Select file(s) or drag into this box" at bounding box center [341, 162] width 92 height 9
click at [0, 0] on input "Select file(s) or drag into this box" at bounding box center [0, 0] width 0 height 0
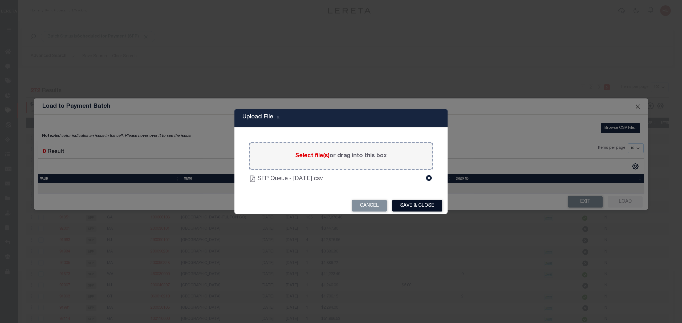
click at [428, 210] on button "Save & Close" at bounding box center [417, 205] width 50 height 11
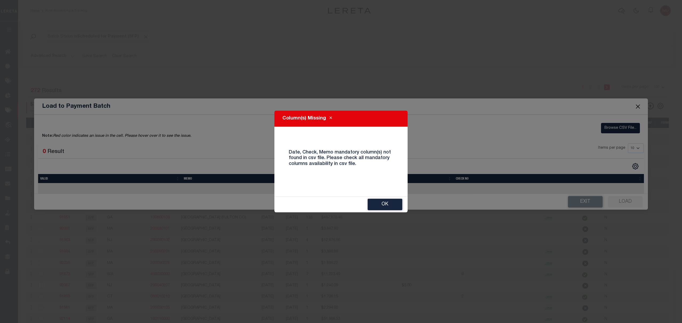
drag, startPoint x: 390, startPoint y: 206, endPoint x: 559, endPoint y: 202, distance: 168.7
click at [390, 206] on button "OK" at bounding box center [385, 204] width 35 height 11
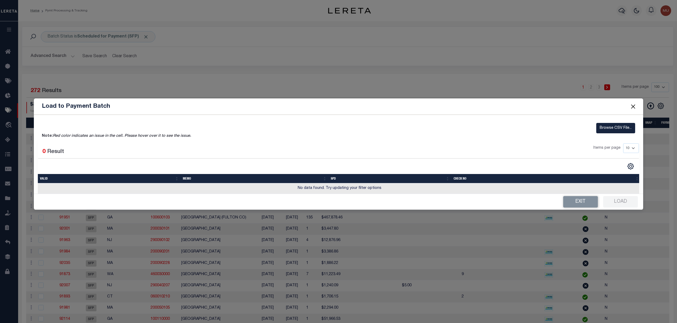
click at [631, 104] on button "Close" at bounding box center [632, 106] width 7 height 7
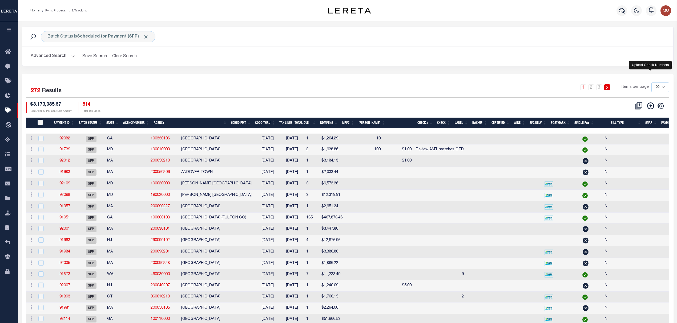
click at [650, 107] on icon at bounding box center [650, 106] width 7 height 7
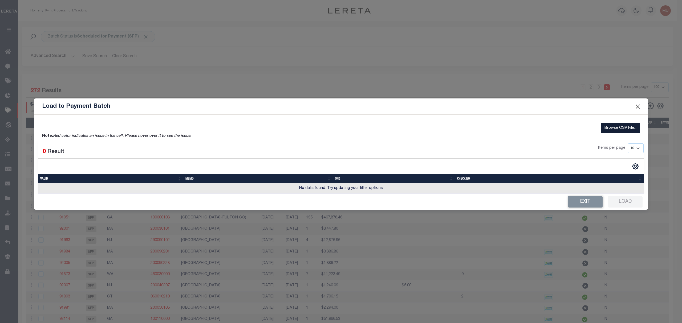
click at [618, 127] on label "Browse CSV File..." at bounding box center [620, 128] width 39 height 10
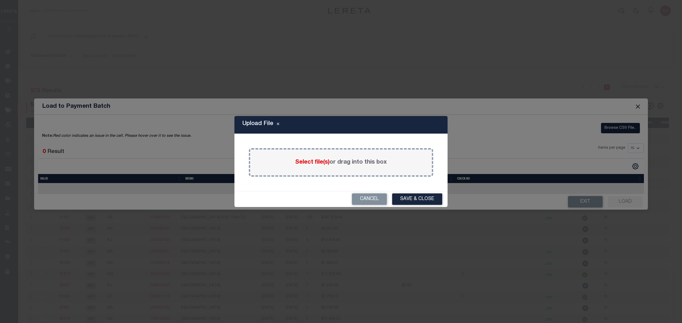
click at [330, 160] on label "Select file(s) or drag into this box" at bounding box center [341, 162] width 92 height 9
click at [0, 0] on input "Select file(s) or drag into this box" at bounding box center [0, 0] width 0 height 0
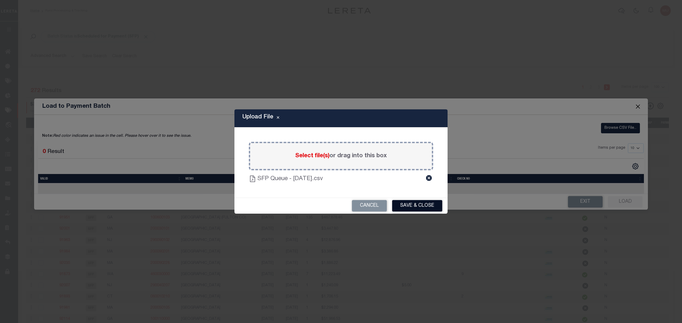
drag, startPoint x: 414, startPoint y: 207, endPoint x: 417, endPoint y: 207, distance: 2.7
click at [414, 207] on button "Save & Close" at bounding box center [417, 205] width 50 height 11
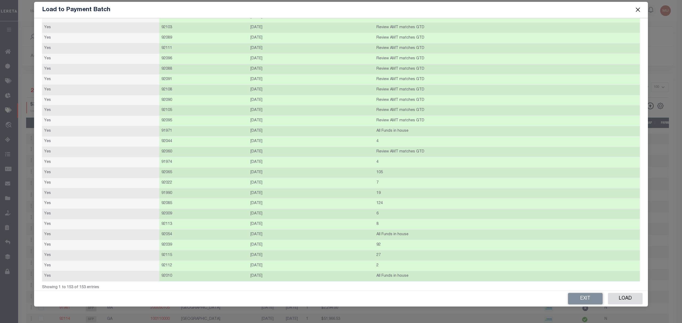
scroll to position [1372, 0]
click at [619, 298] on button "Load" at bounding box center [625, 298] width 35 height 11
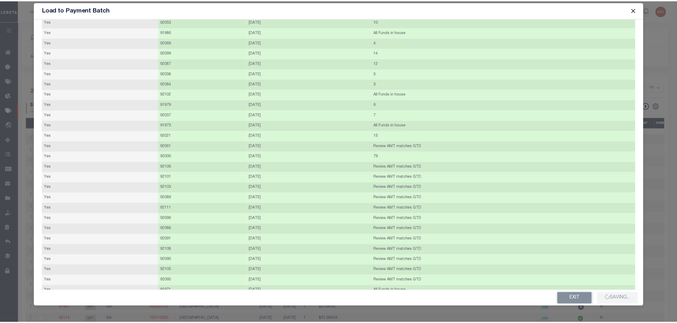
scroll to position [1194, 0]
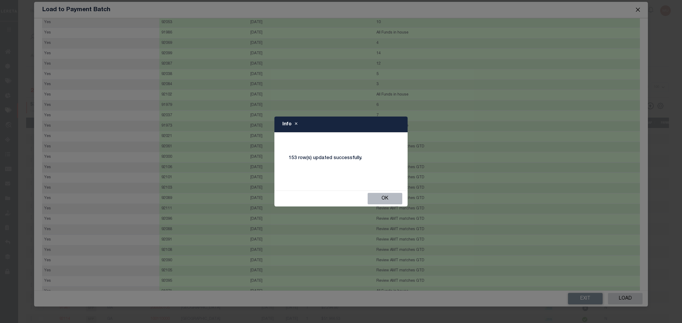
click at [376, 200] on button "Ok" at bounding box center [385, 198] width 35 height 11
